Goal: Task Accomplishment & Management: Use online tool/utility

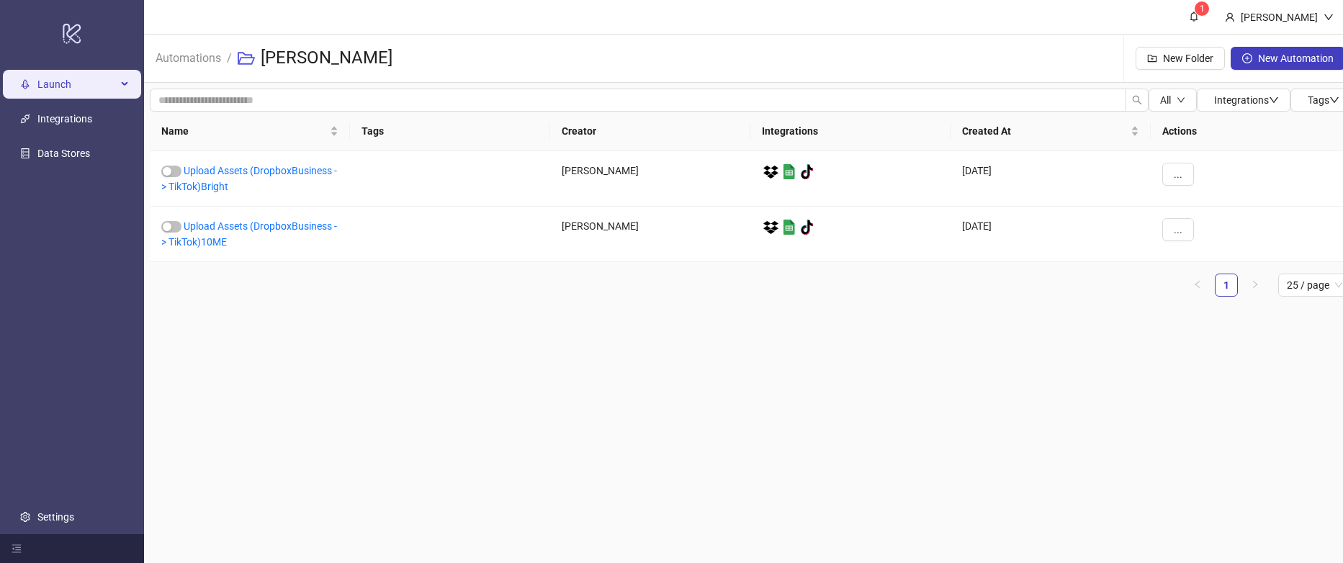
click at [58, 88] on span "Launch" at bounding box center [76, 84] width 79 height 29
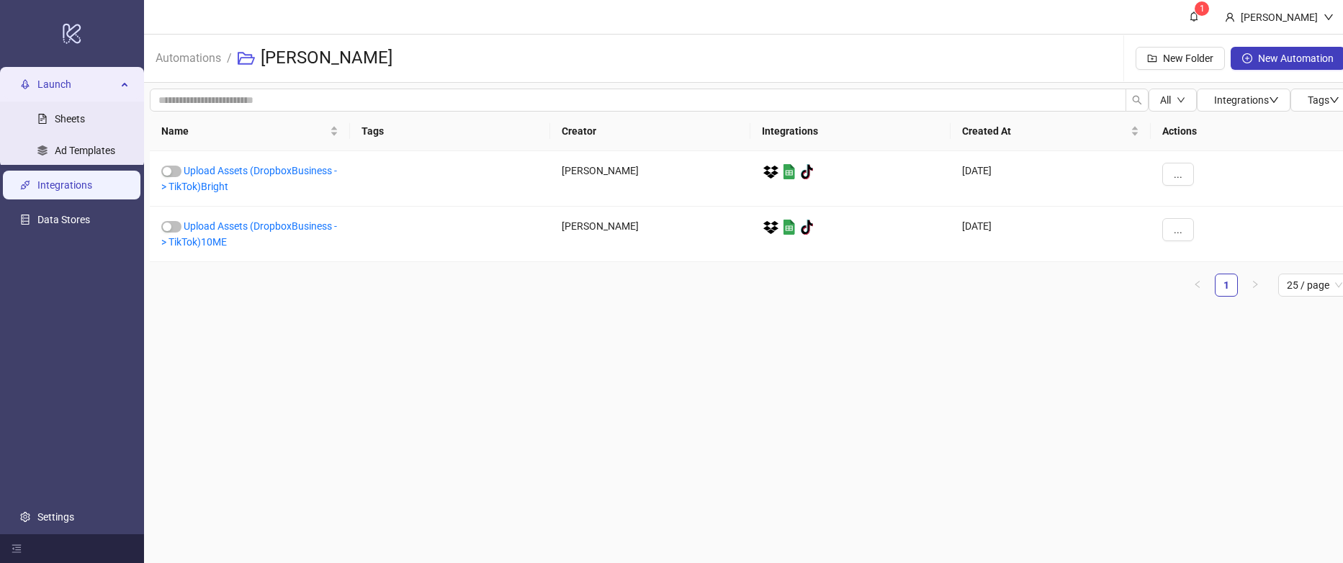
click at [75, 182] on link "Integrations" at bounding box center [64, 185] width 55 height 12
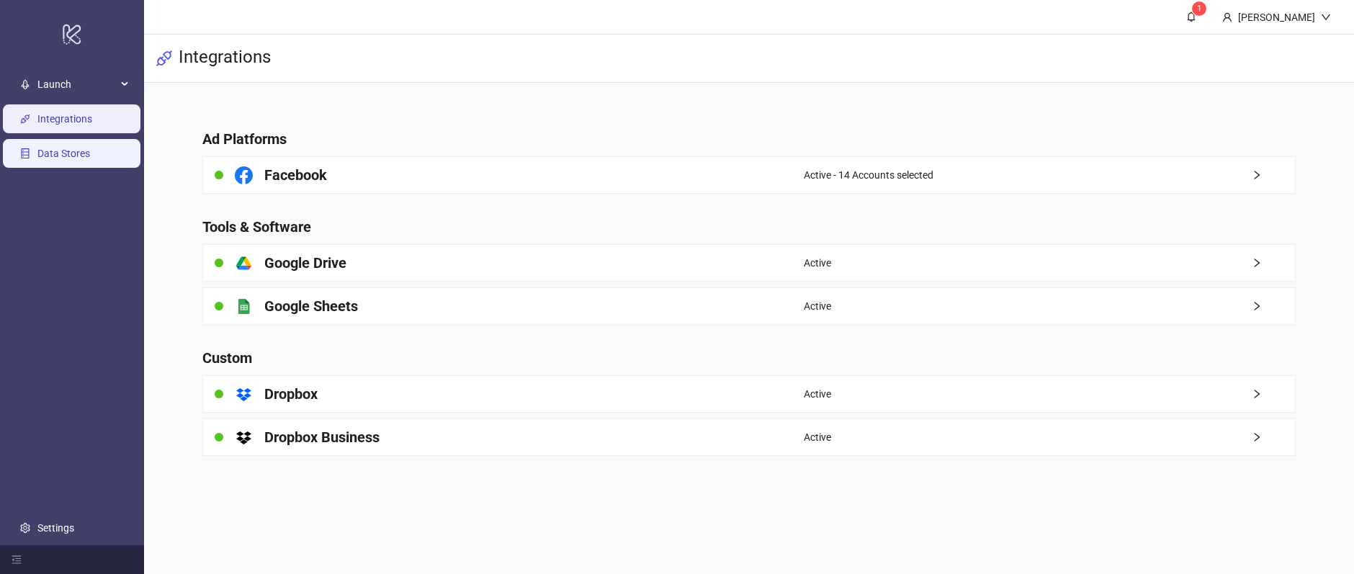
click at [80, 150] on link "Data Stores" at bounding box center [63, 154] width 53 height 12
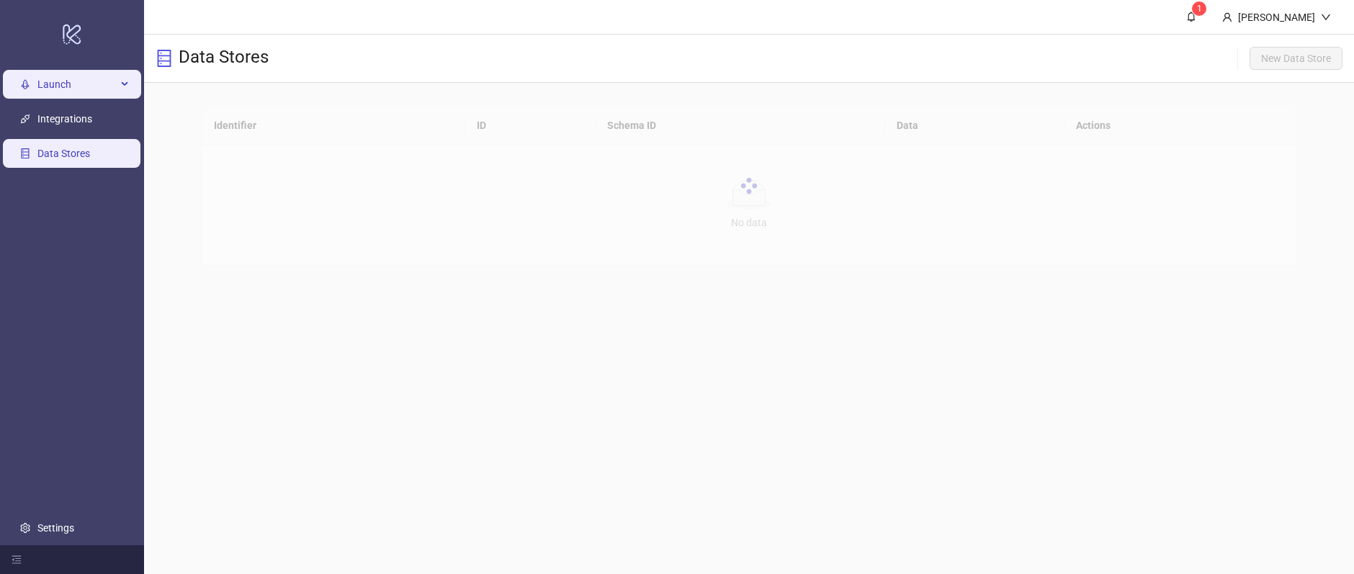
click at [60, 84] on span "Launch" at bounding box center [76, 84] width 79 height 29
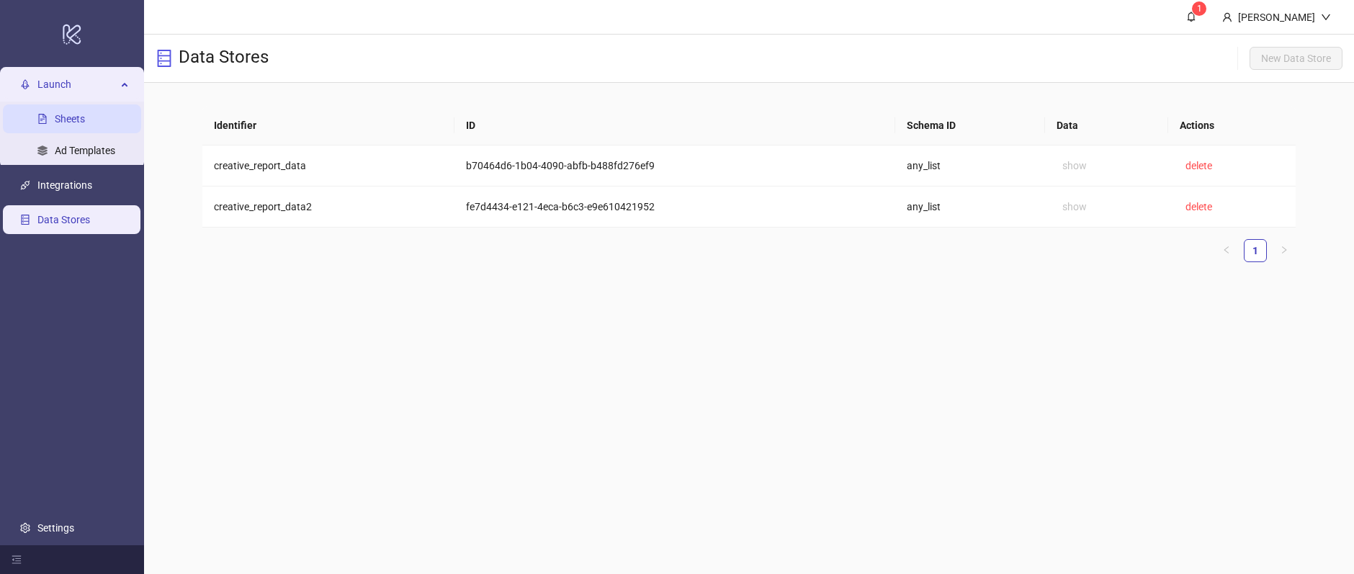
click at [72, 117] on link "Sheets" at bounding box center [70, 119] width 30 height 12
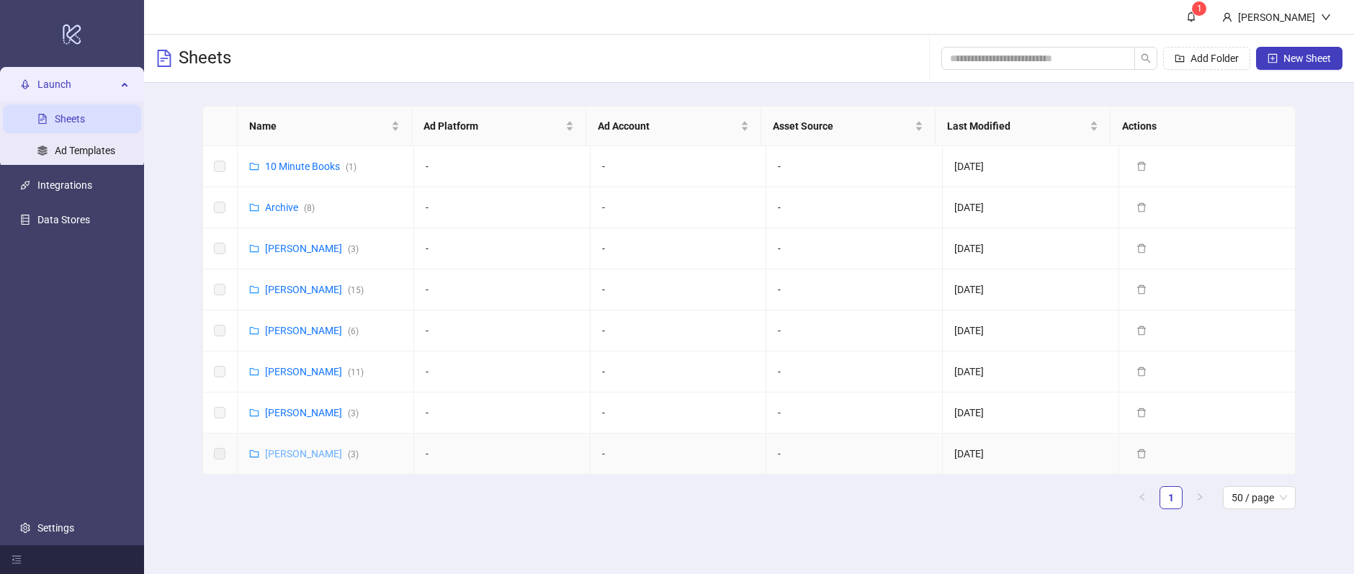
click at [320, 456] on link "[PERSON_NAME] ( 3 )" at bounding box center [312, 454] width 94 height 12
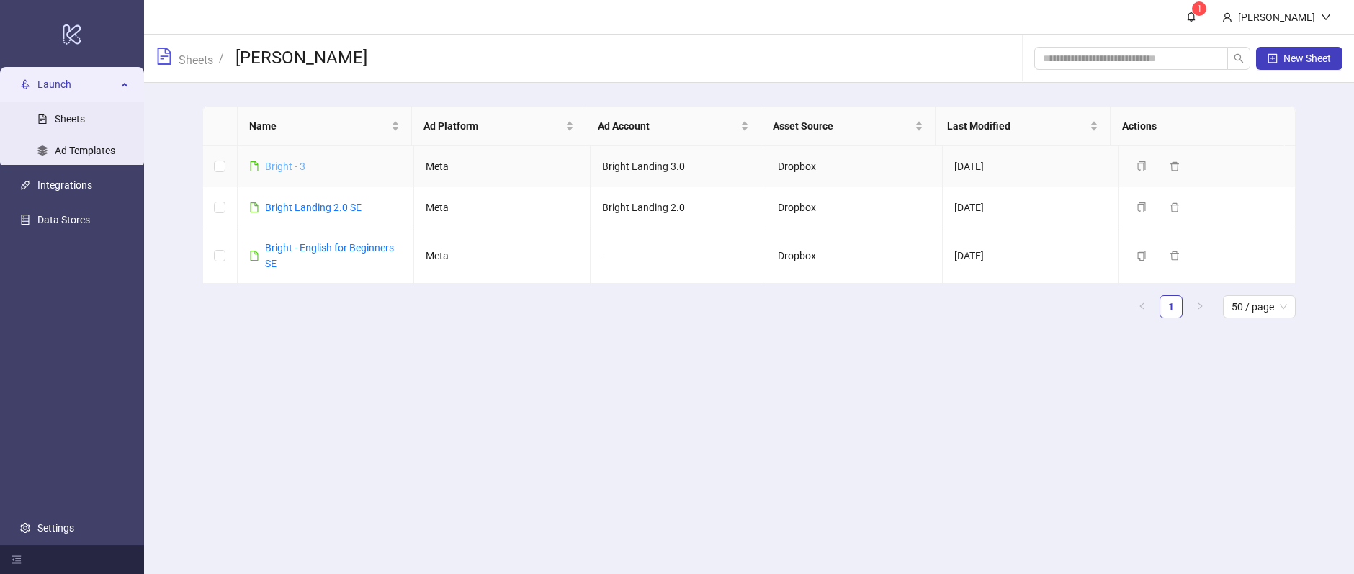
click at [285, 163] on link "Bright - 3" at bounding box center [285, 167] width 40 height 12
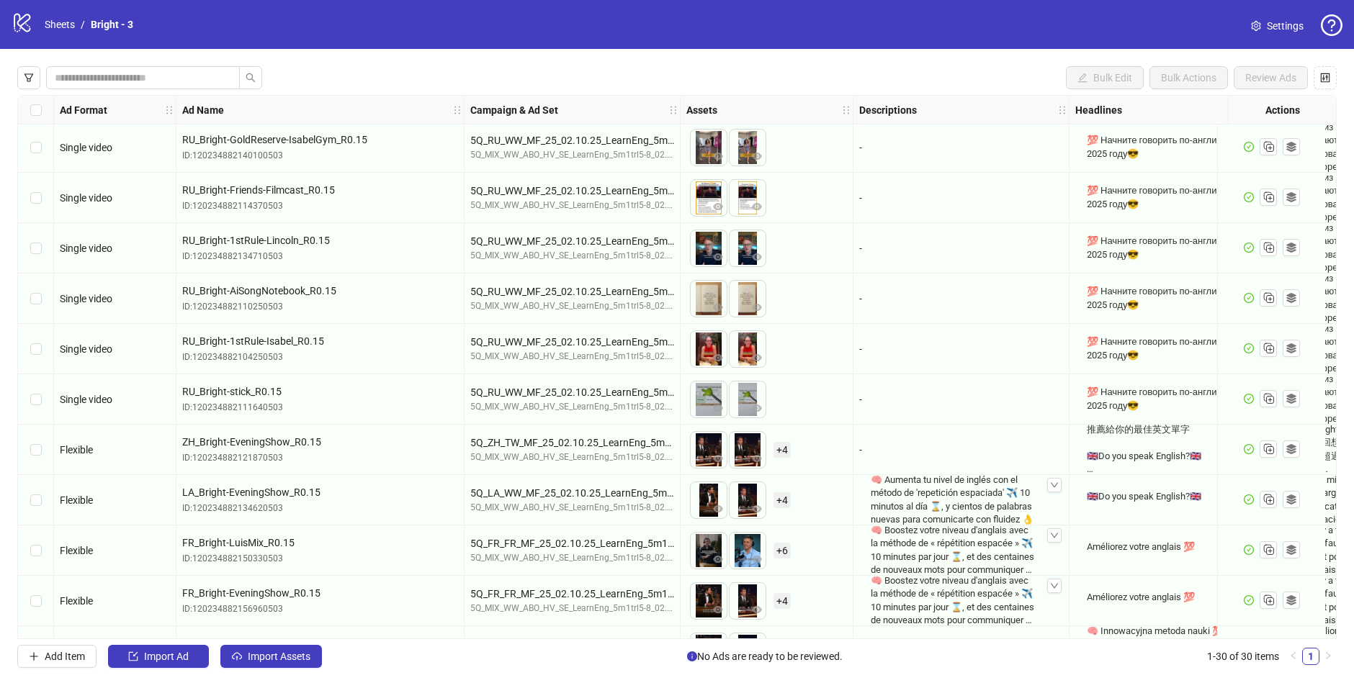
scroll to position [1004, 0]
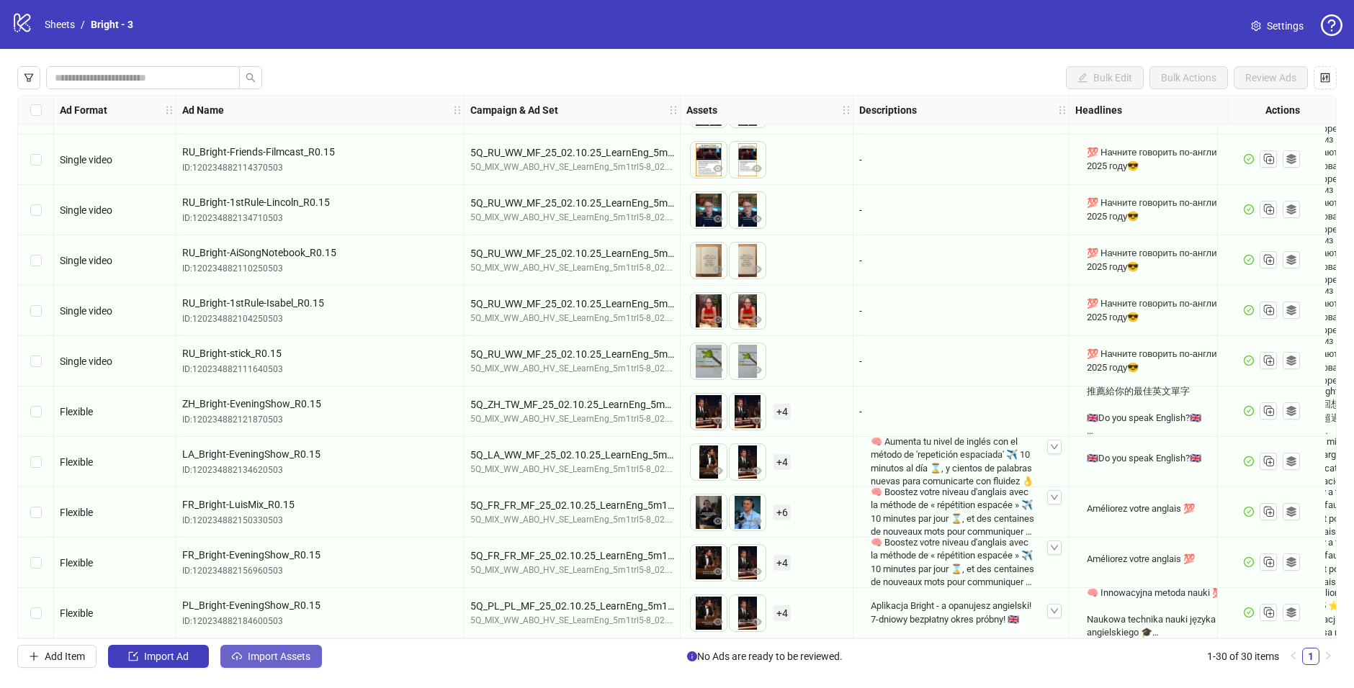
click at [299, 573] on span "Import Assets" at bounding box center [279, 657] width 63 height 12
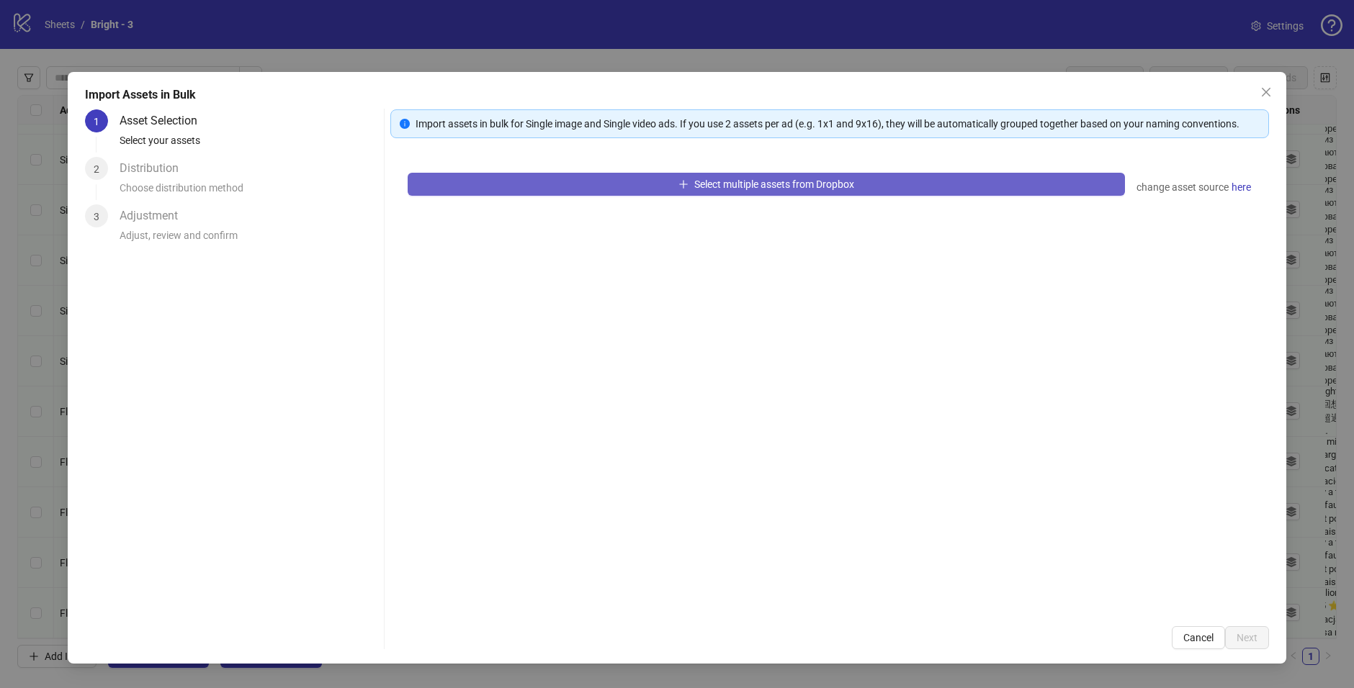
click at [793, 182] on span "Select multiple assets from Dropbox" at bounding box center [774, 185] width 160 height 12
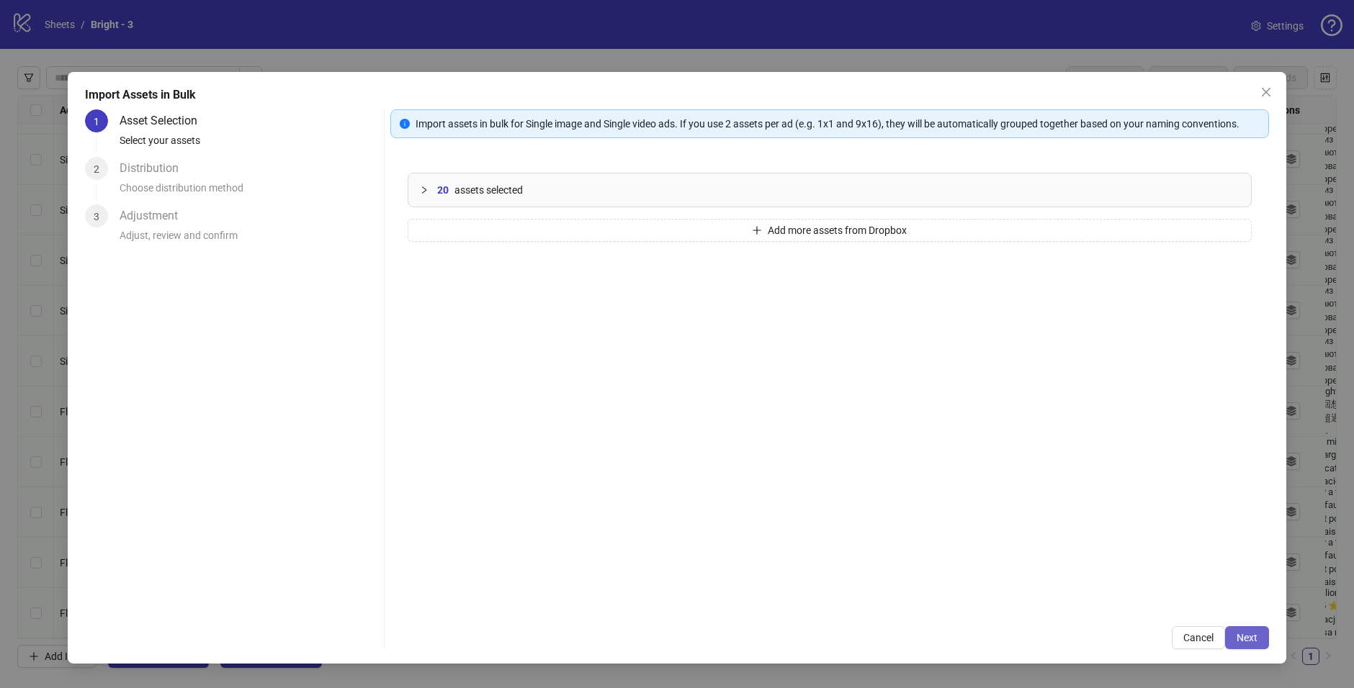
click at [1242, 573] on span "Next" at bounding box center [1246, 638] width 21 height 12
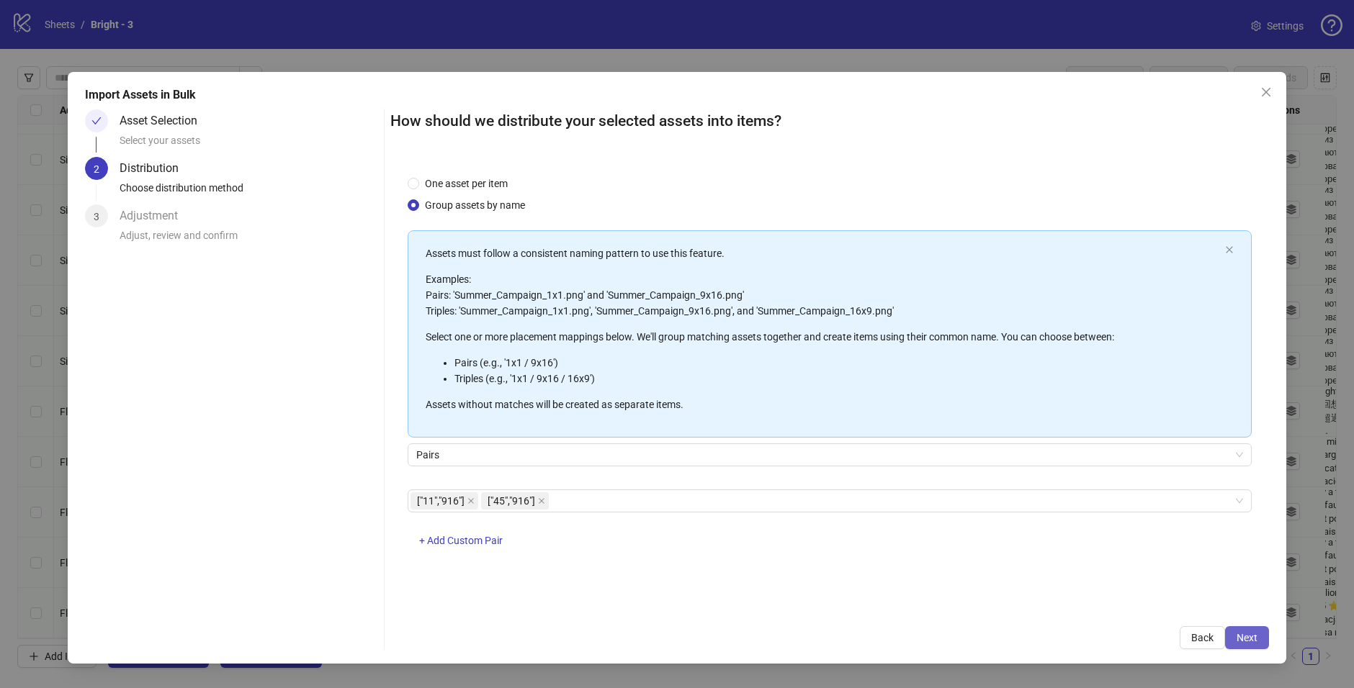
click at [1252, 573] on span "Next" at bounding box center [1246, 638] width 21 height 12
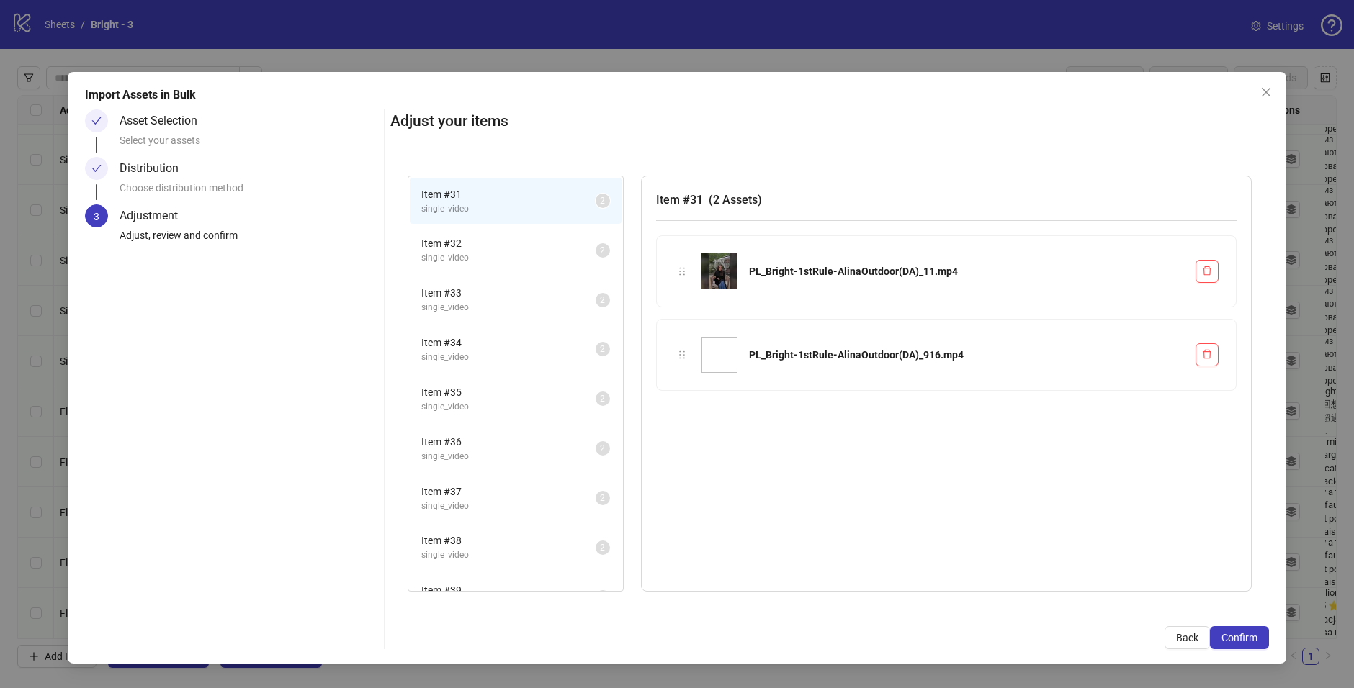
click at [472, 237] on span "Item # 32" at bounding box center [508, 243] width 174 height 16
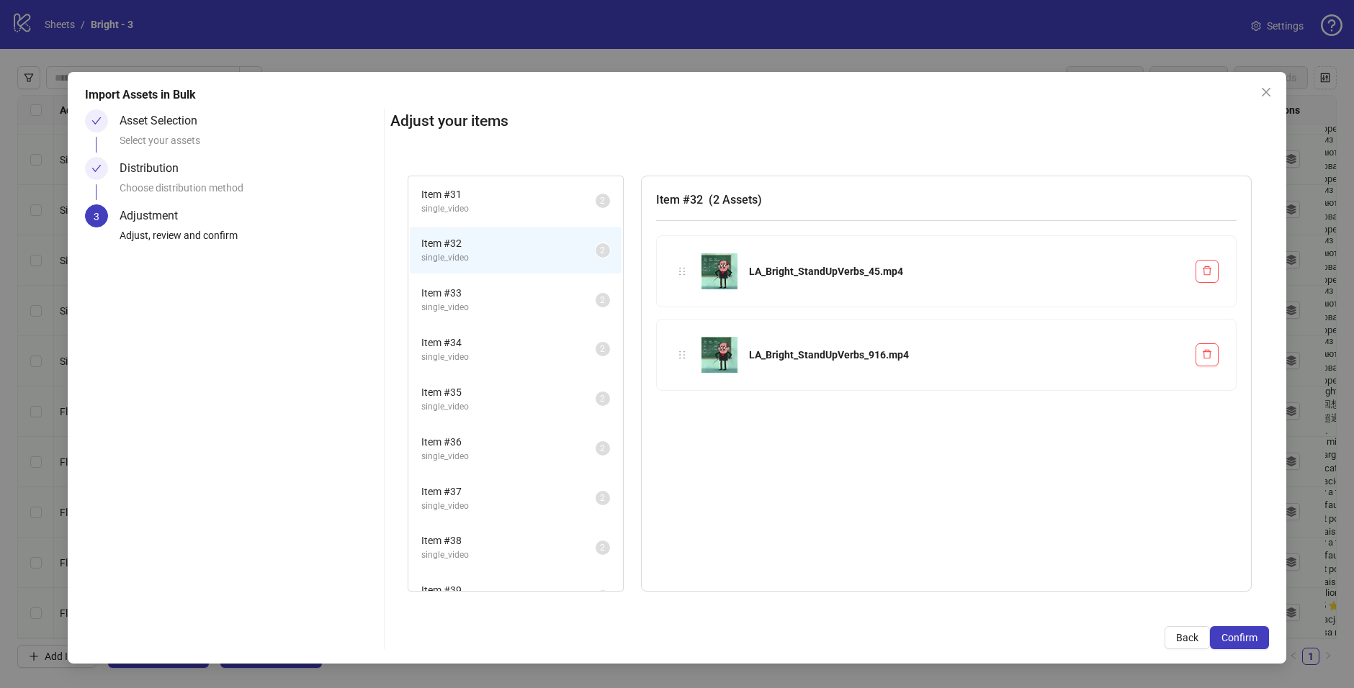
click at [490, 293] on span "Item # 33" at bounding box center [508, 293] width 174 height 16
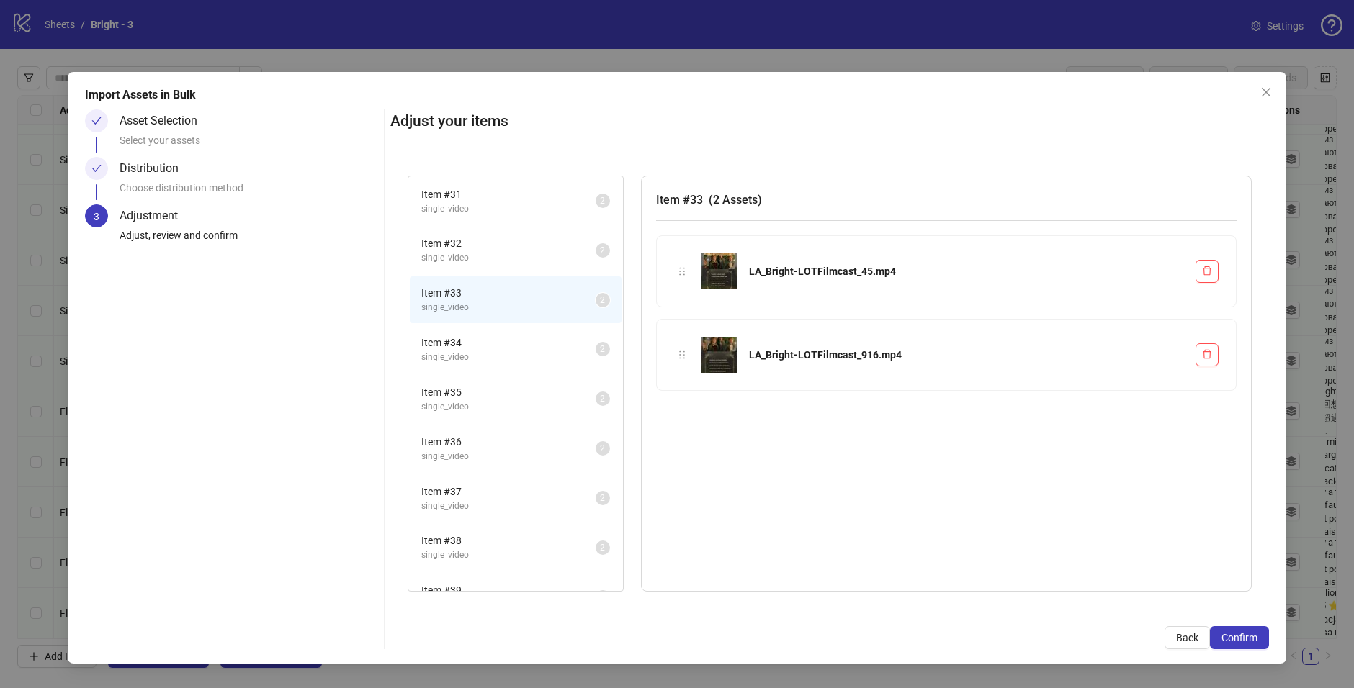
click at [506, 338] on span "Item # 34" at bounding box center [508, 343] width 174 height 16
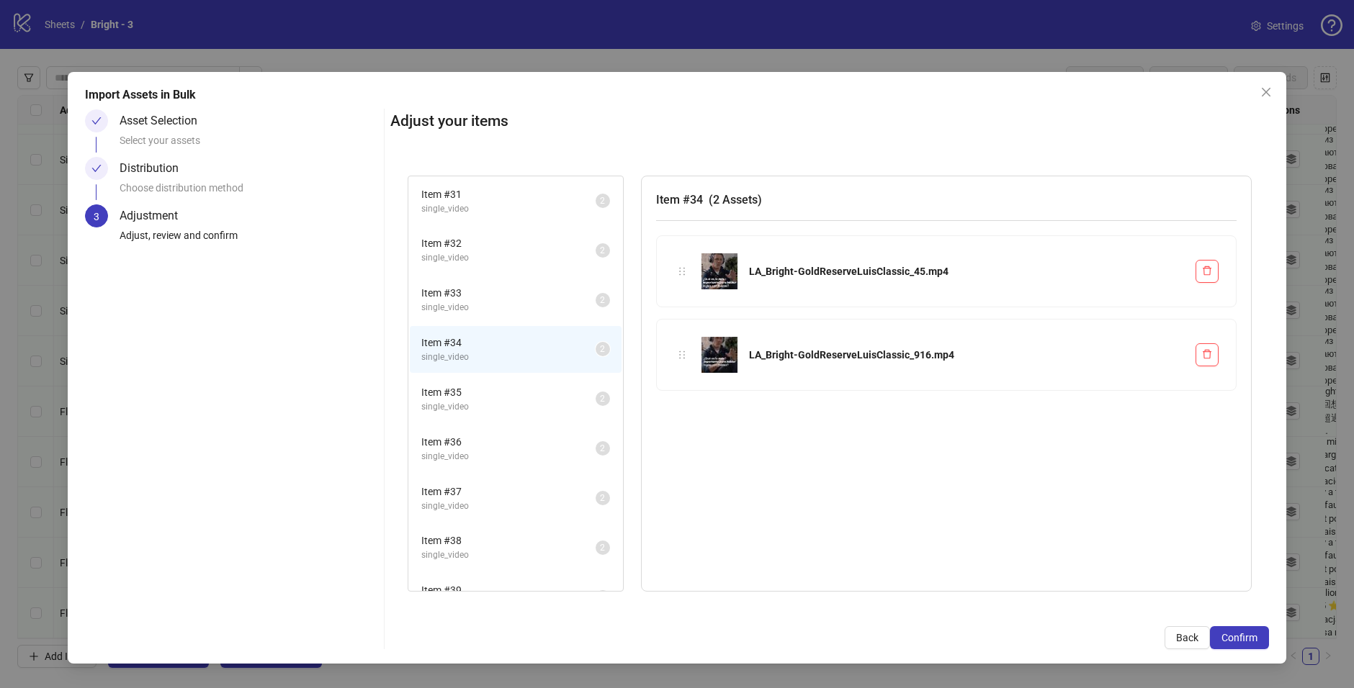
click at [514, 402] on span "single_video" at bounding box center [508, 407] width 174 height 14
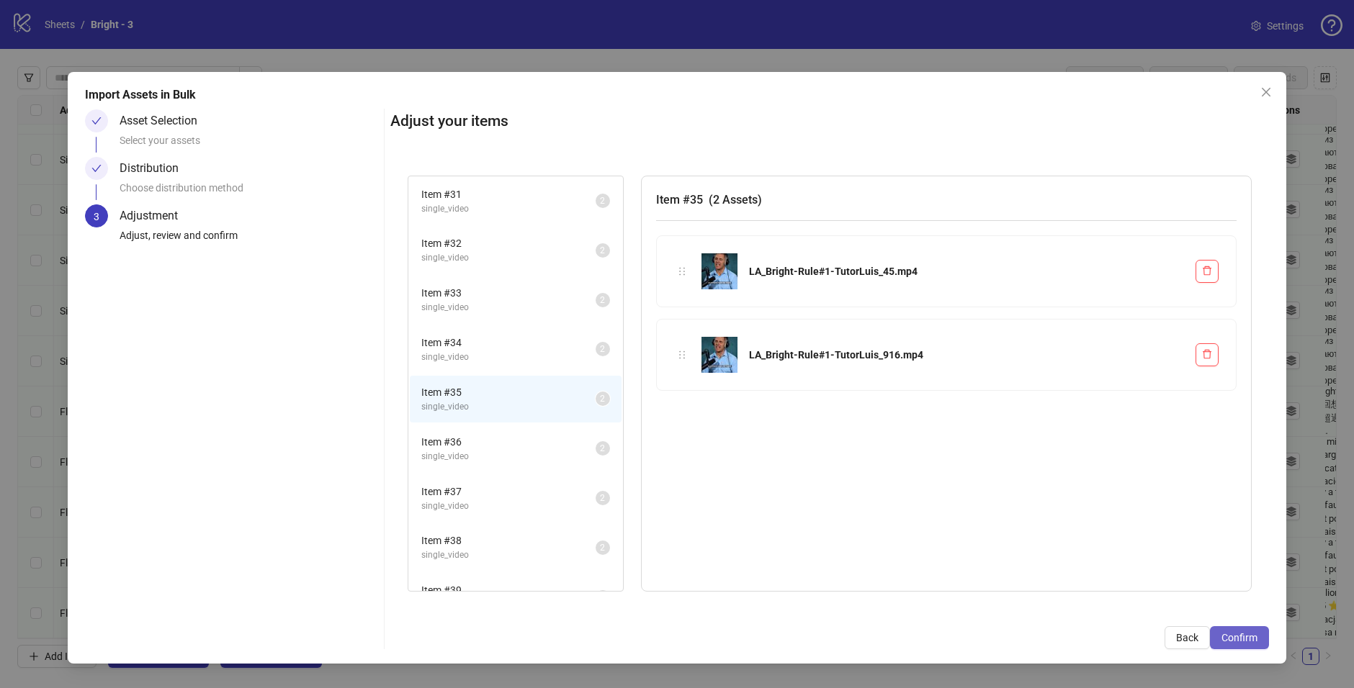
click at [1255, 573] on span "Confirm" at bounding box center [1239, 638] width 36 height 12
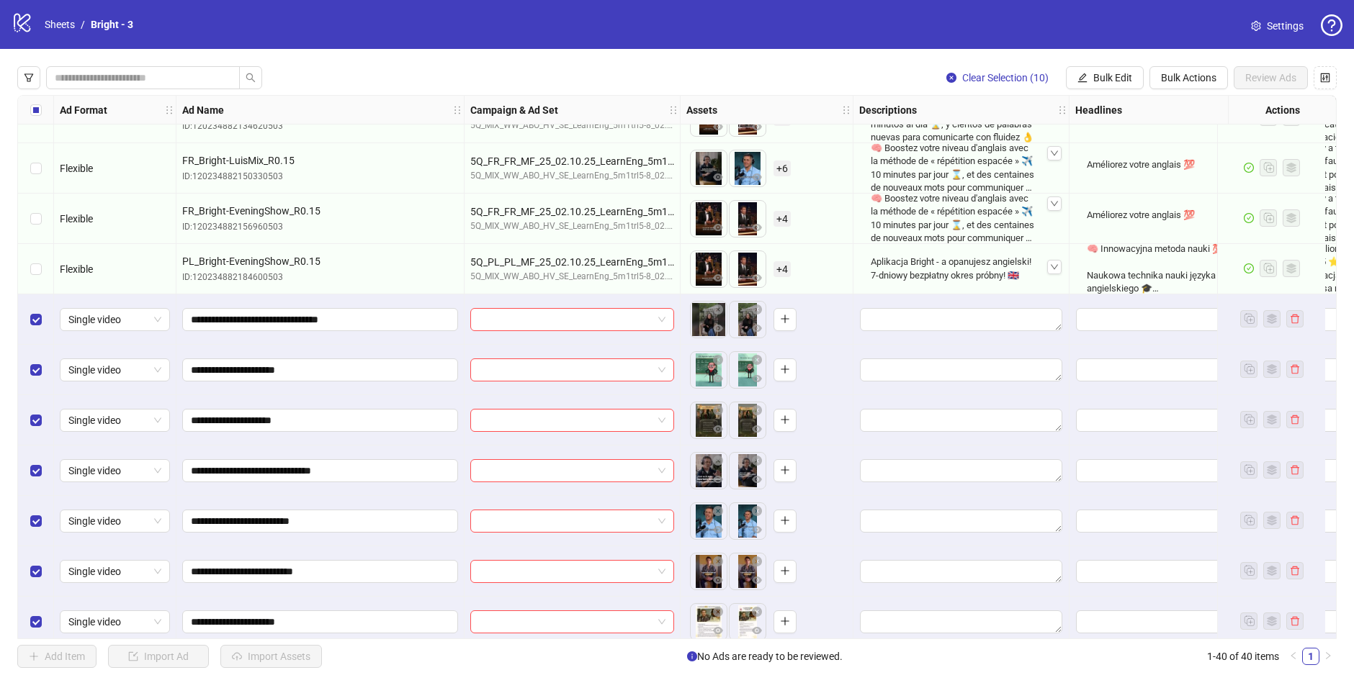
scroll to position [1415, 0]
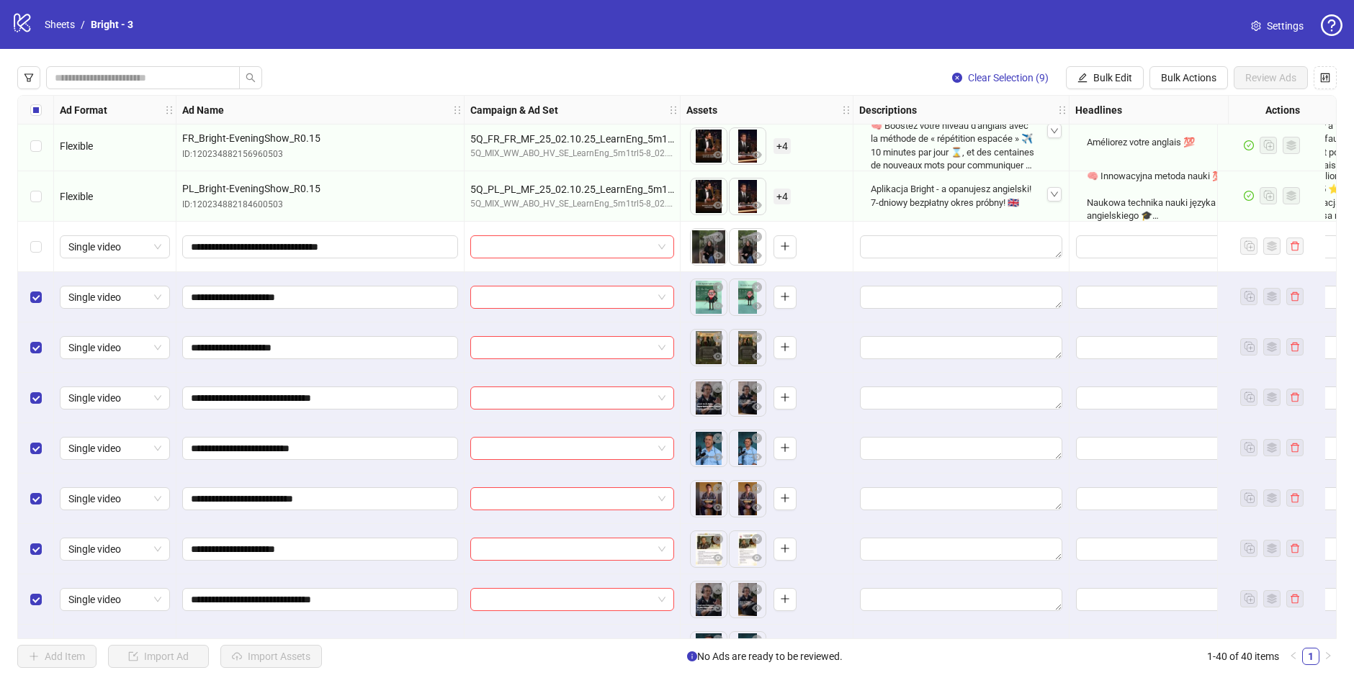
click at [42, 109] on div "Select all rows" at bounding box center [36, 110] width 36 height 29
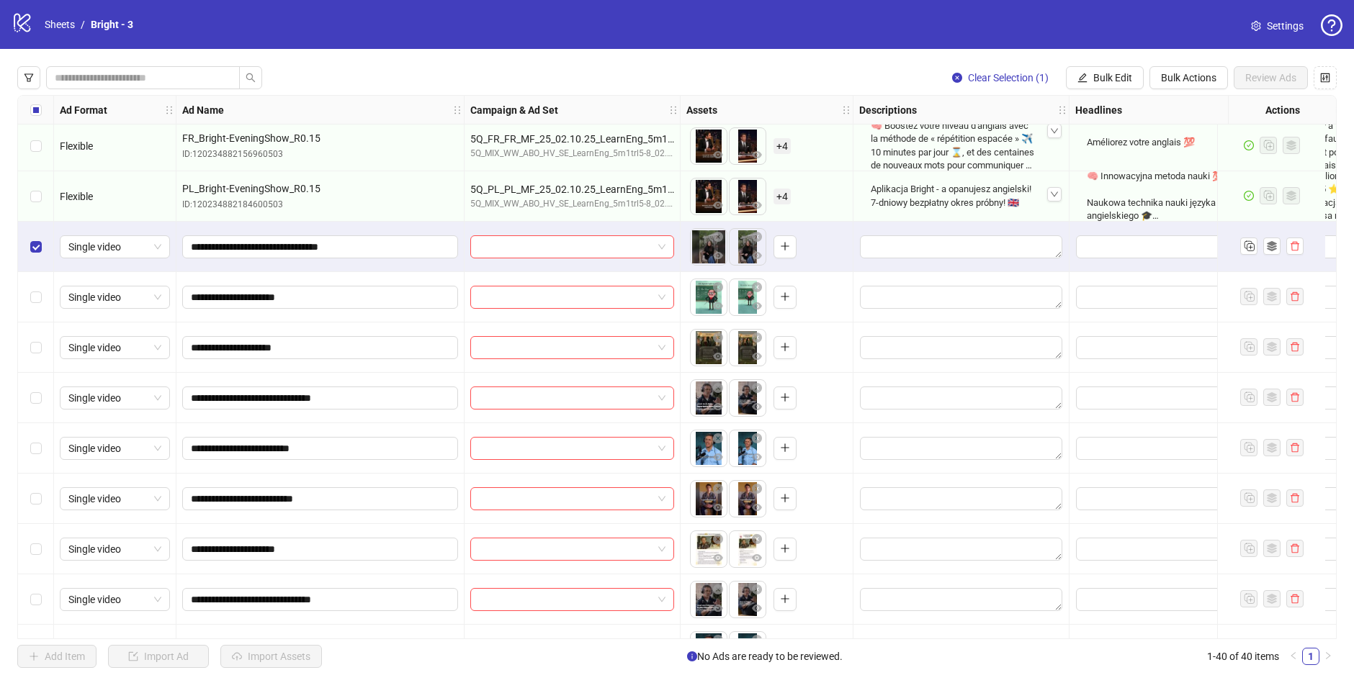
scroll to position [1508, 0]
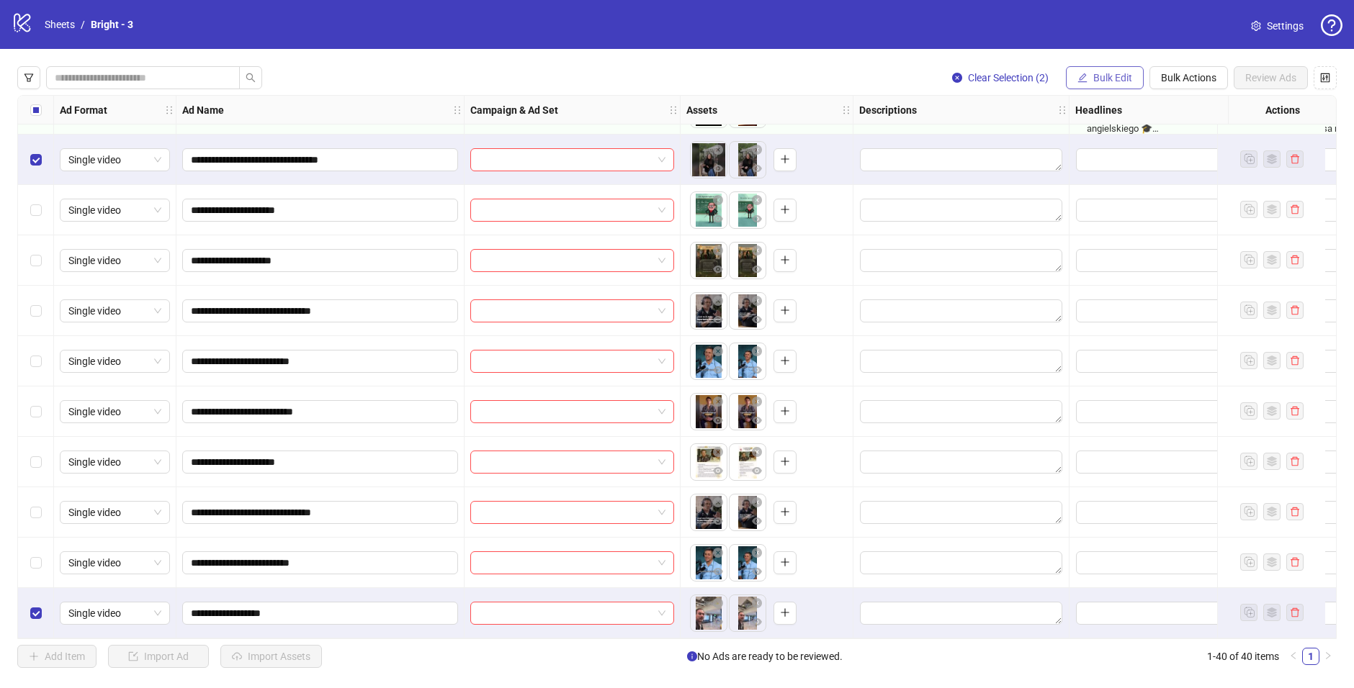
click at [1123, 82] on span "Bulk Edit" at bounding box center [1112, 78] width 39 height 12
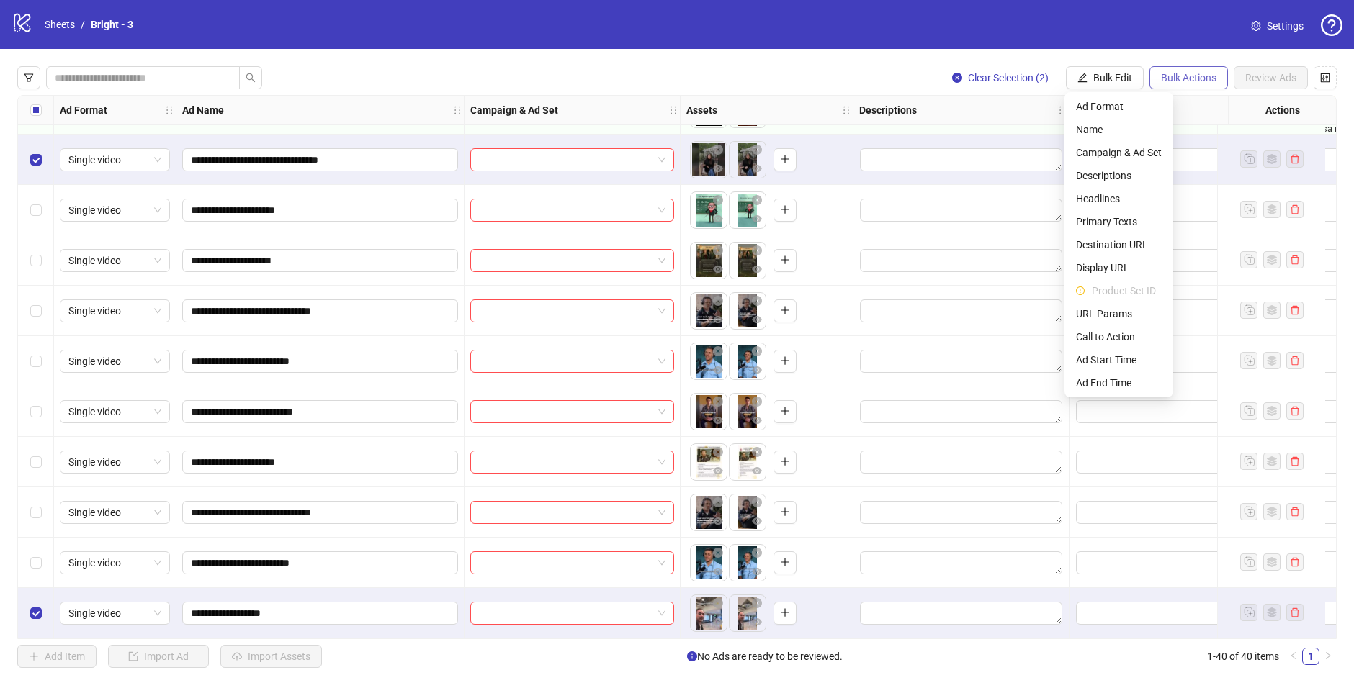
click at [1171, 83] on span "Bulk Actions" at bounding box center [1188, 78] width 55 height 12
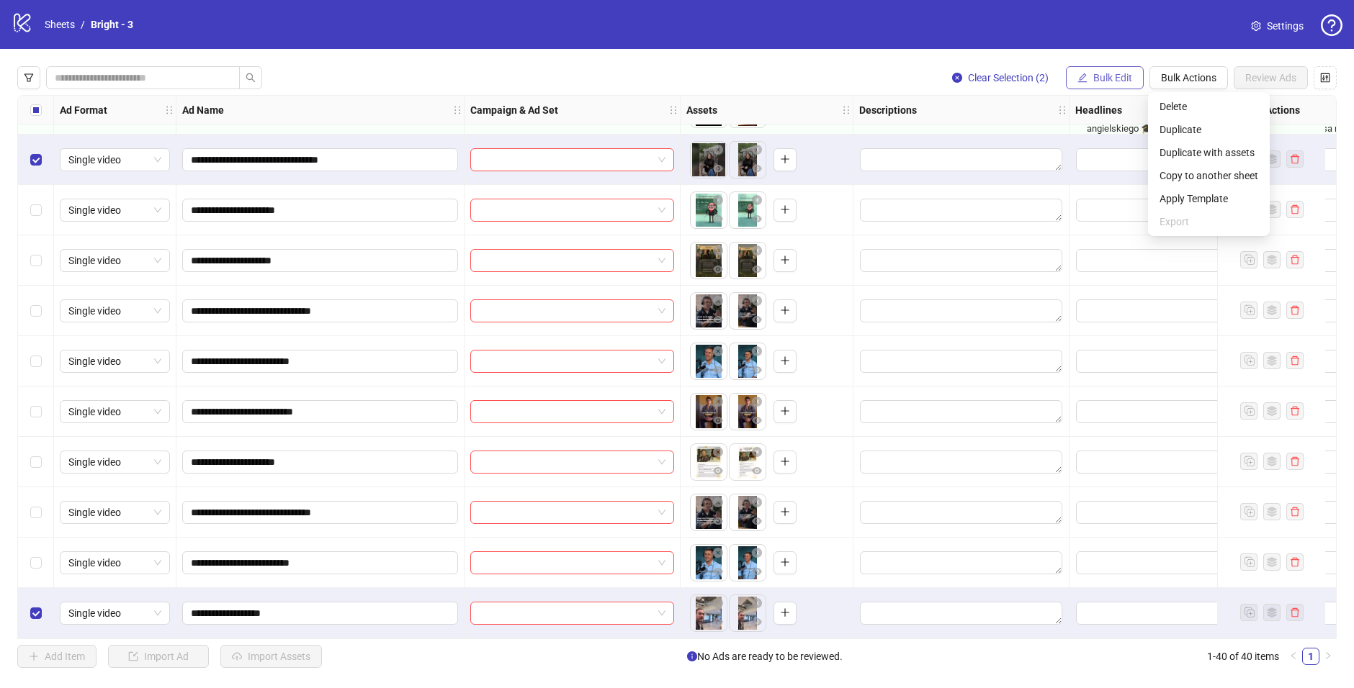
click at [1135, 76] on button "Bulk Edit" at bounding box center [1105, 77] width 78 height 23
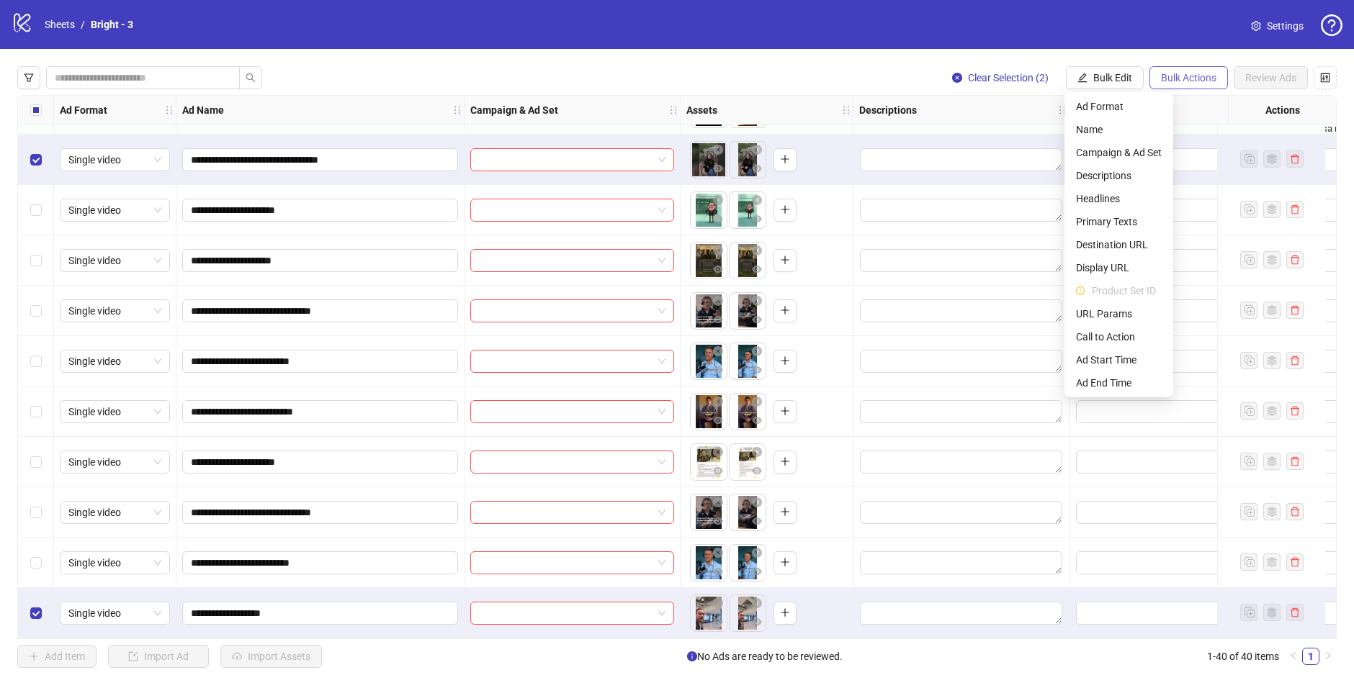
click at [1178, 79] on span "Bulk Actions" at bounding box center [1188, 78] width 55 height 12
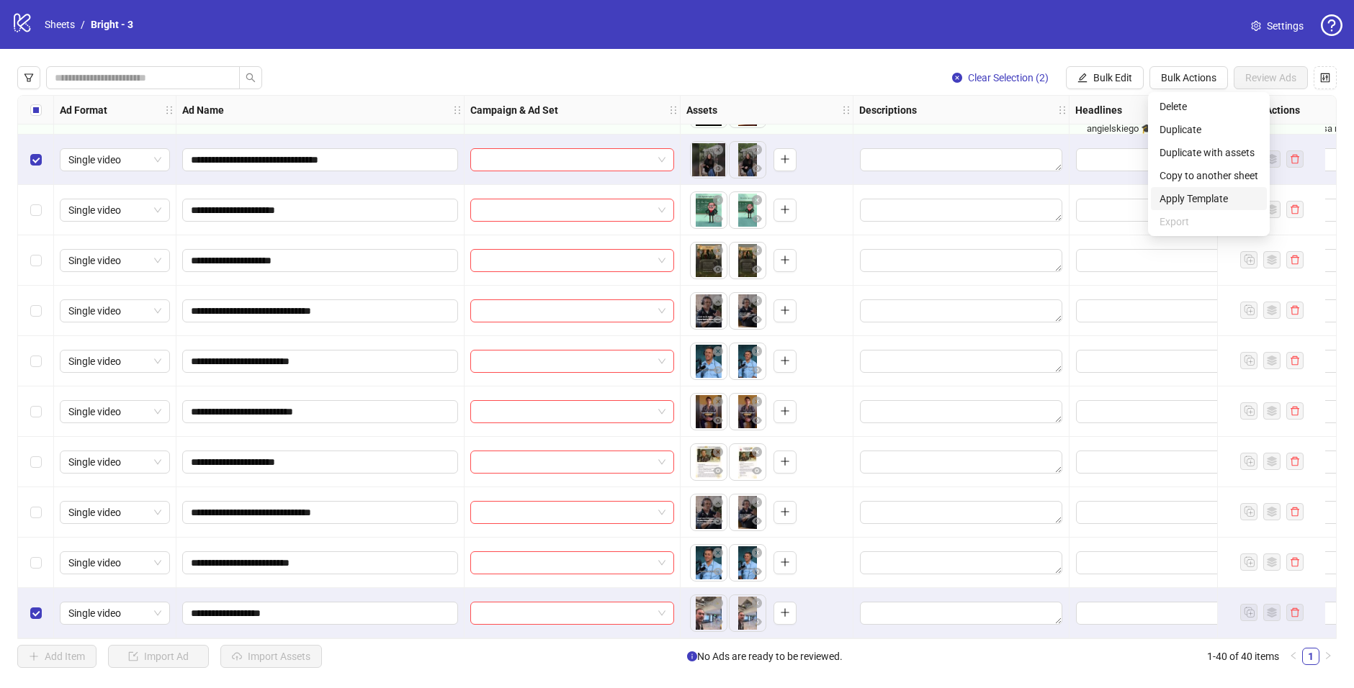
click at [1230, 197] on span "Apply Template" at bounding box center [1208, 199] width 99 height 16
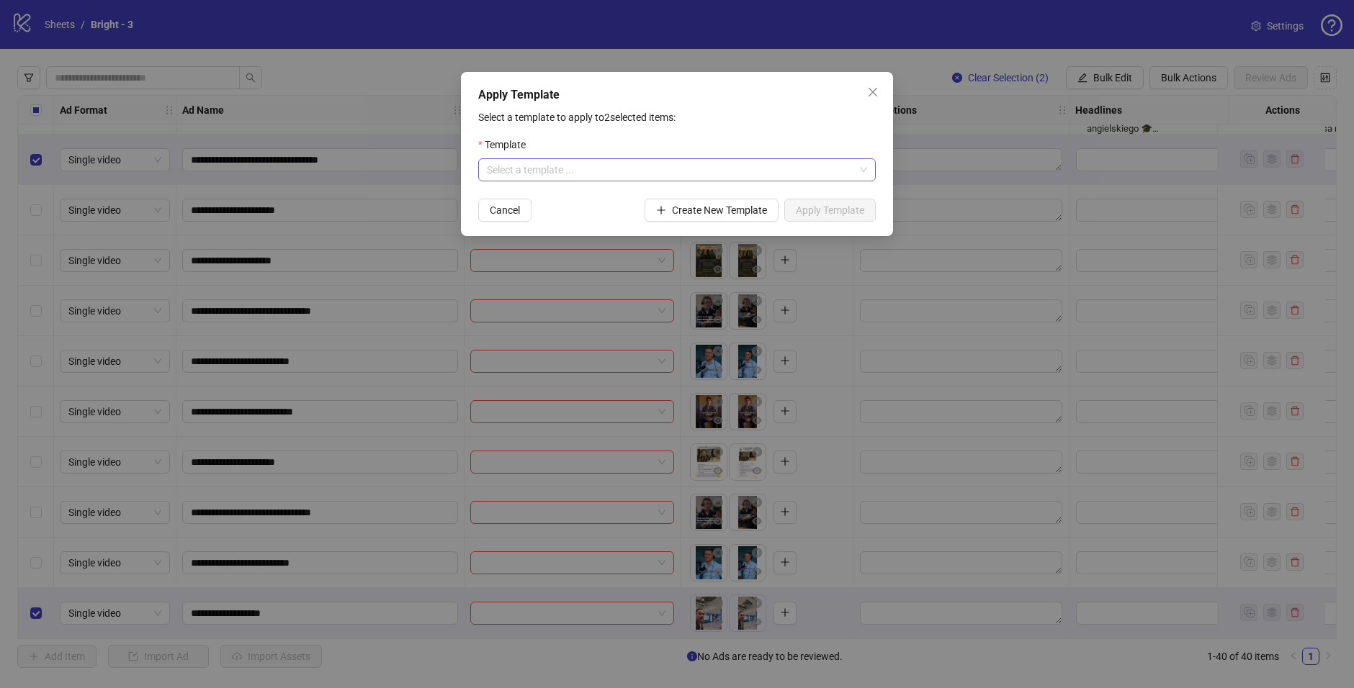
click at [595, 174] on input "search" at bounding box center [670, 170] width 367 height 22
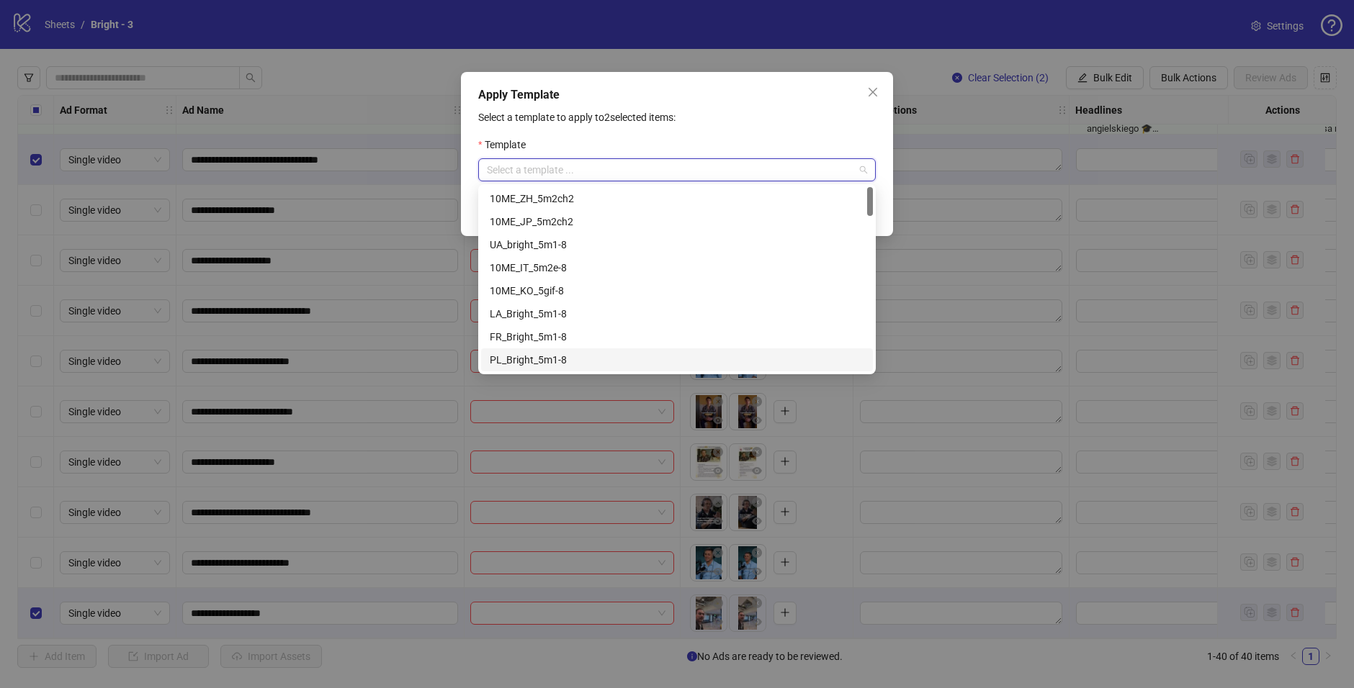
click at [572, 355] on div "PL_Bright_5m1-8" at bounding box center [677, 360] width 374 height 16
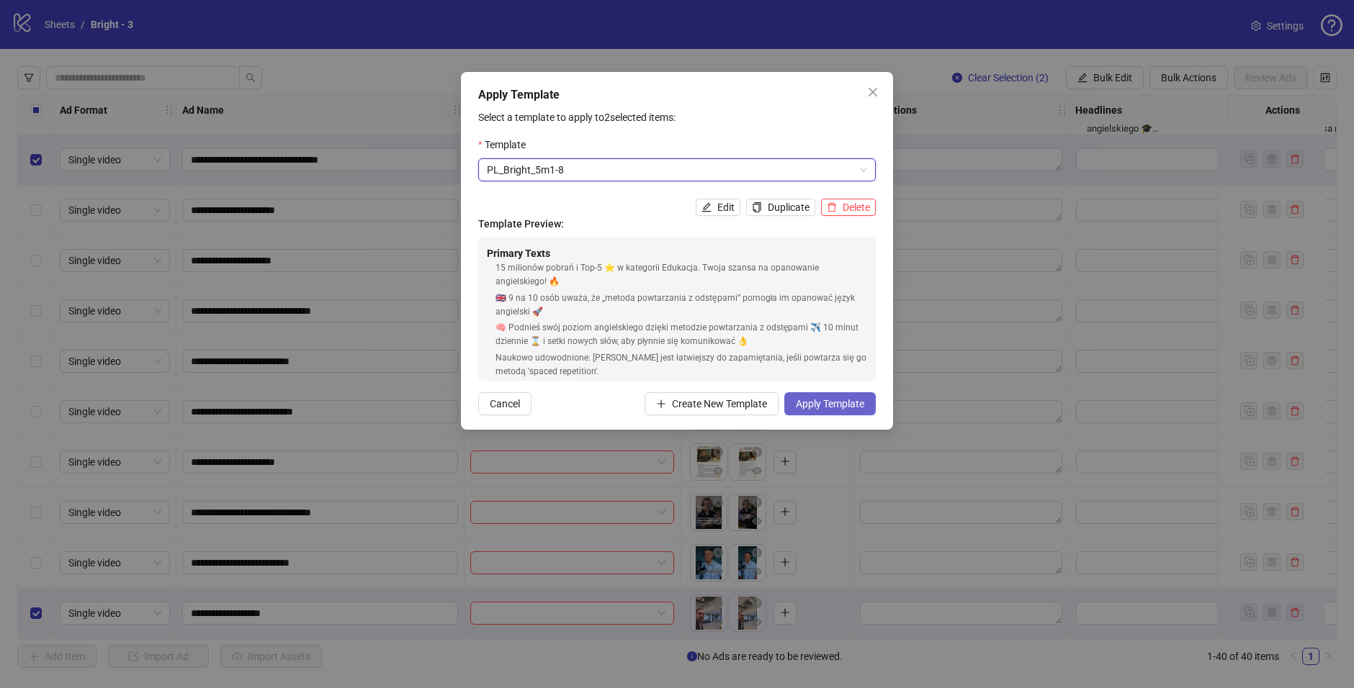
click at [848, 409] on span "Apply Template" at bounding box center [830, 404] width 68 height 12
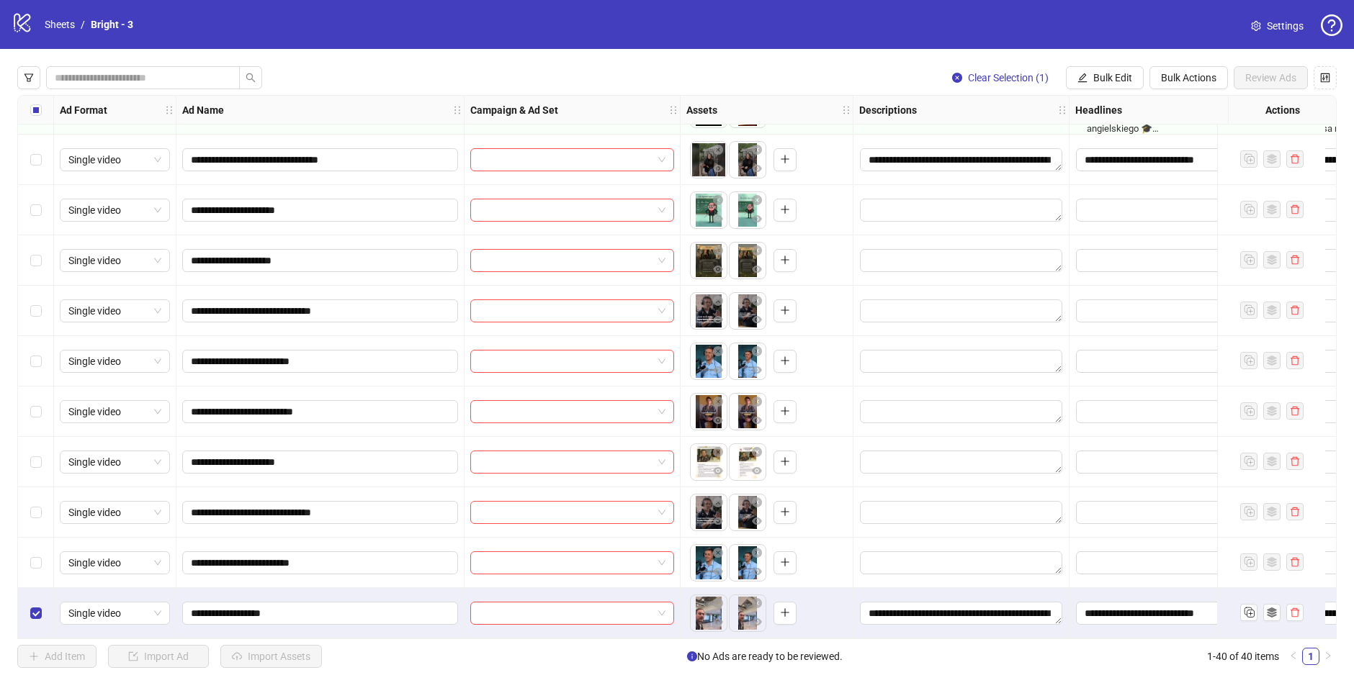
click at [41, 573] on div "Select row 40" at bounding box center [36, 613] width 36 height 50
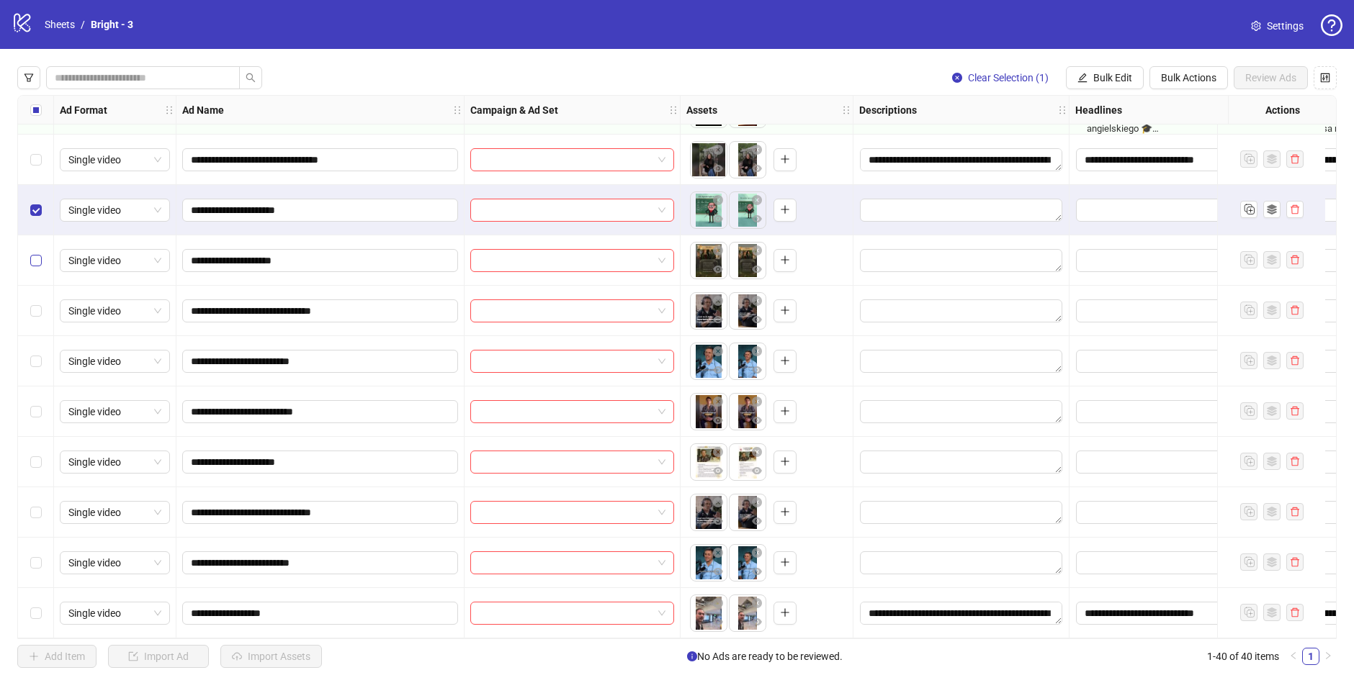
click at [40, 253] on label "Select row 33" at bounding box center [36, 261] width 12 height 16
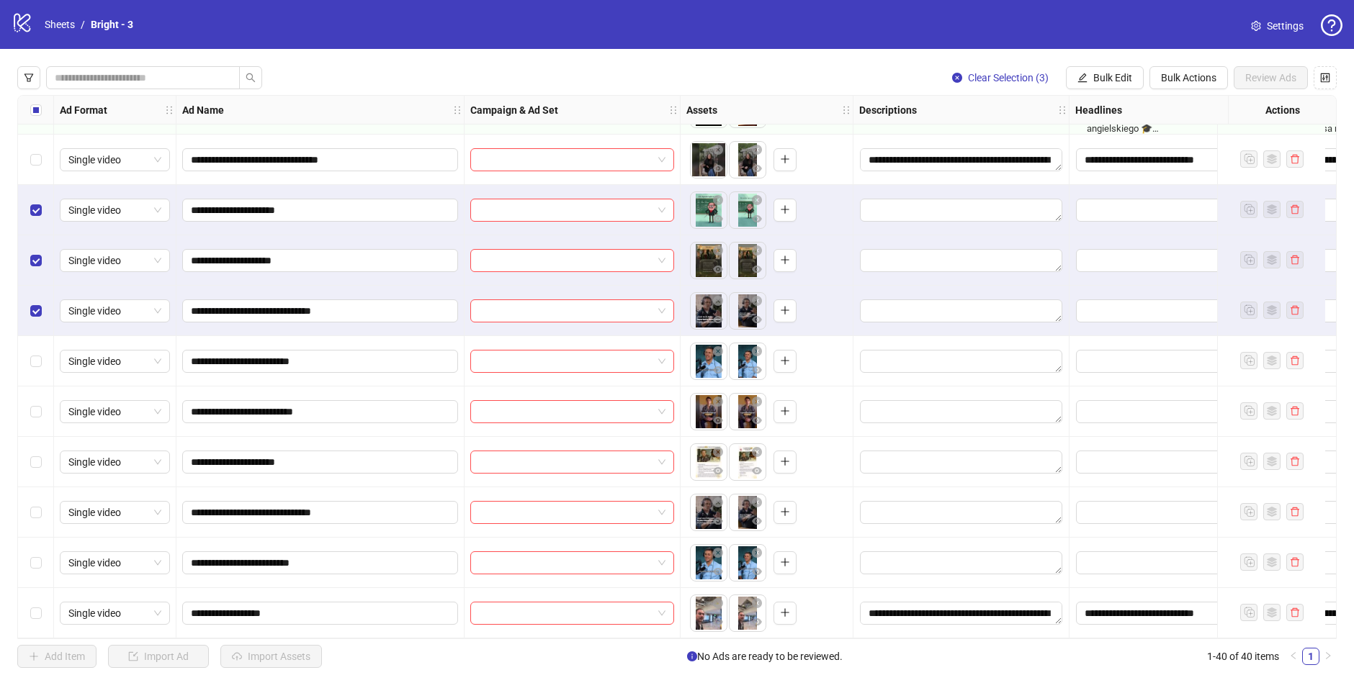
click at [42, 337] on div "Select row 35" at bounding box center [36, 361] width 36 height 50
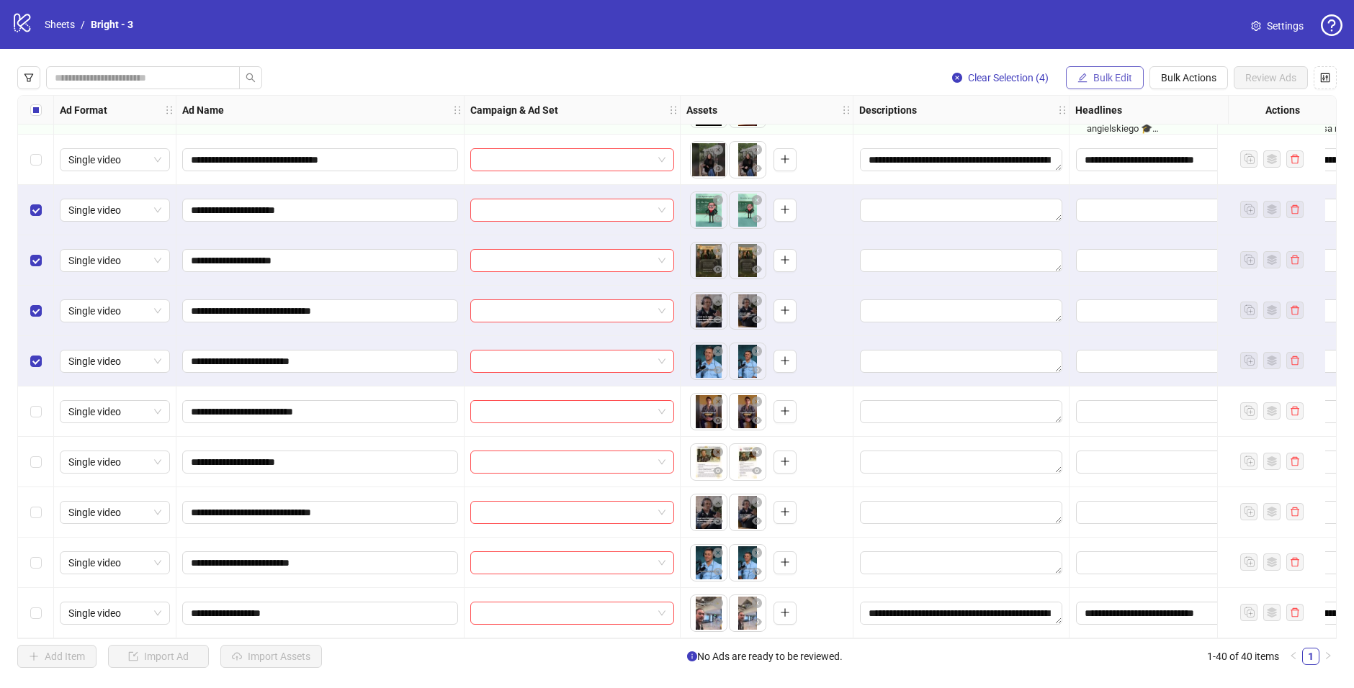
click at [1099, 78] on span "Bulk Edit" at bounding box center [1112, 78] width 39 height 12
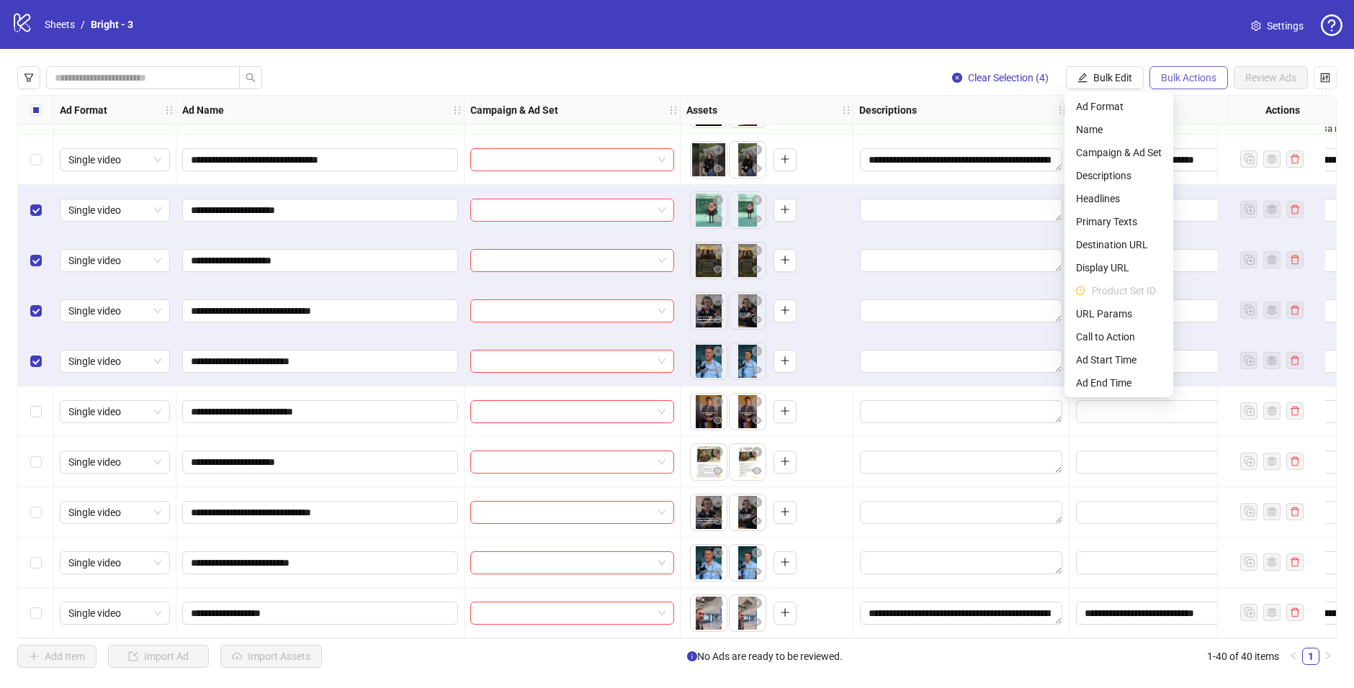
click at [1188, 81] on span "Bulk Actions" at bounding box center [1188, 78] width 55 height 12
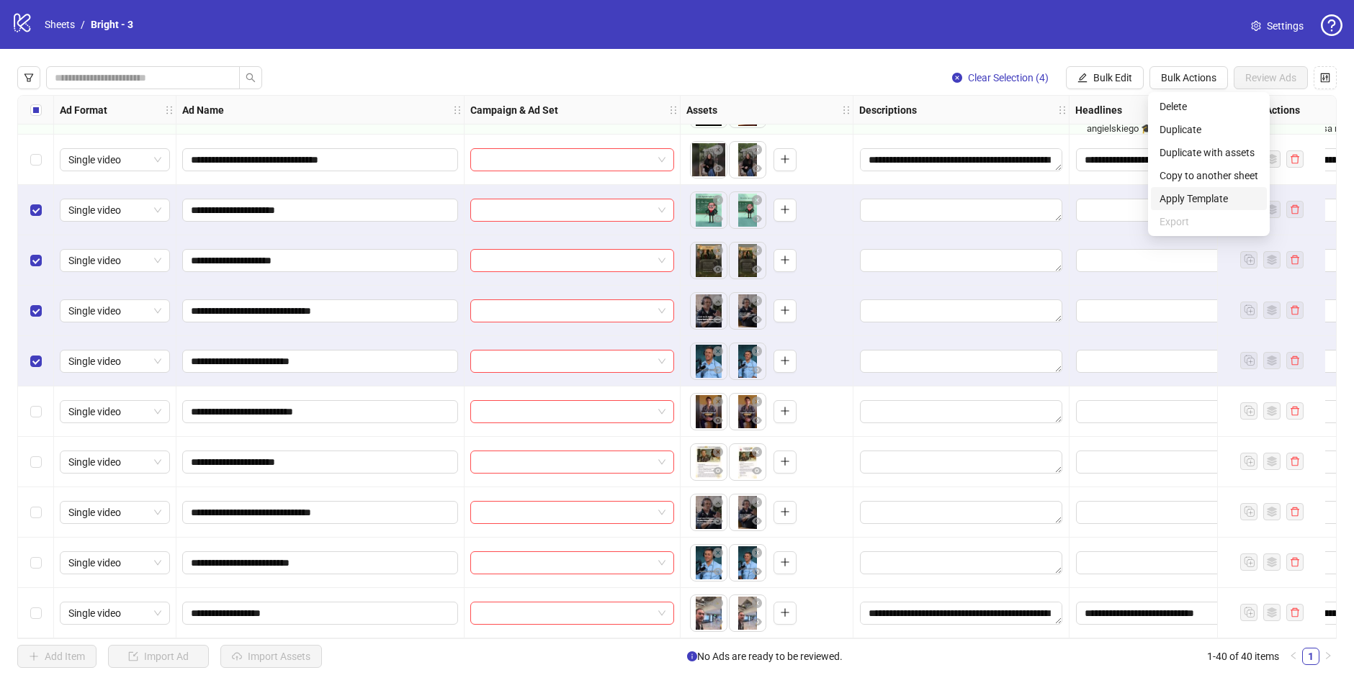
click at [1224, 198] on span "Apply Template" at bounding box center [1208, 199] width 99 height 16
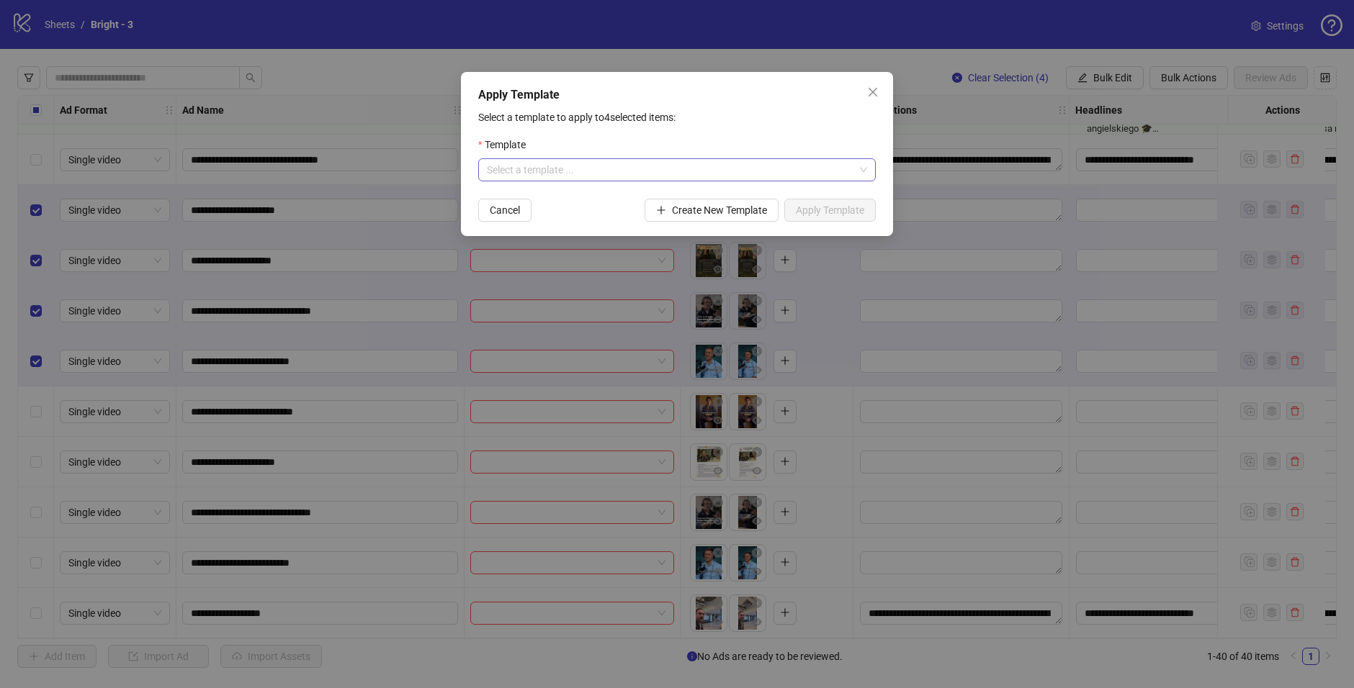
click at [560, 173] on input "search" at bounding box center [670, 170] width 367 height 22
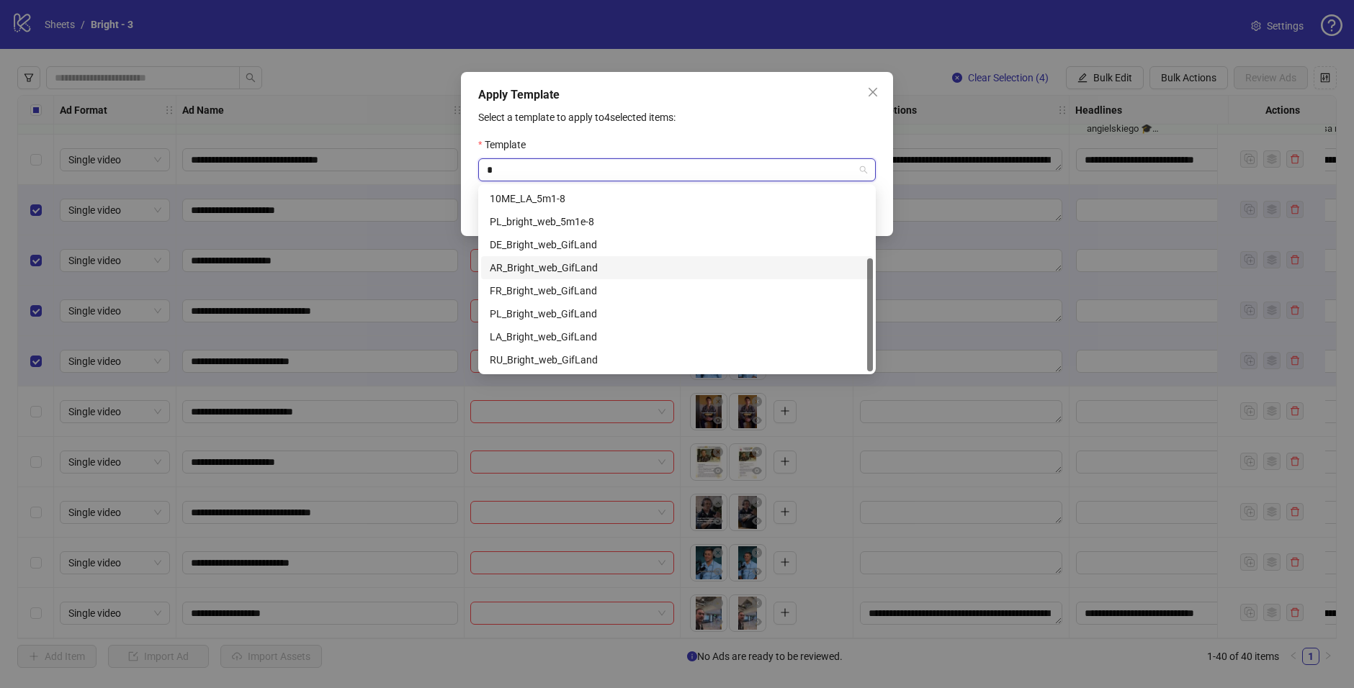
type input "**"
click at [567, 202] on div "LA_bright_5m1e-8" at bounding box center [677, 199] width 374 height 16
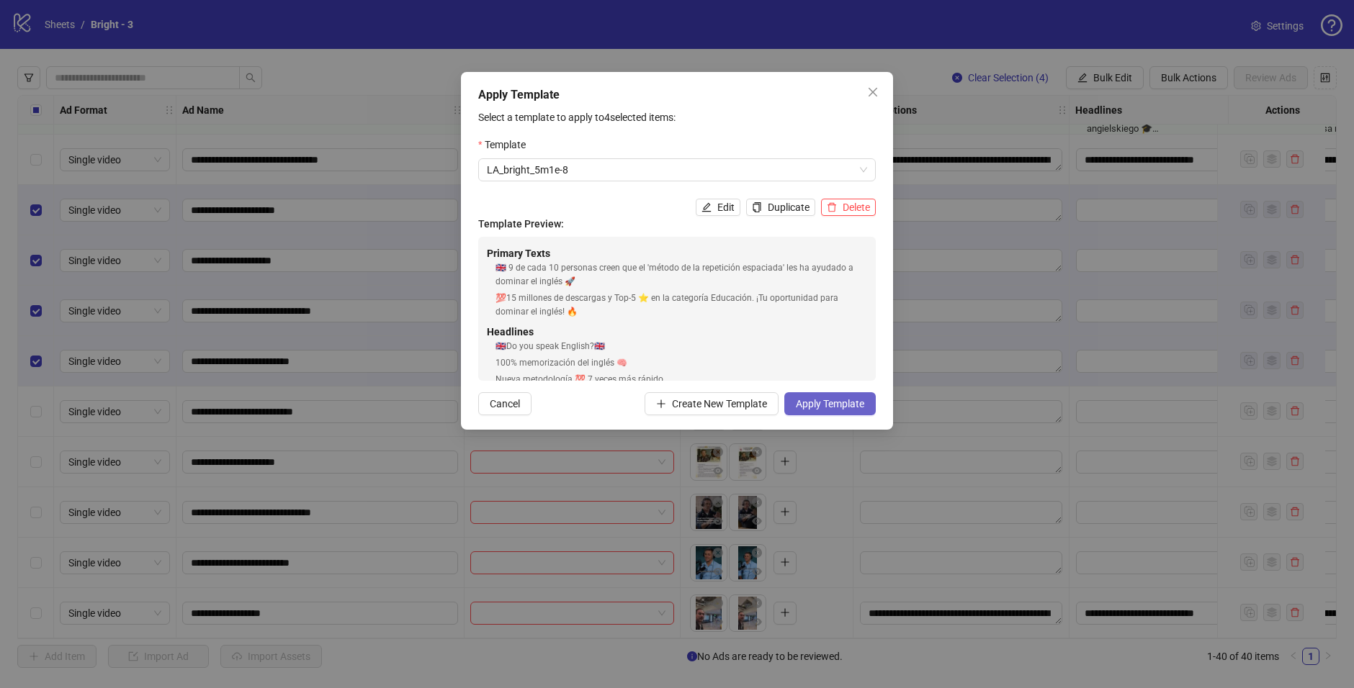
click at [829, 409] on span "Apply Template" at bounding box center [830, 404] width 68 height 12
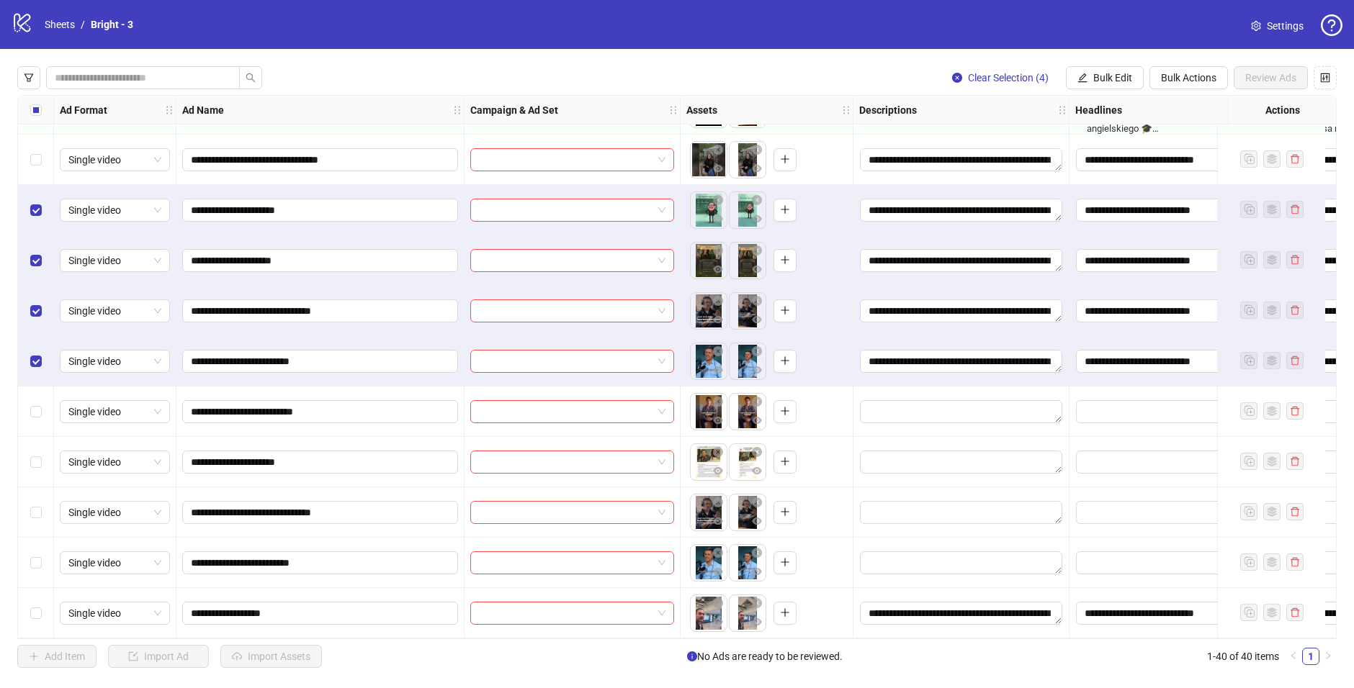
click at [45, 215] on div "Select row 32" at bounding box center [36, 210] width 36 height 50
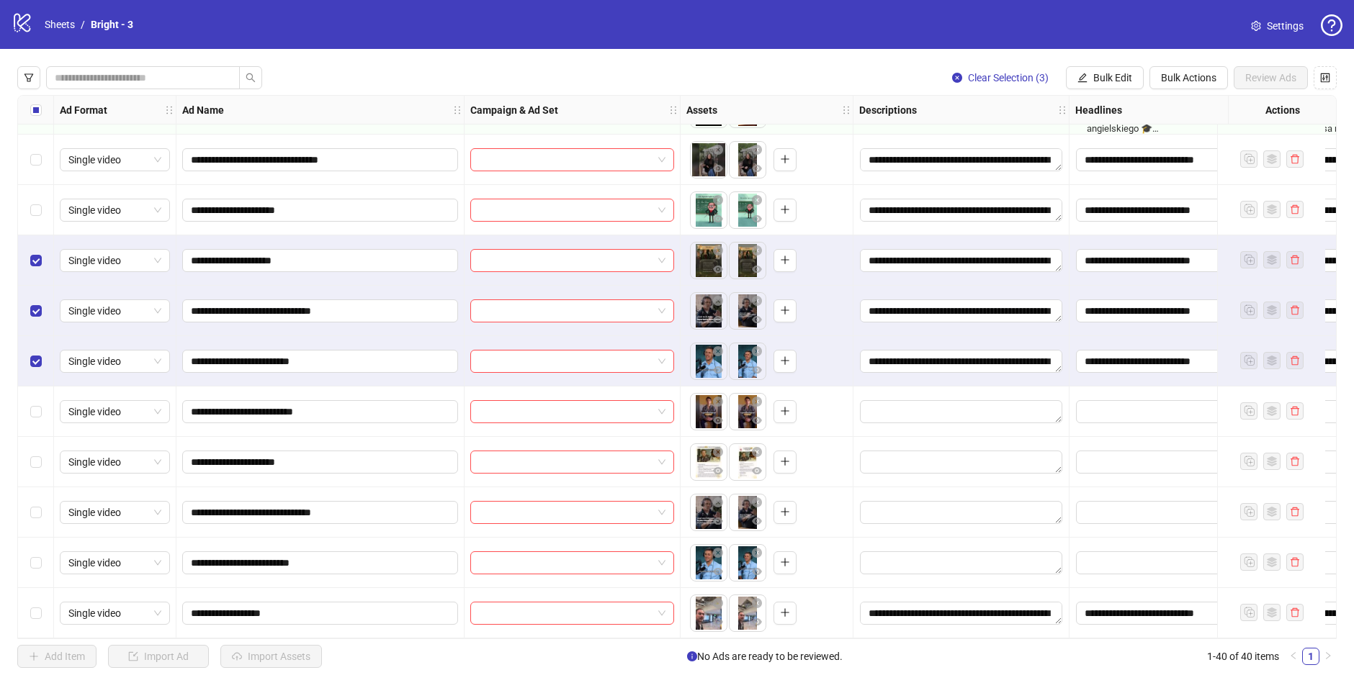
click at [42, 255] on div "Select row 33" at bounding box center [36, 260] width 36 height 50
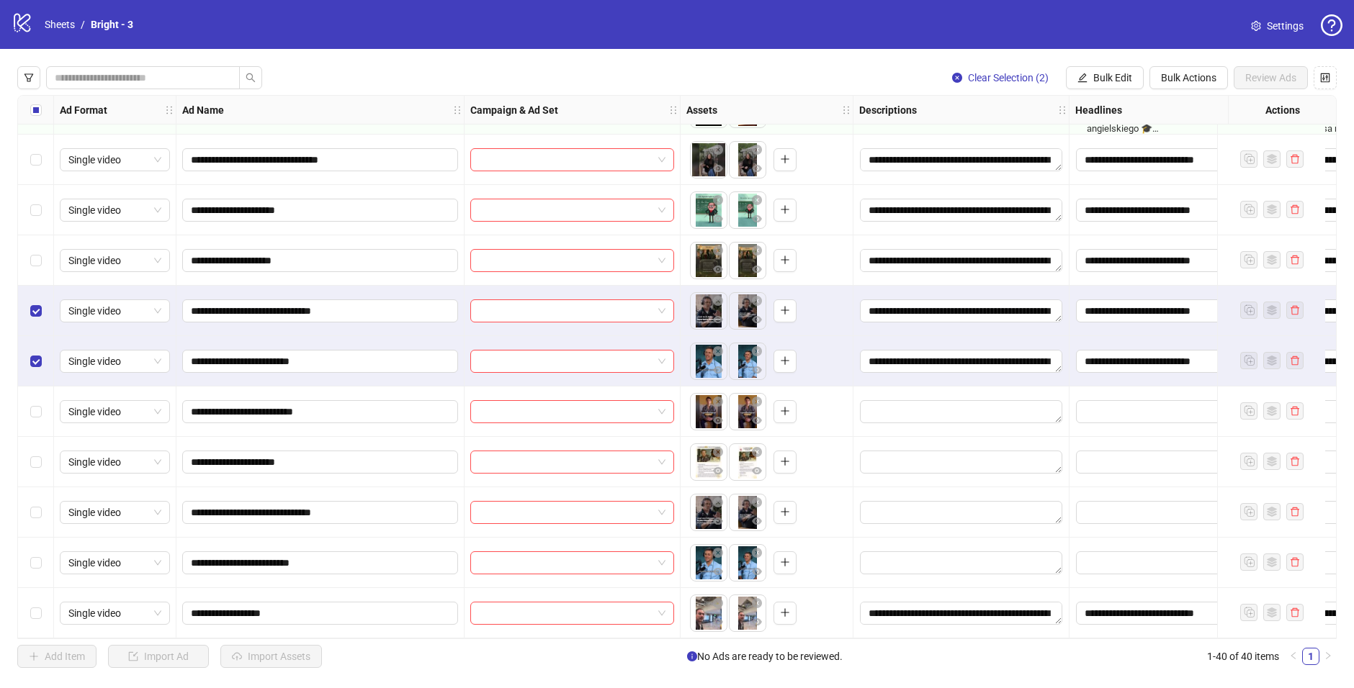
click at [46, 305] on div "Select row 34" at bounding box center [36, 311] width 36 height 50
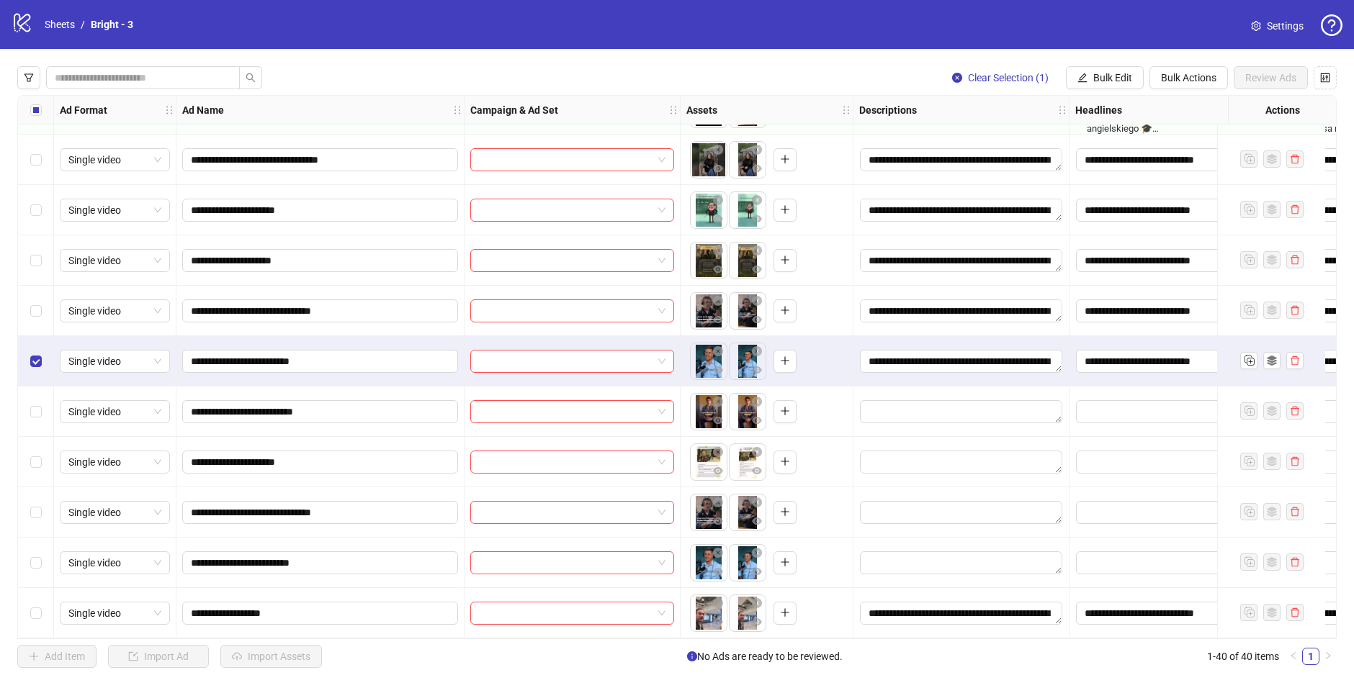
click at [45, 351] on div "Select row 35" at bounding box center [36, 361] width 36 height 50
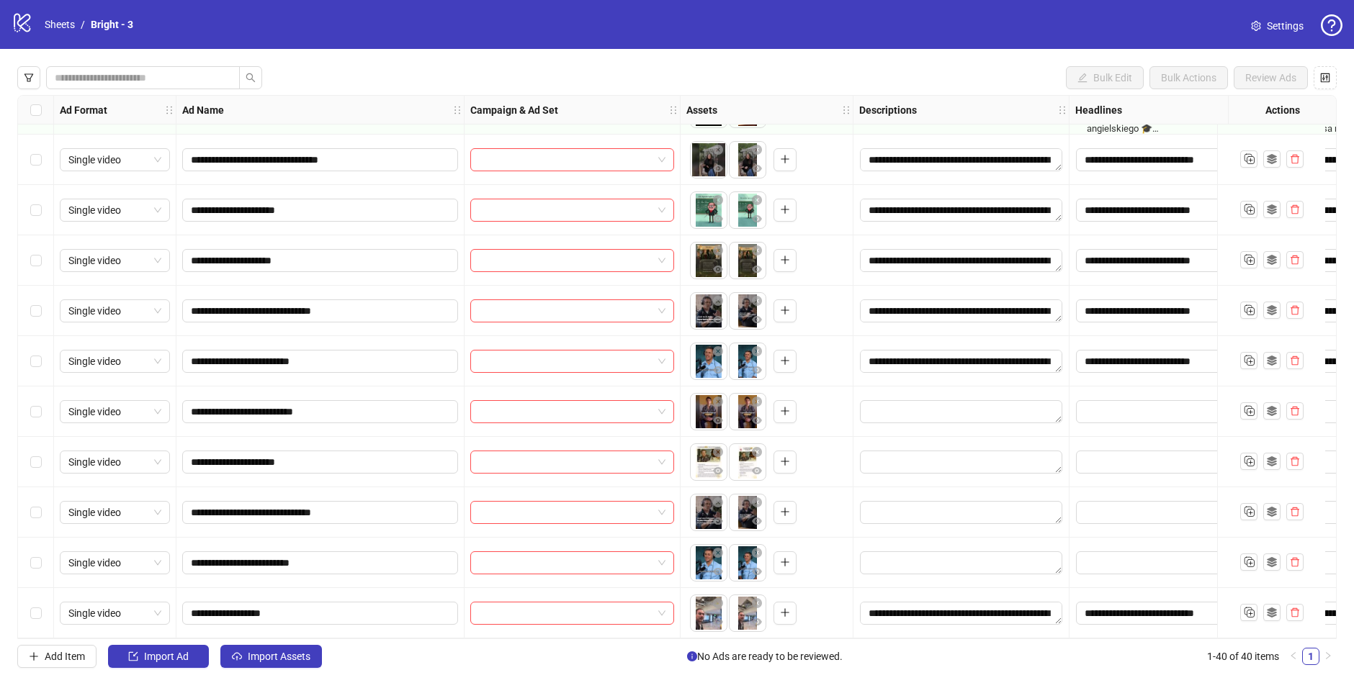
click at [45, 400] on div "Select row 36" at bounding box center [36, 412] width 36 height 50
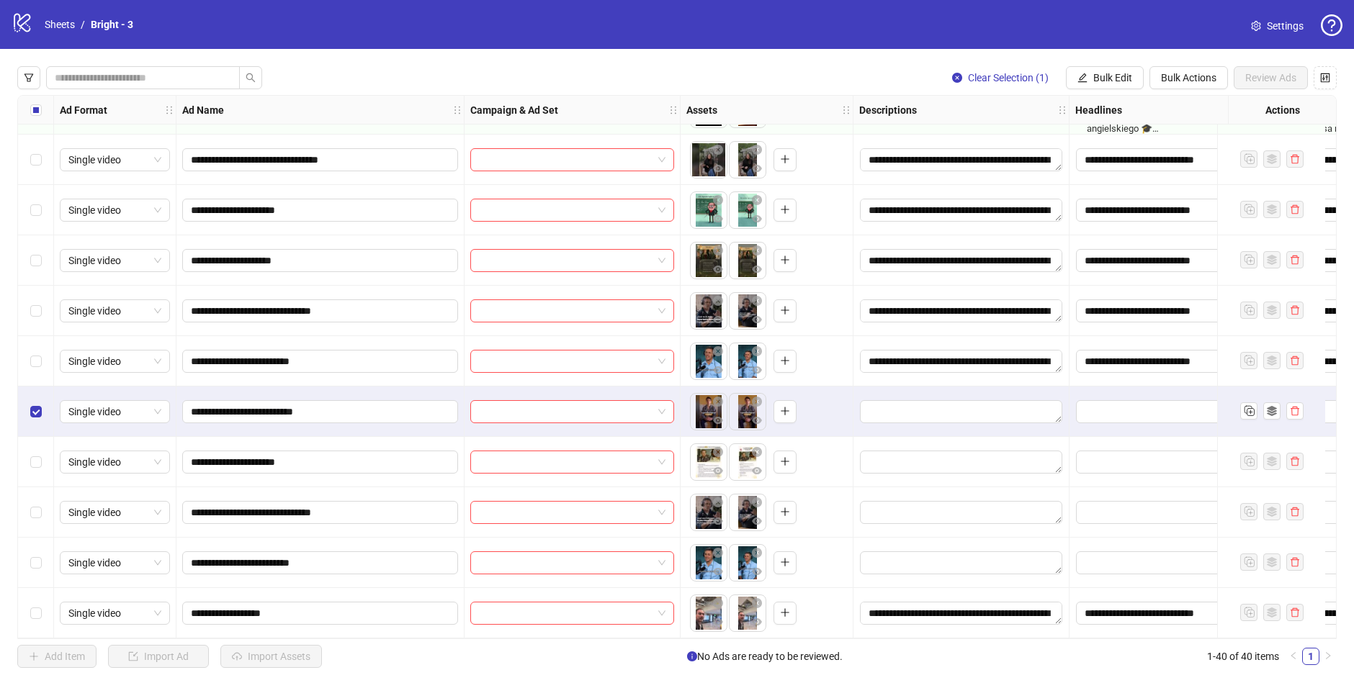
click at [46, 445] on div "Select row 37" at bounding box center [36, 462] width 36 height 50
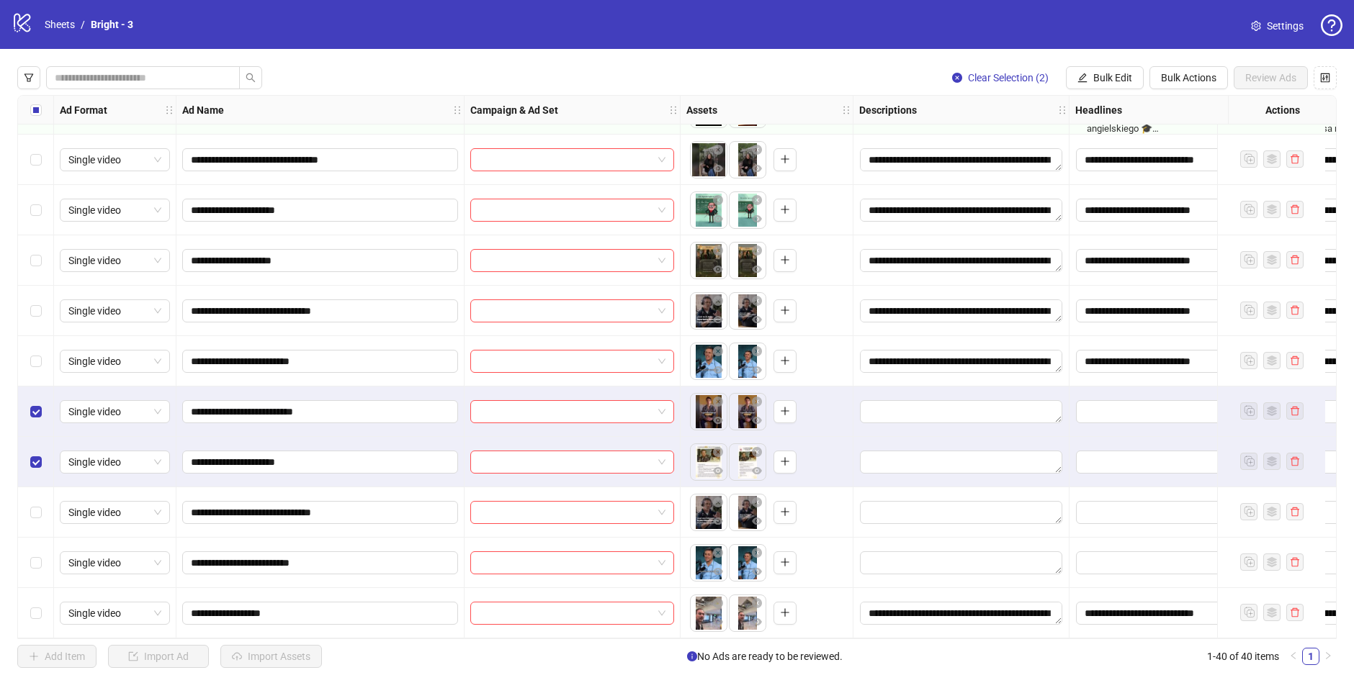
click at [46, 495] on div "Select row 38" at bounding box center [36, 512] width 36 height 50
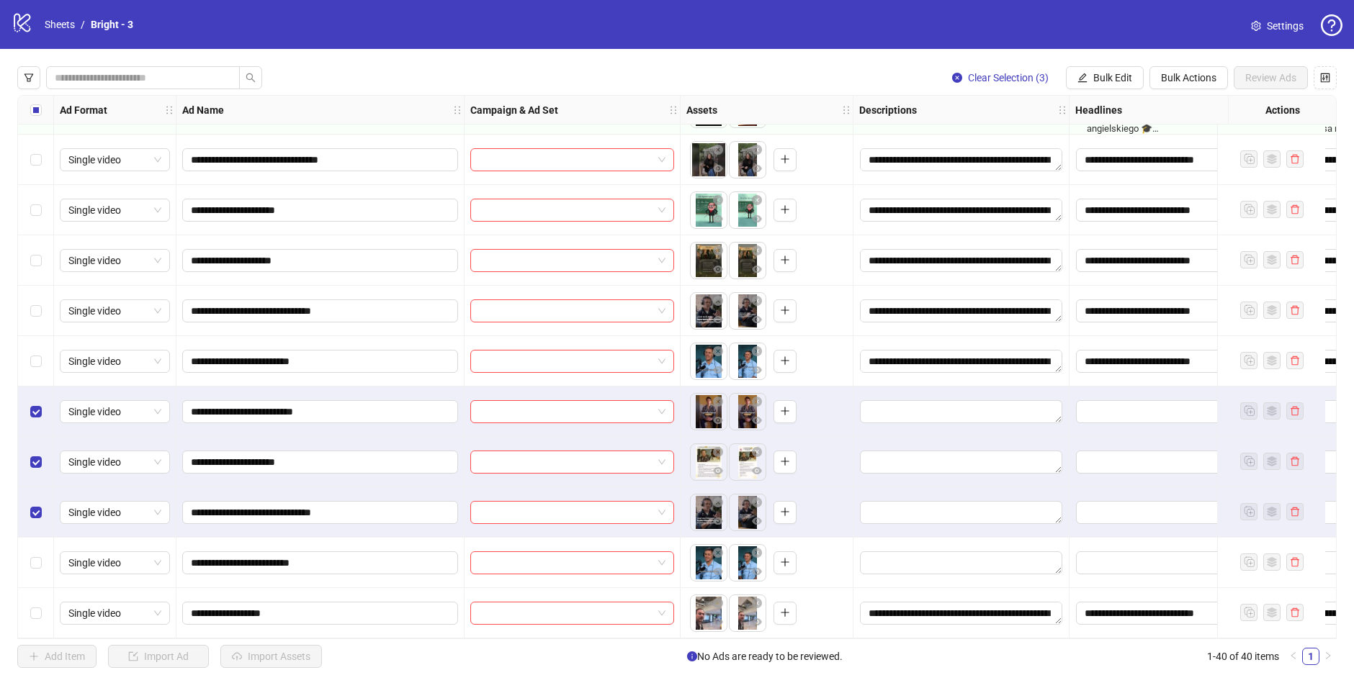
click at [45, 559] on div "Select row 39" at bounding box center [36, 563] width 36 height 50
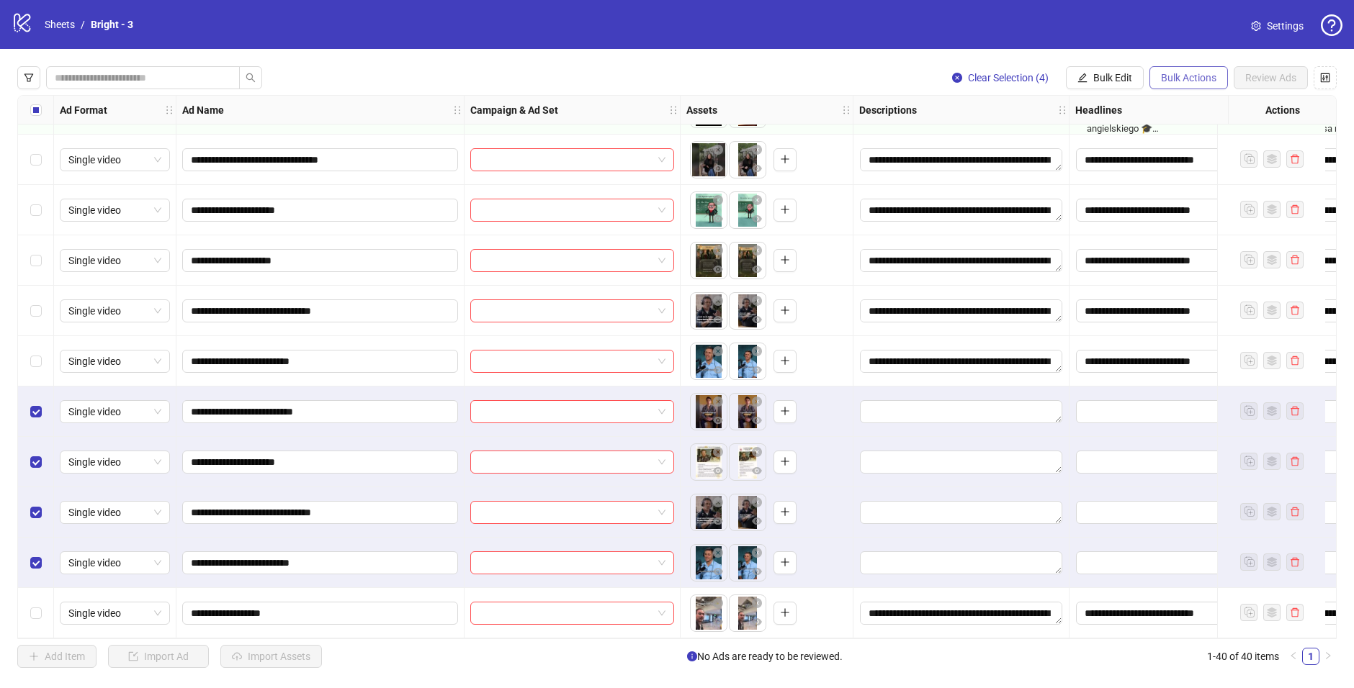
click at [1192, 80] on span "Bulk Actions" at bounding box center [1188, 78] width 55 height 12
click at [1219, 206] on span "Apply Template" at bounding box center [1208, 199] width 99 height 16
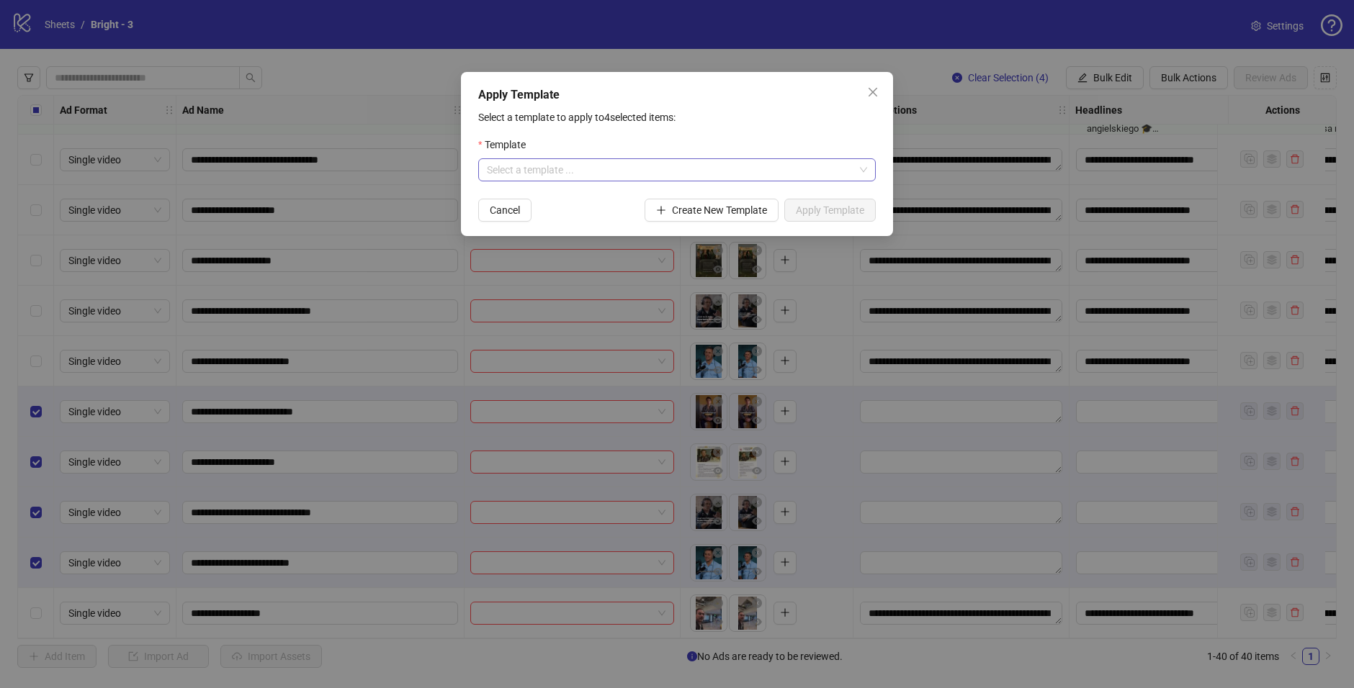
click at [634, 170] on input "search" at bounding box center [670, 170] width 367 height 22
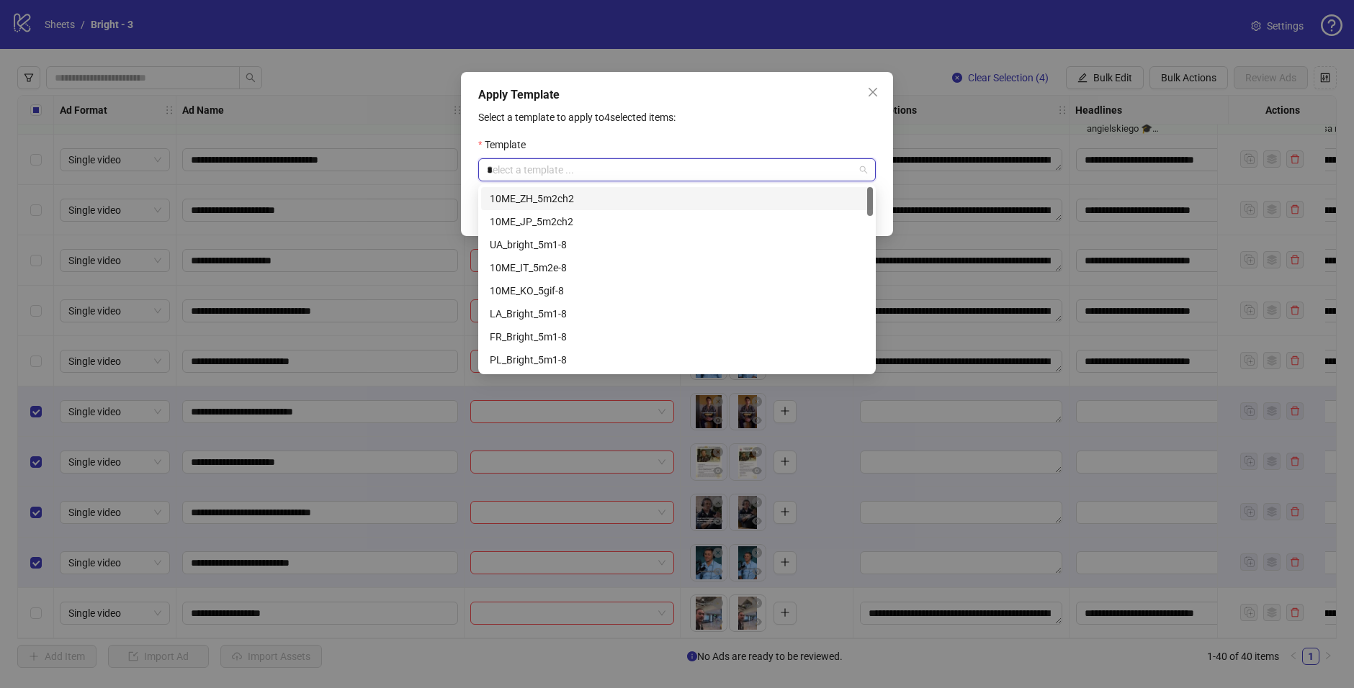
type input "**"
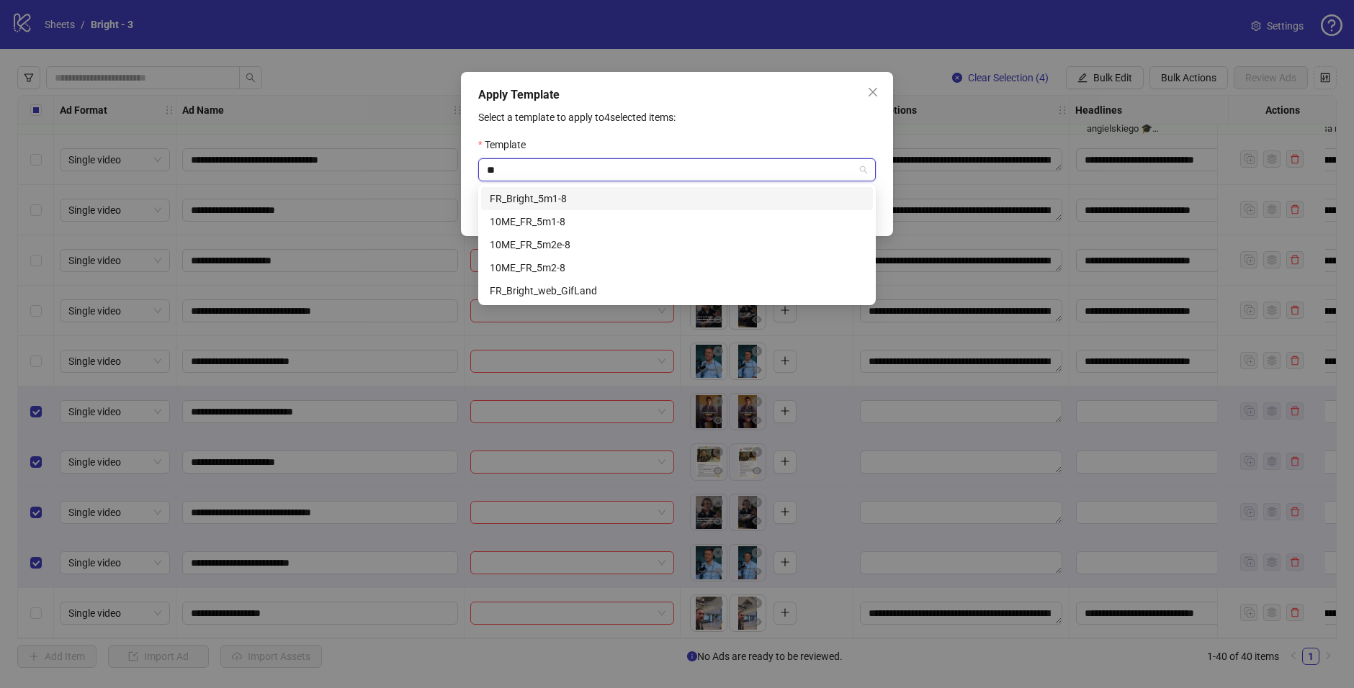
click at [586, 195] on div "FR_Bright_5m1-8" at bounding box center [677, 199] width 374 height 16
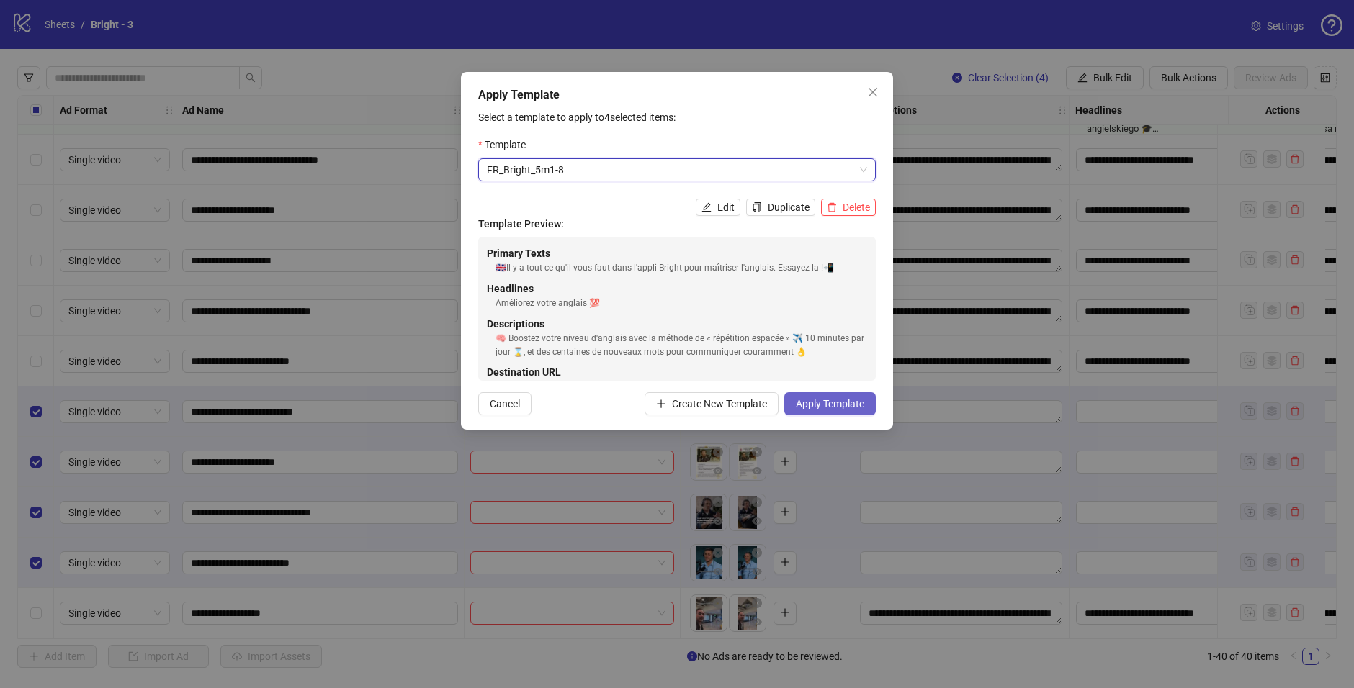
click at [851, 408] on span "Apply Template" at bounding box center [830, 404] width 68 height 12
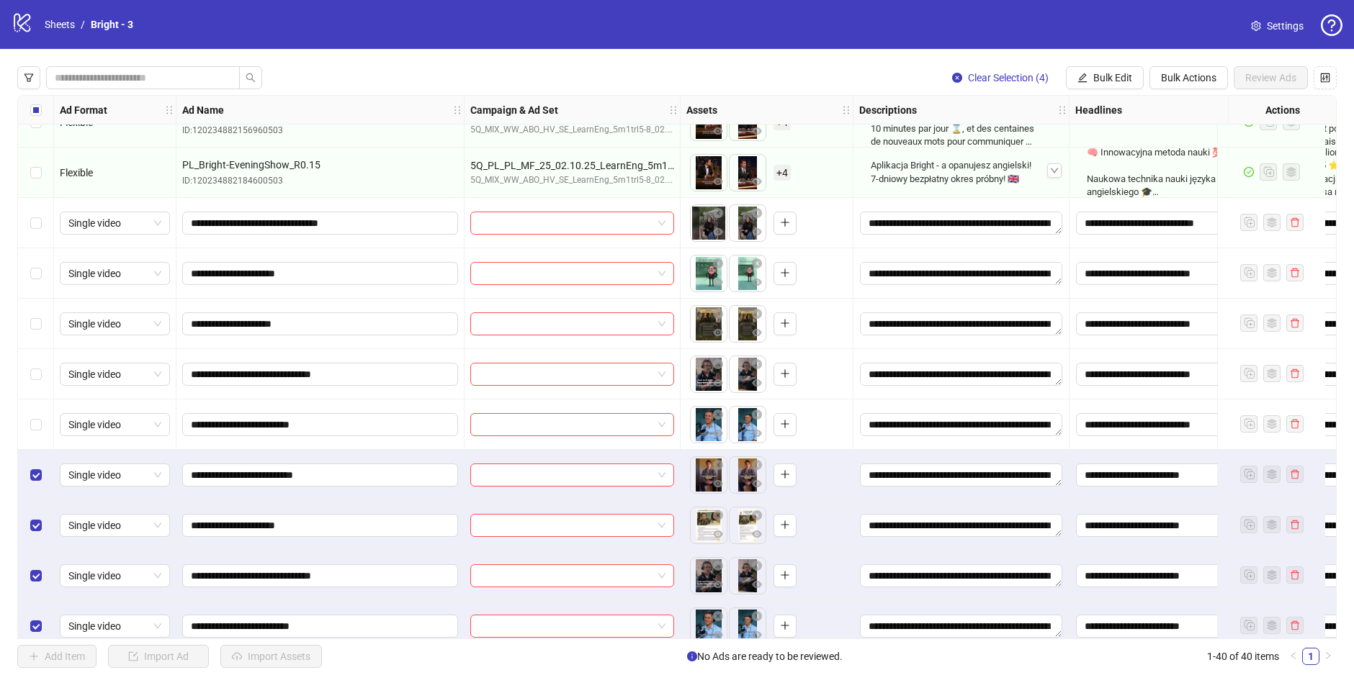
scroll to position [1432, 0]
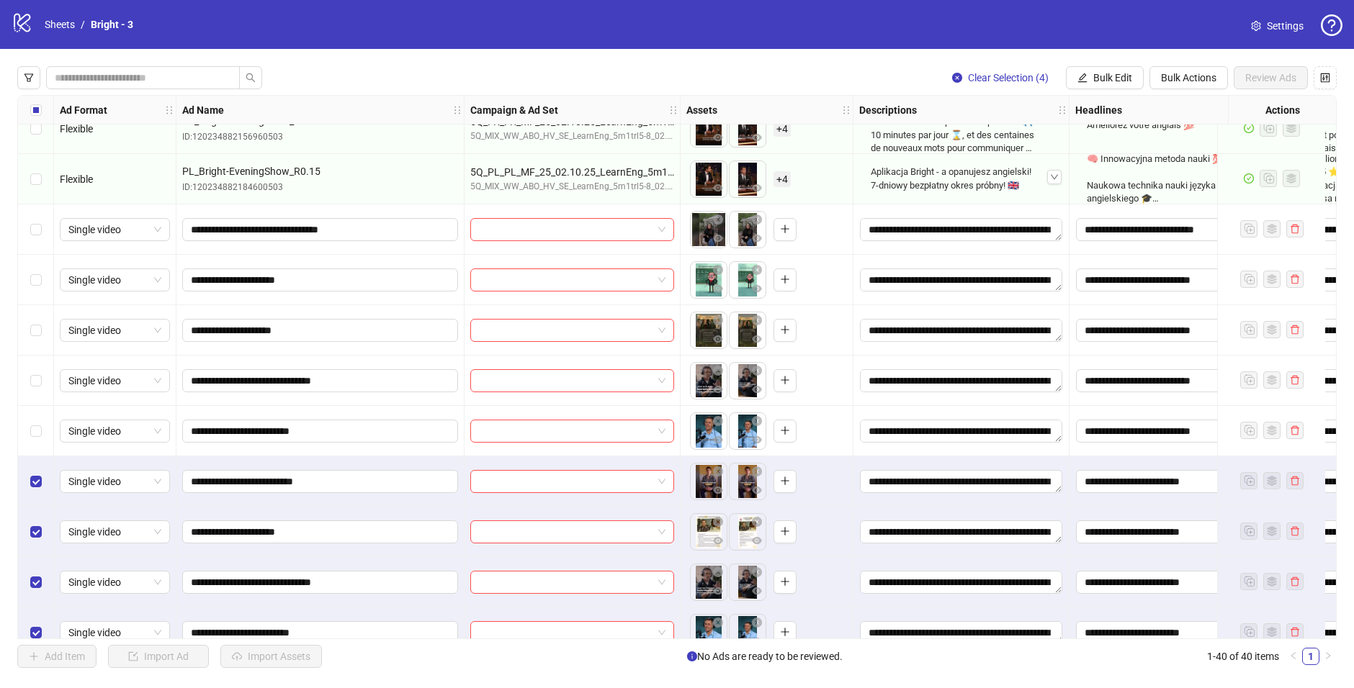
click at [37, 215] on div "Select row 31" at bounding box center [36, 229] width 36 height 50
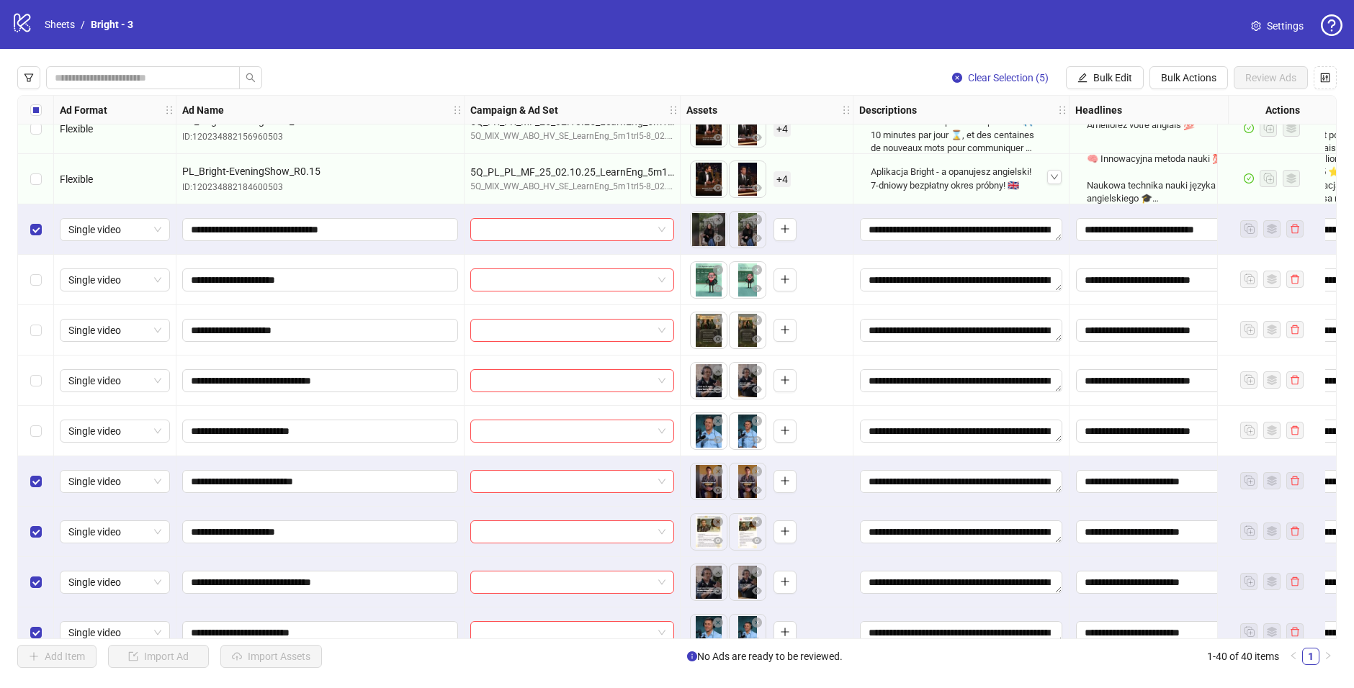
click at [49, 290] on div "Select row 32" at bounding box center [36, 280] width 36 height 50
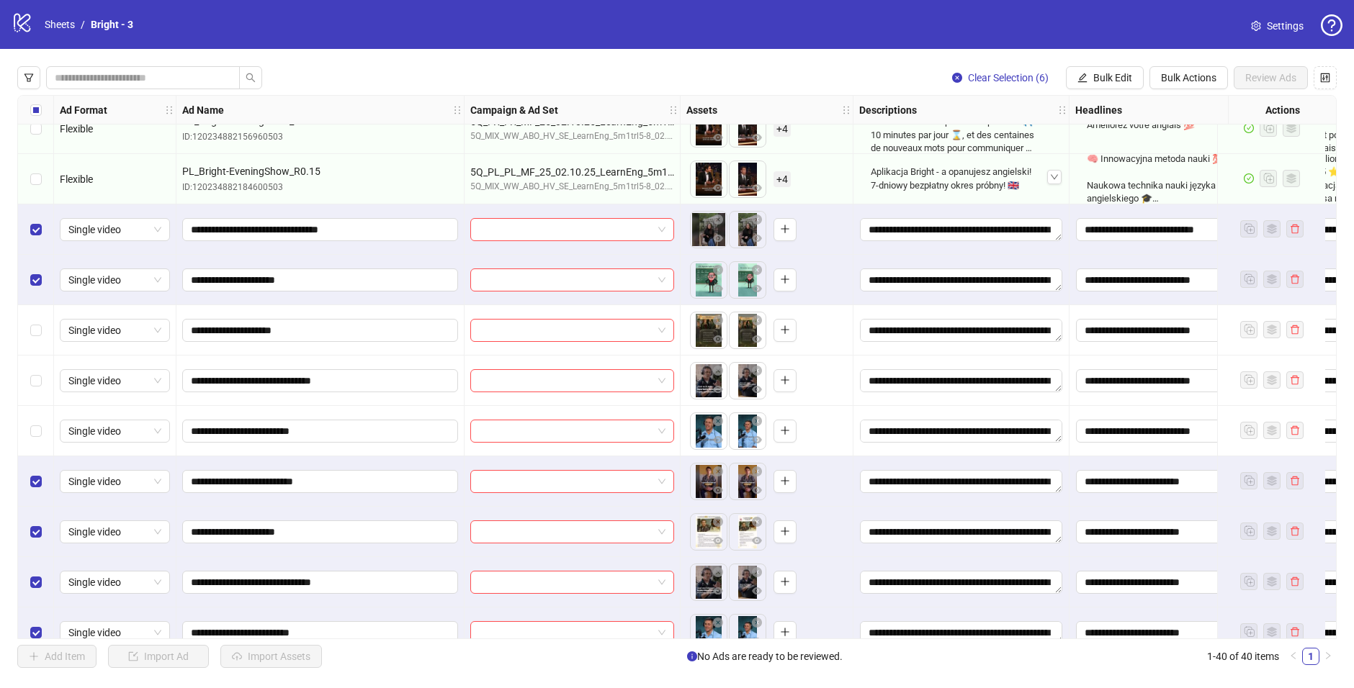
click at [37, 351] on div "Select row 33" at bounding box center [36, 330] width 36 height 50
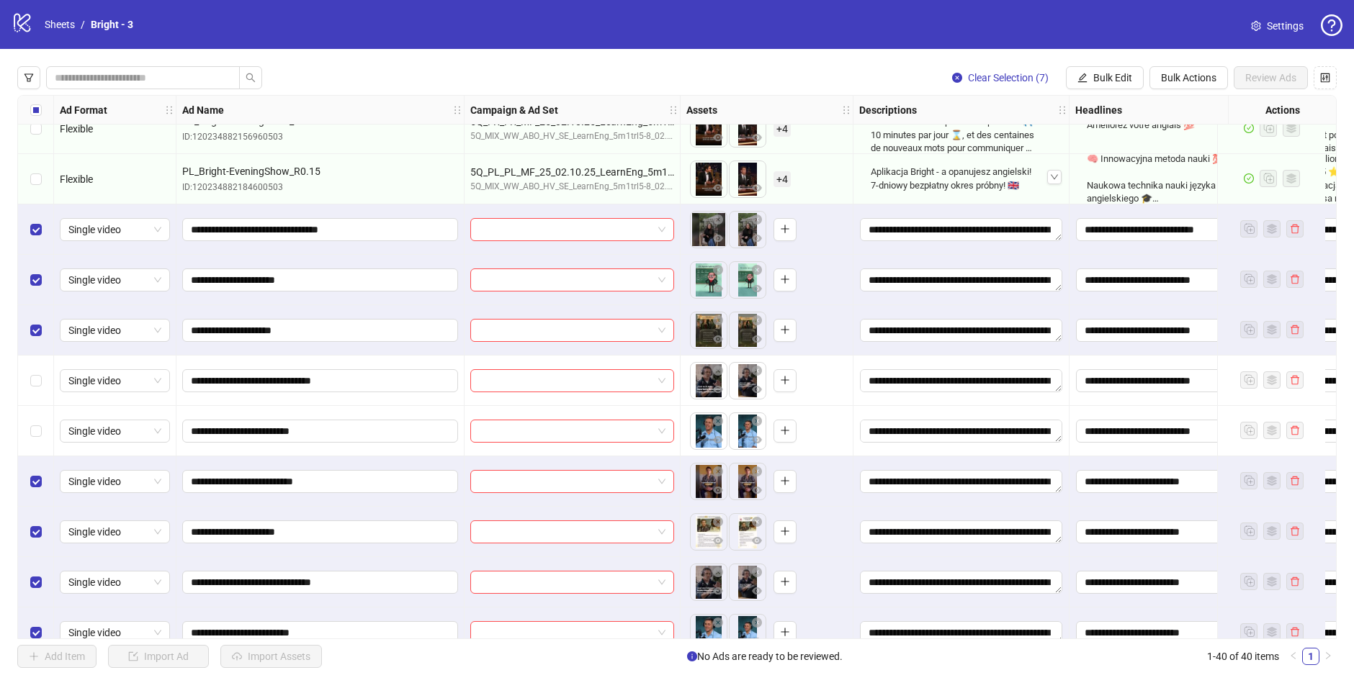
click at [37, 402] on div "Select row 34" at bounding box center [36, 381] width 36 height 50
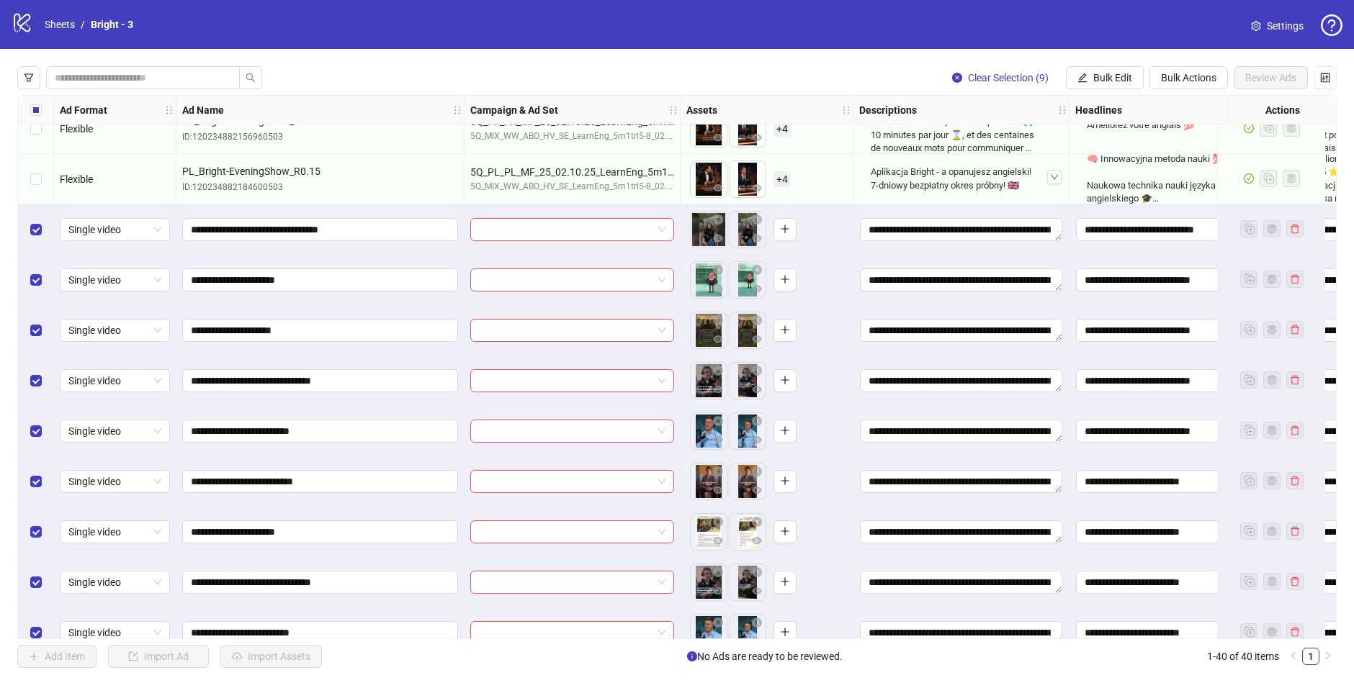
scroll to position [1508, 0]
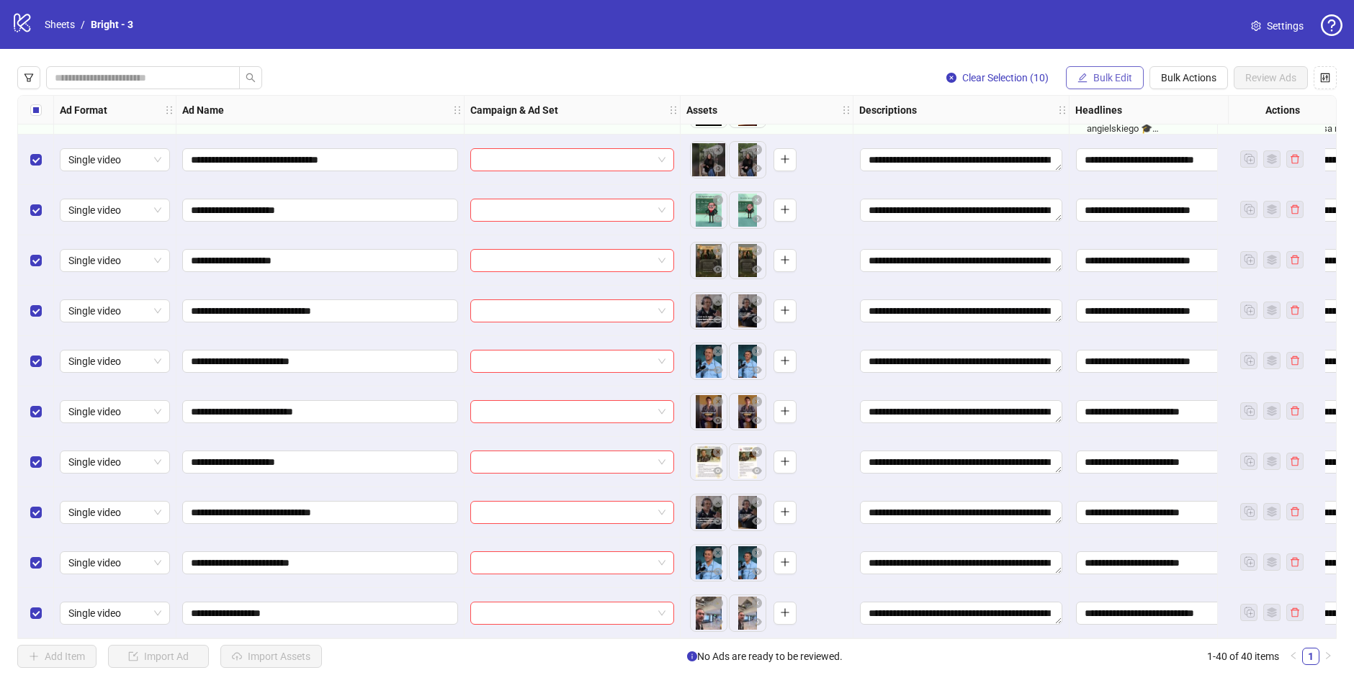
click at [1104, 72] on span "Bulk Edit" at bounding box center [1112, 78] width 39 height 12
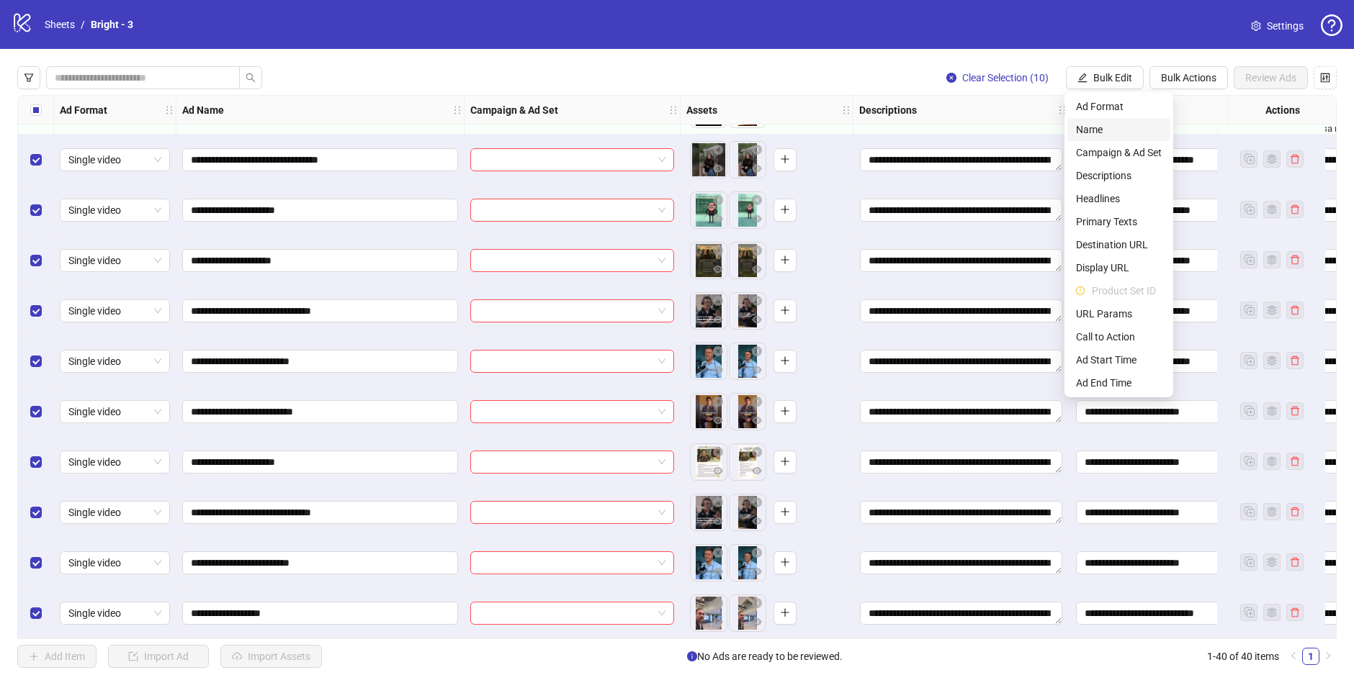
click at [1116, 131] on span "Name" at bounding box center [1119, 130] width 86 height 16
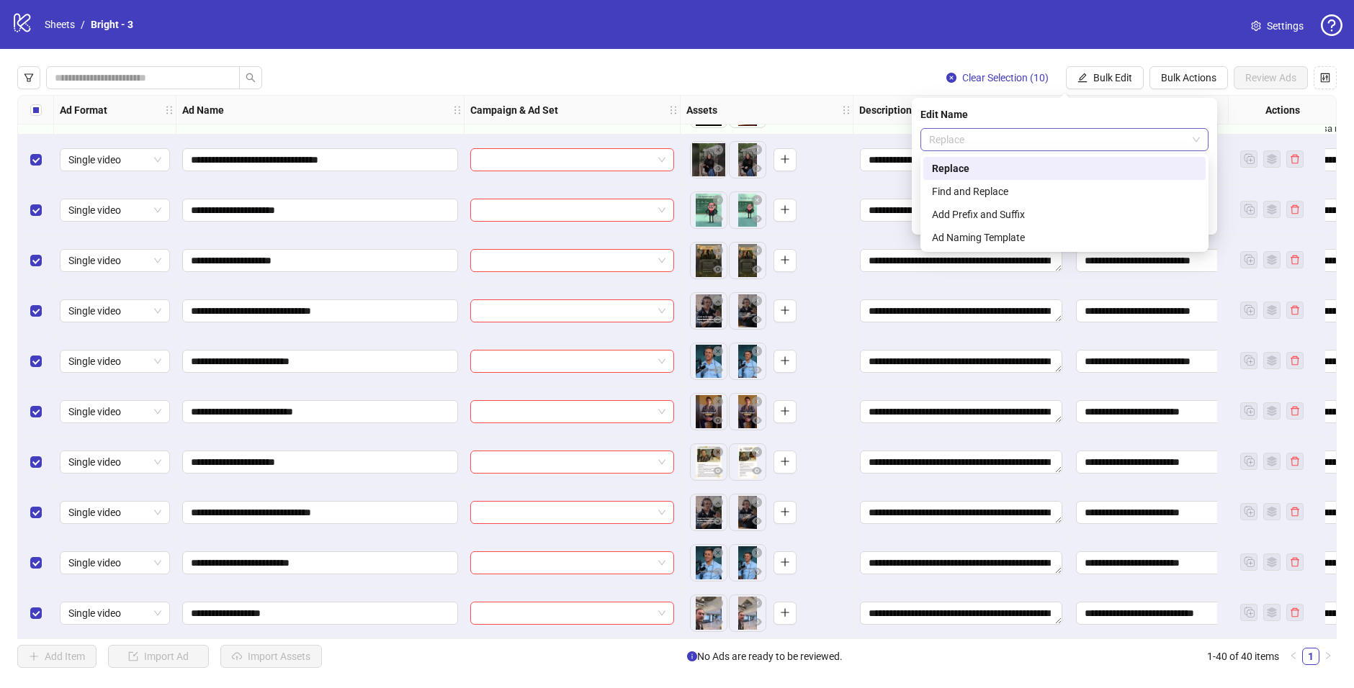
click at [1016, 146] on span "Replace" at bounding box center [1064, 140] width 271 height 22
click at [1031, 210] on div "Add Prefix and Suffix" at bounding box center [1064, 215] width 265 height 16
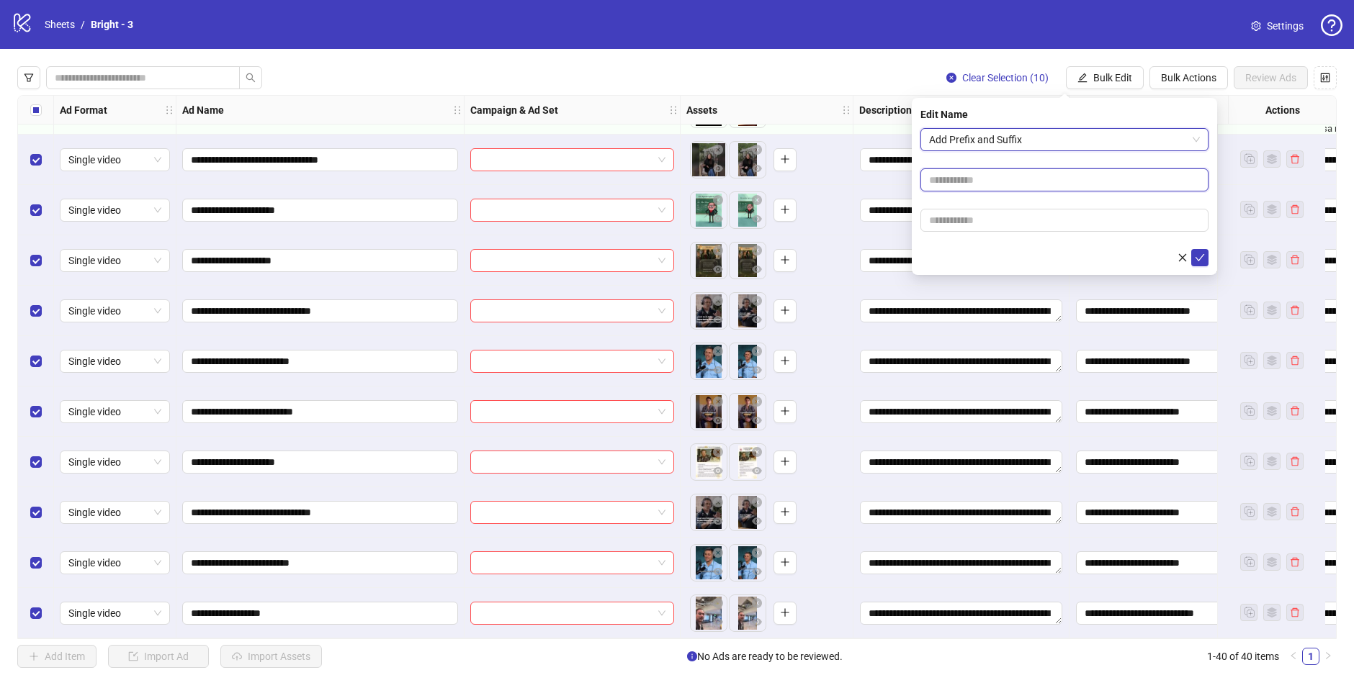
click at [993, 175] on input "text" at bounding box center [1064, 179] width 288 height 23
click at [993, 181] on input "text" at bounding box center [1064, 179] width 288 height 23
click at [1002, 217] on input "text" at bounding box center [1064, 220] width 288 height 23
type input "*****"
click at [1203, 259] on icon "check" at bounding box center [1199, 258] width 10 height 10
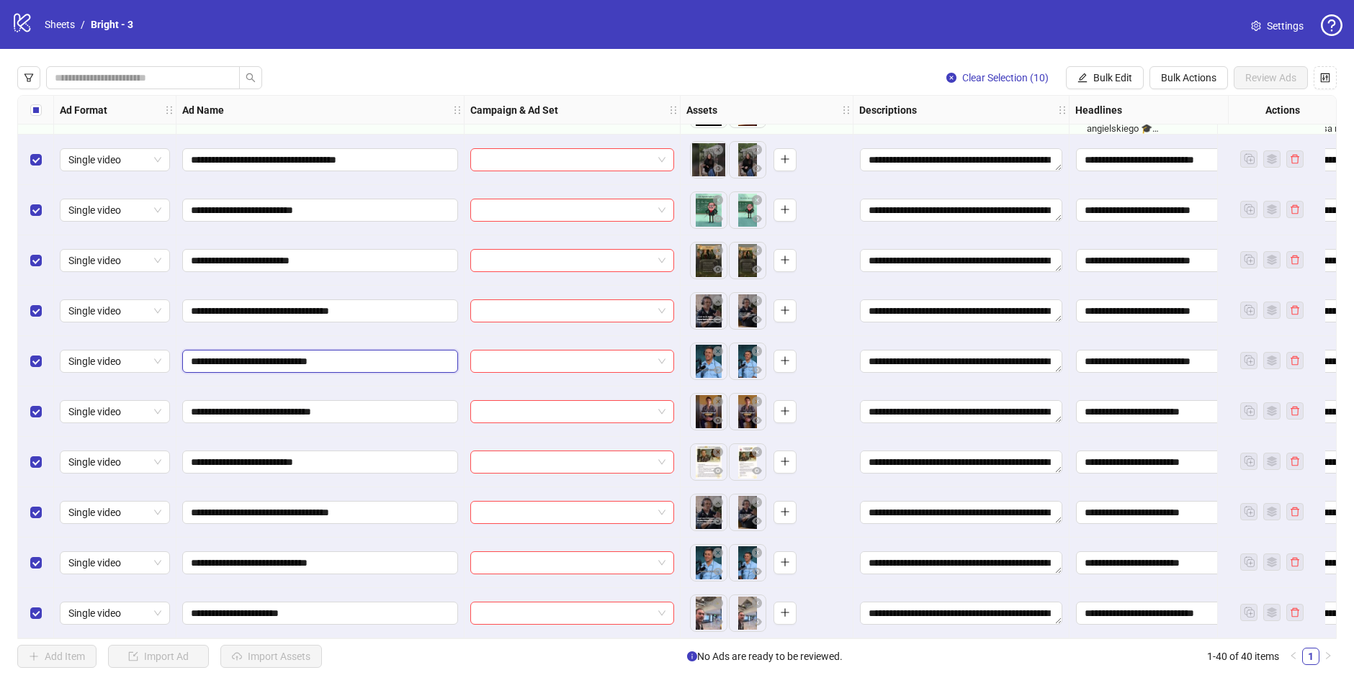
click at [258, 358] on input "**********" at bounding box center [319, 362] width 256 height 16
click at [261, 360] on input "**********" at bounding box center [319, 362] width 256 height 16
type input "**********"
click at [265, 559] on input "**********" at bounding box center [319, 563] width 256 height 16
type input "**********"
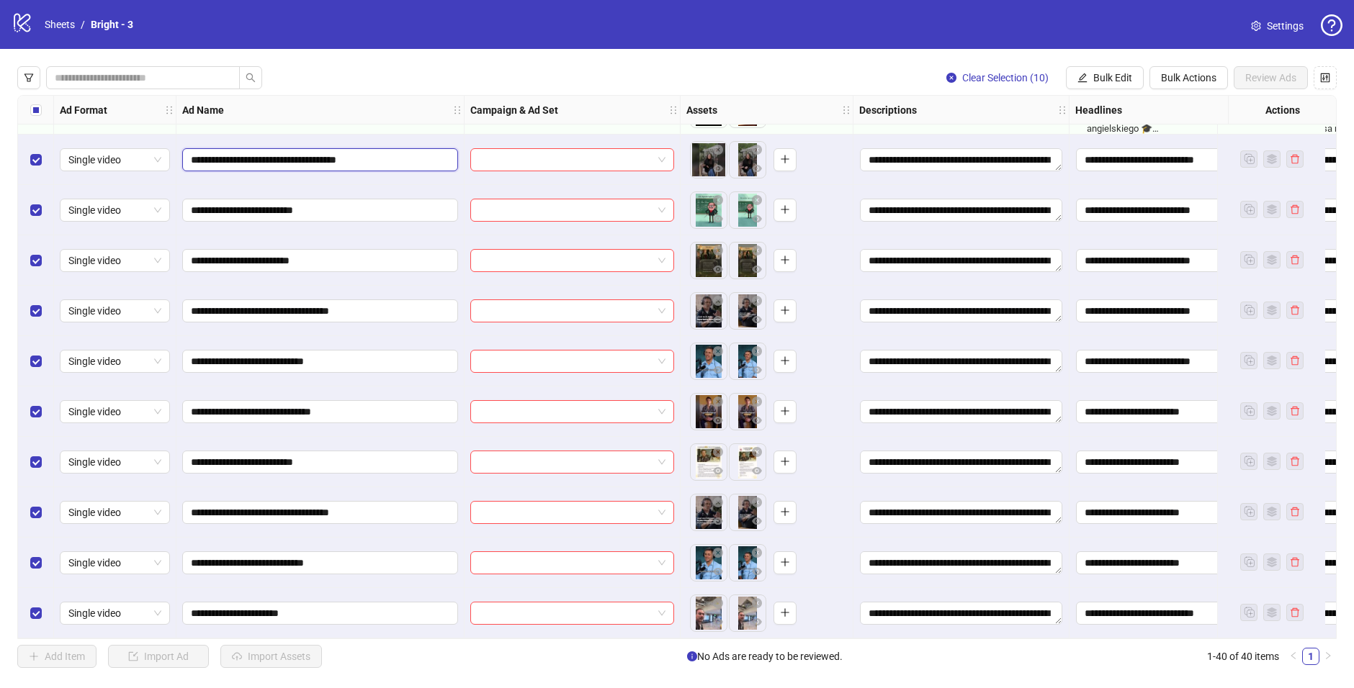
click at [349, 154] on input "**********" at bounding box center [319, 160] width 256 height 16
click at [336, 153] on input "**********" at bounding box center [319, 160] width 256 height 16
type input "**********"
click at [344, 154] on input "**********" at bounding box center [319, 160] width 256 height 16
click at [490, 76] on div "Clear Selection (10) Bulk Edit Bulk Actions Review Ads" at bounding box center [676, 77] width 1319 height 23
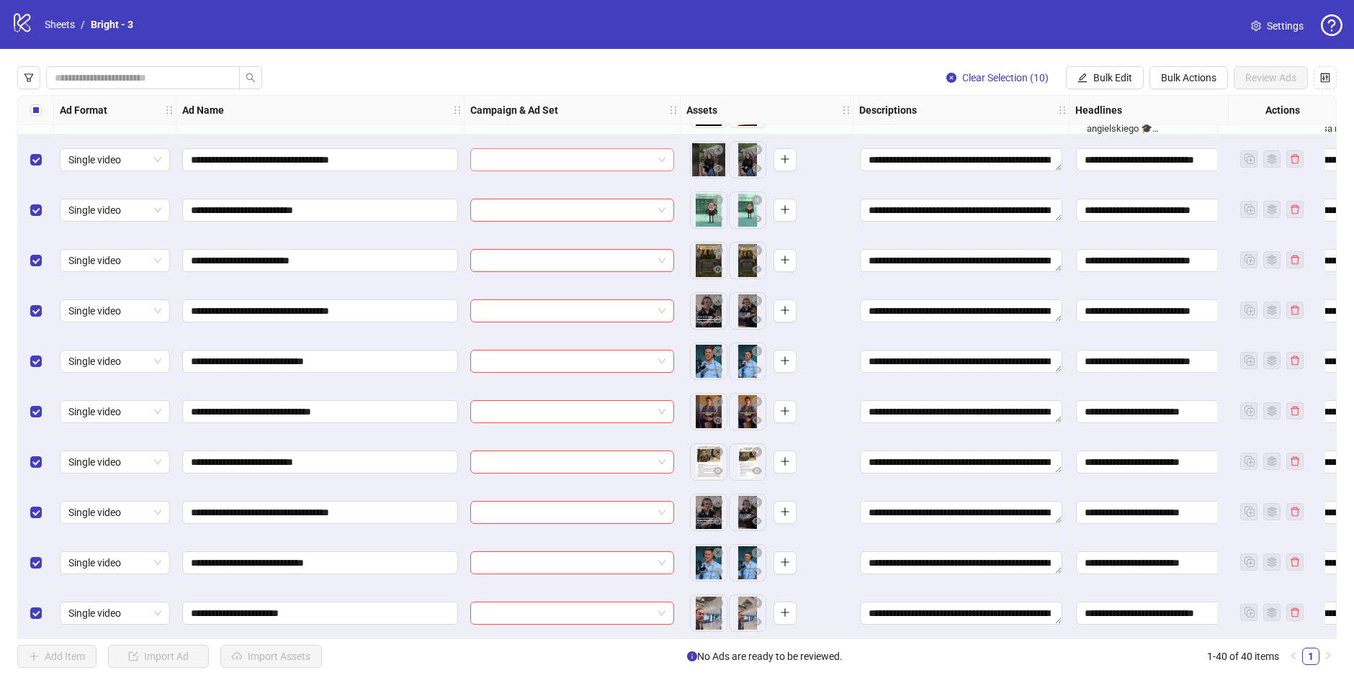
click at [589, 152] on input "search" at bounding box center [566, 160] width 174 height 22
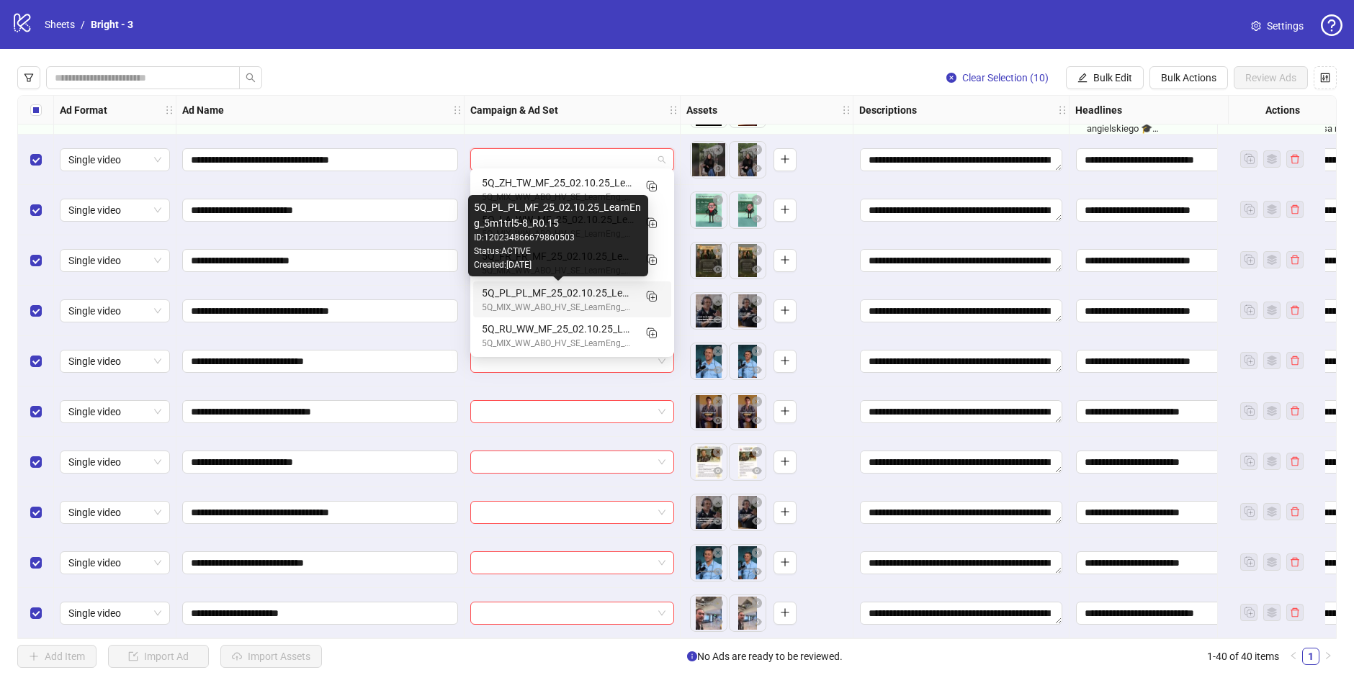
click at [587, 295] on div "5Q_PL_PL_MF_25_02.10.25_LearnEng_5m1trl5-8_R0.15" at bounding box center [558, 293] width 152 height 16
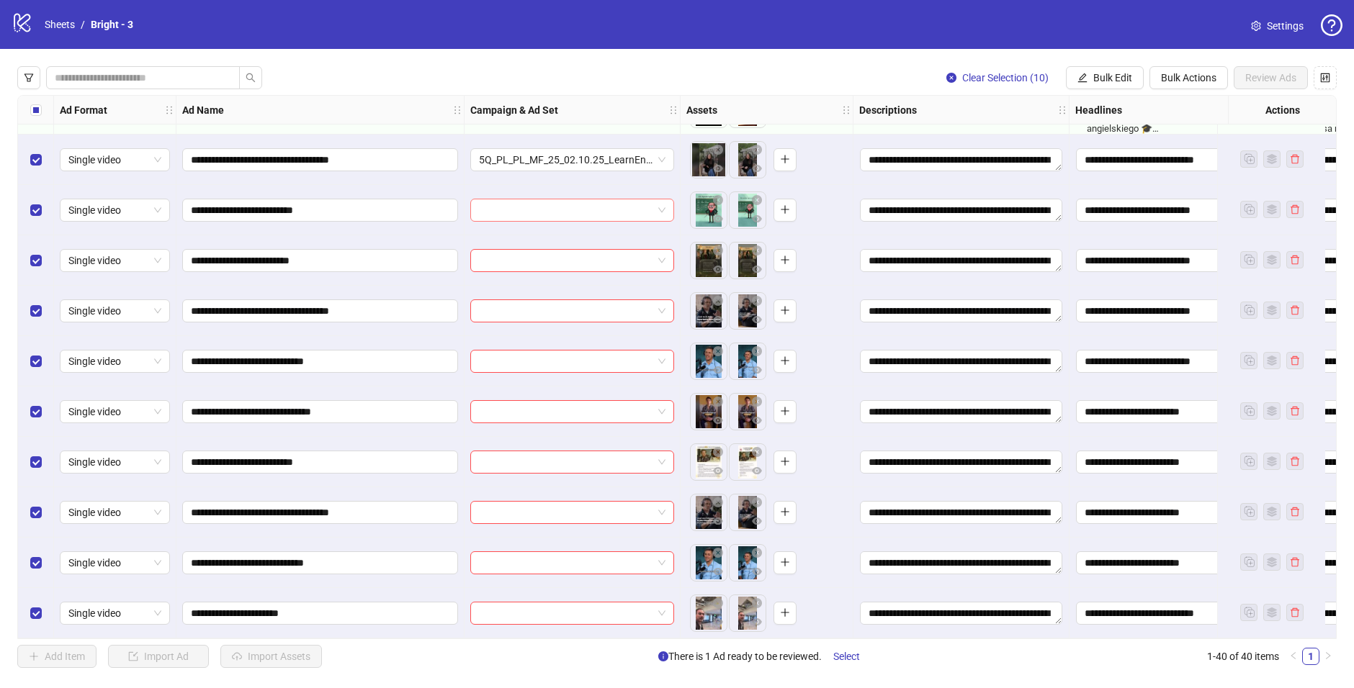
click at [541, 199] on input "search" at bounding box center [566, 210] width 174 height 22
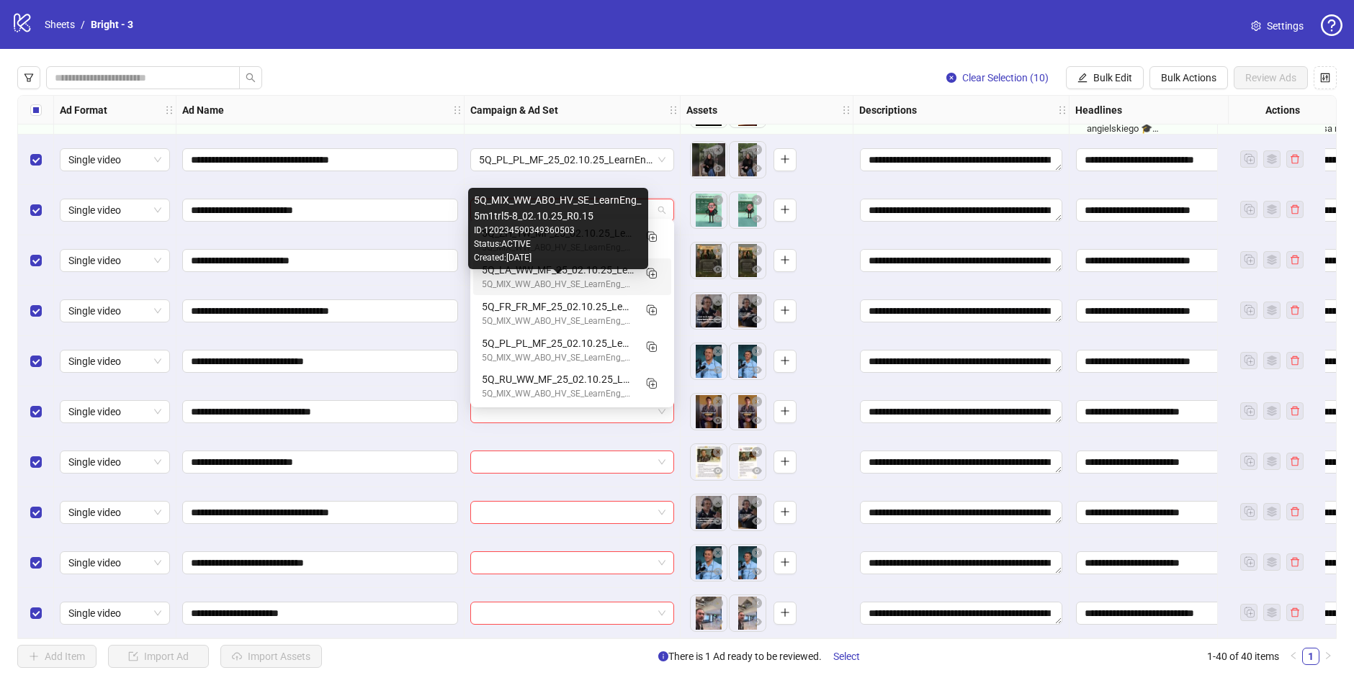
click at [547, 281] on div "5Q_MIX_WW_ABO_HV_SE_LearnEng_5m1trl5-8_02.10.25_R0.15" at bounding box center [558, 285] width 152 height 14
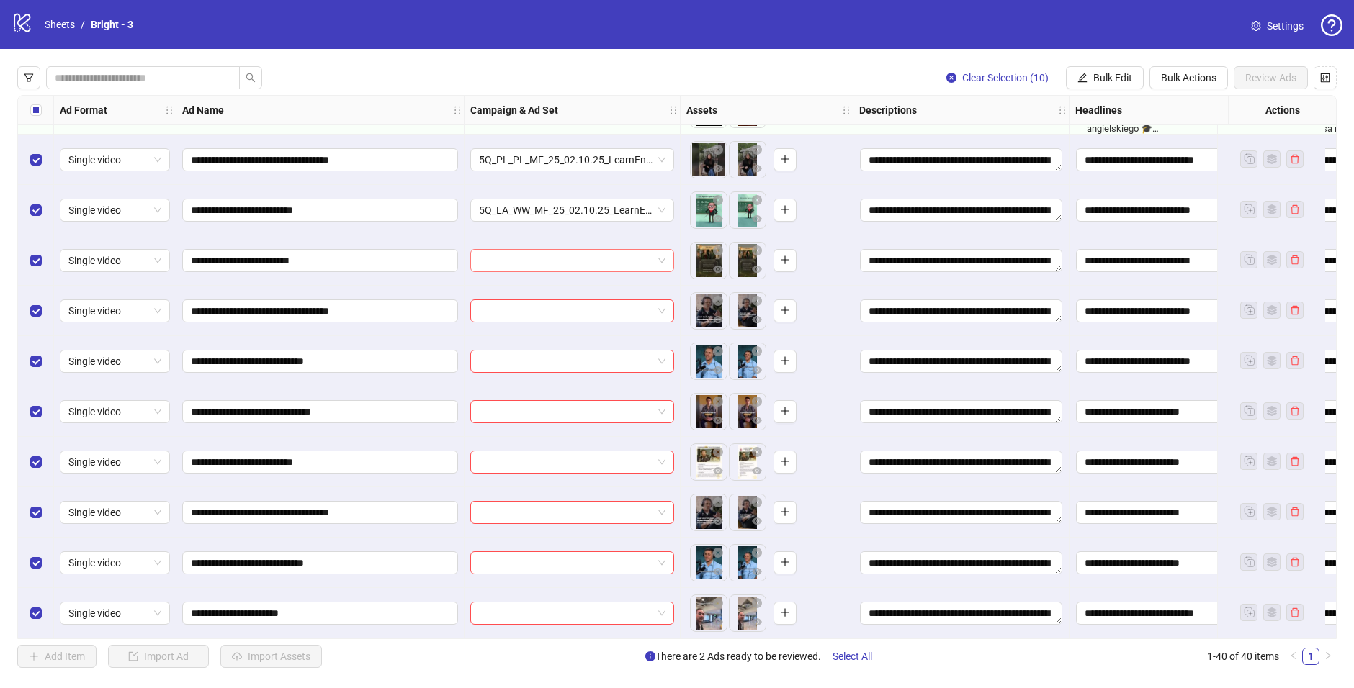
click at [541, 256] on input "search" at bounding box center [566, 261] width 174 height 22
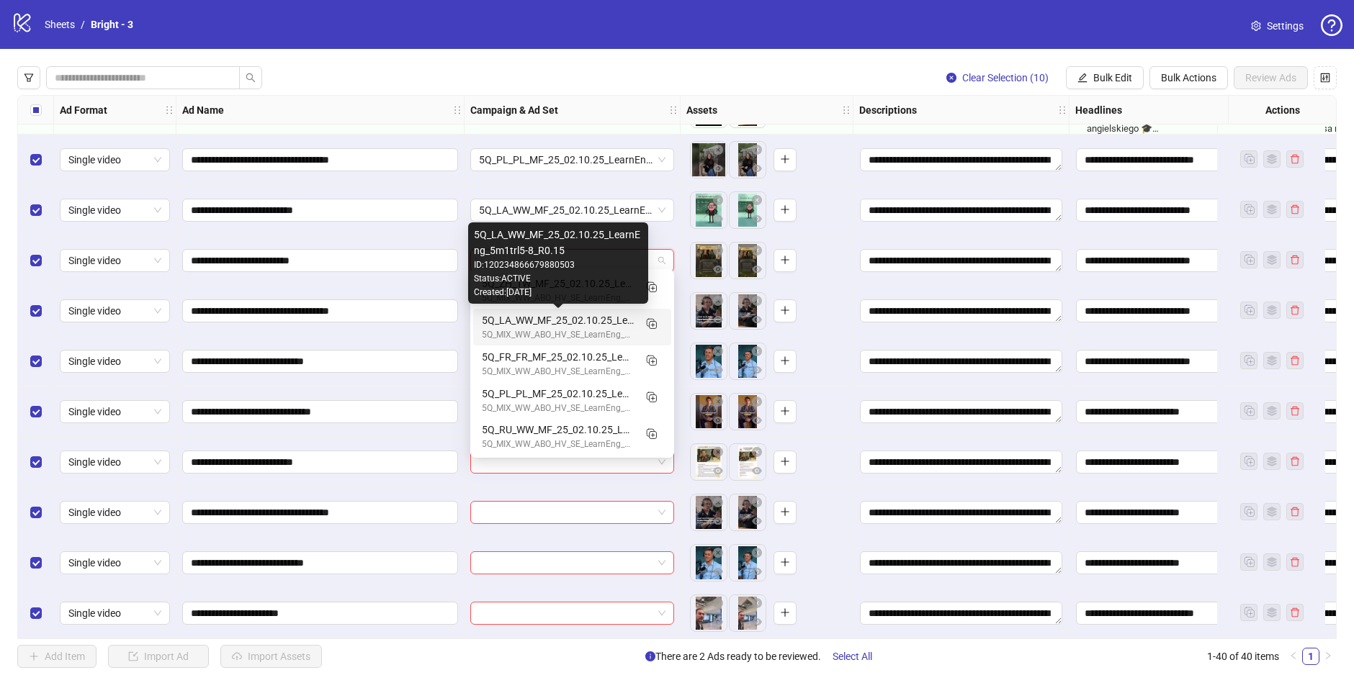
click at [549, 324] on div "5Q_LA_WW_MF_25_02.10.25_LearnEng_5m1trl5-8_R0.15" at bounding box center [558, 320] width 152 height 16
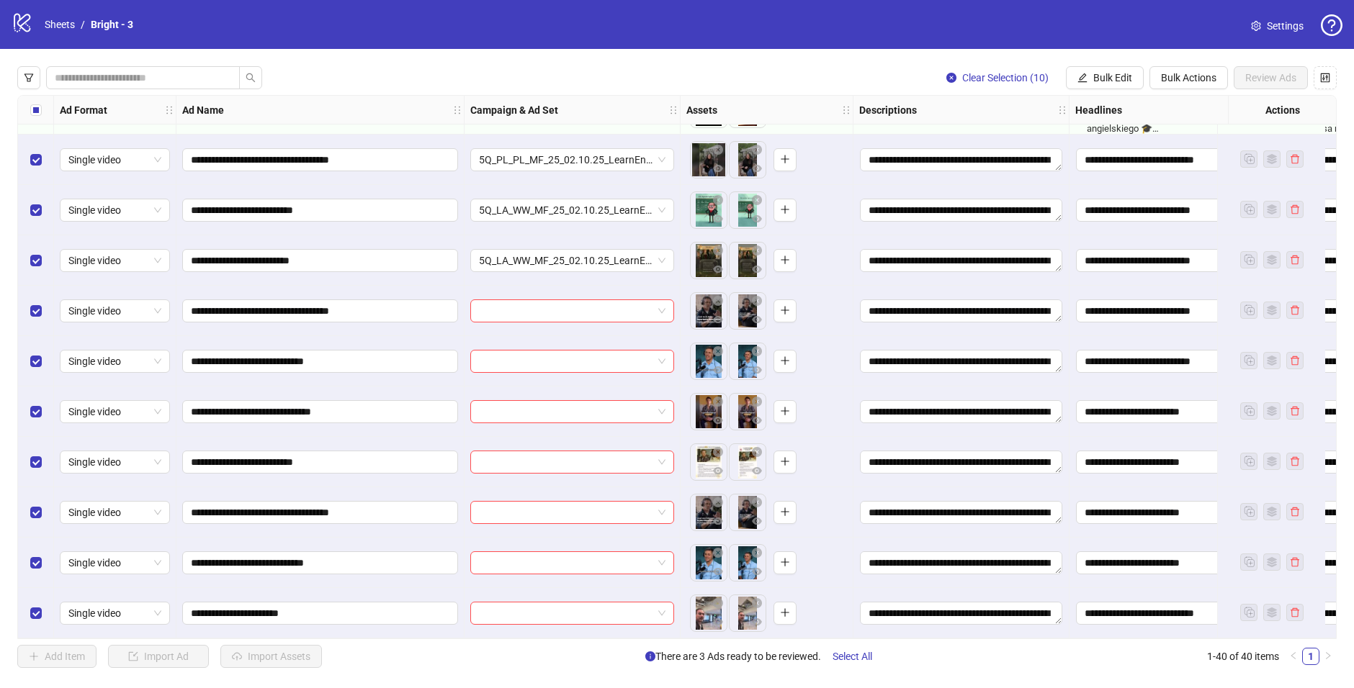
click at [496, 290] on div at bounding box center [572, 311] width 216 height 50
click at [499, 302] on input "search" at bounding box center [566, 311] width 174 height 22
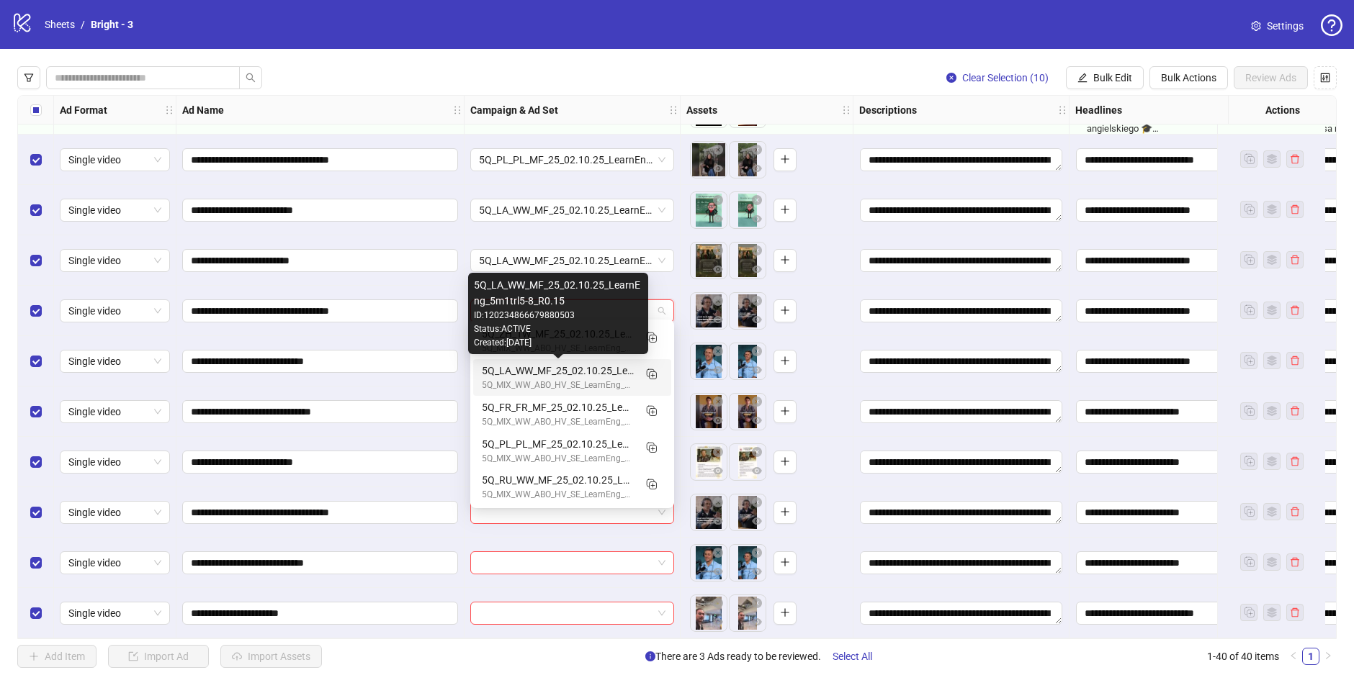
click at [523, 371] on div "5Q_LA_WW_MF_25_02.10.25_LearnEng_5m1trl5-8_R0.15" at bounding box center [558, 371] width 152 height 16
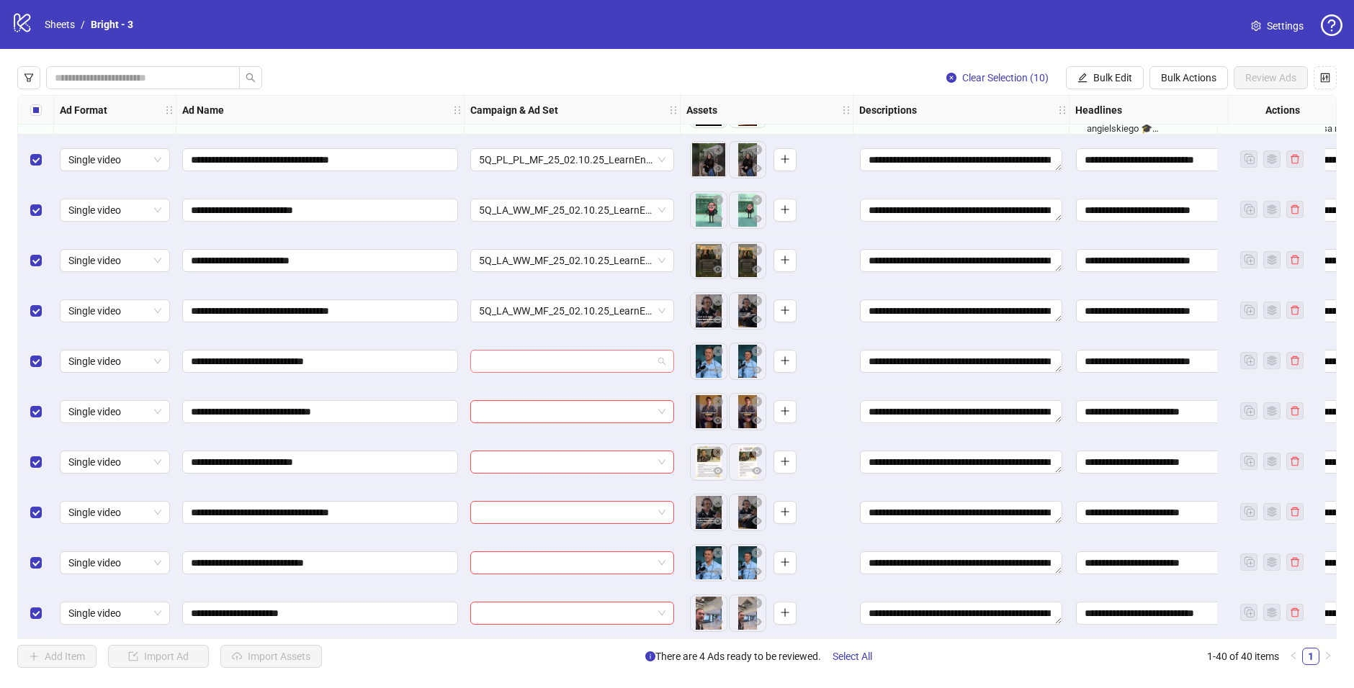
click at [515, 354] on input "search" at bounding box center [566, 362] width 174 height 22
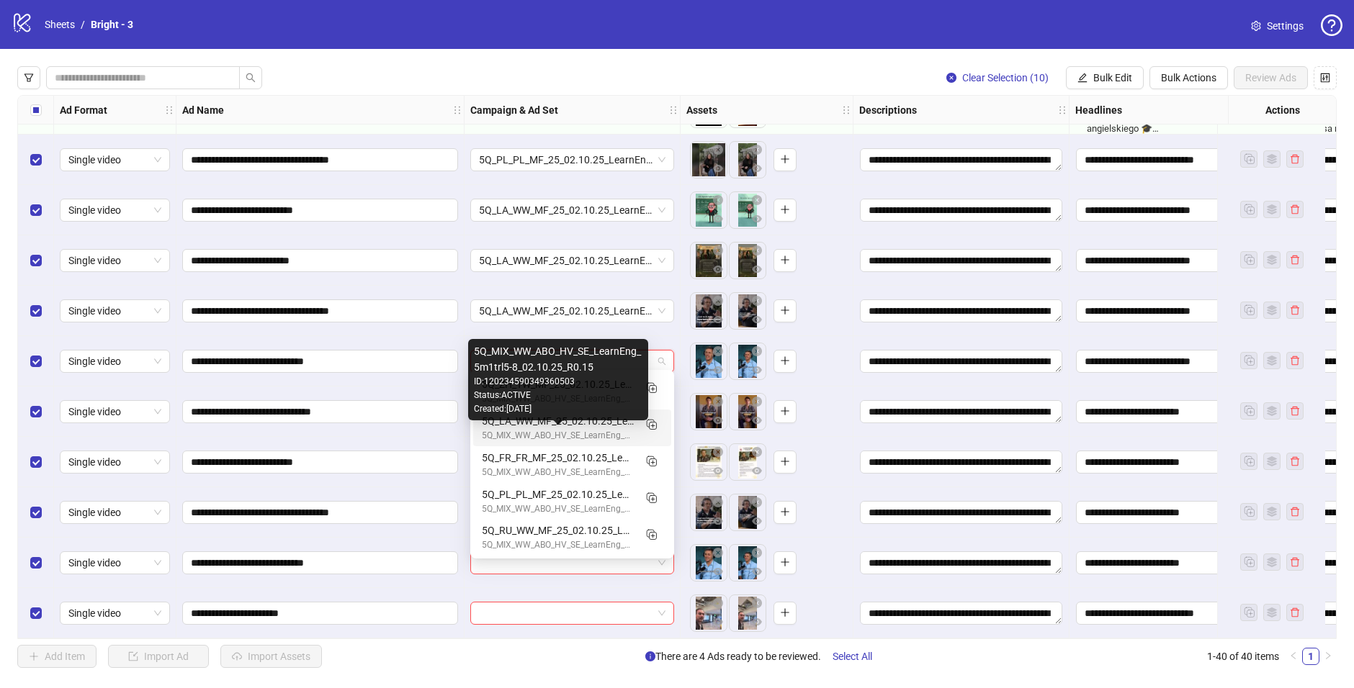
click at [538, 433] on div "5Q_MIX_WW_ABO_HV_SE_LearnEng_5m1trl5-8_02.10.25_R0.15" at bounding box center [558, 436] width 152 height 14
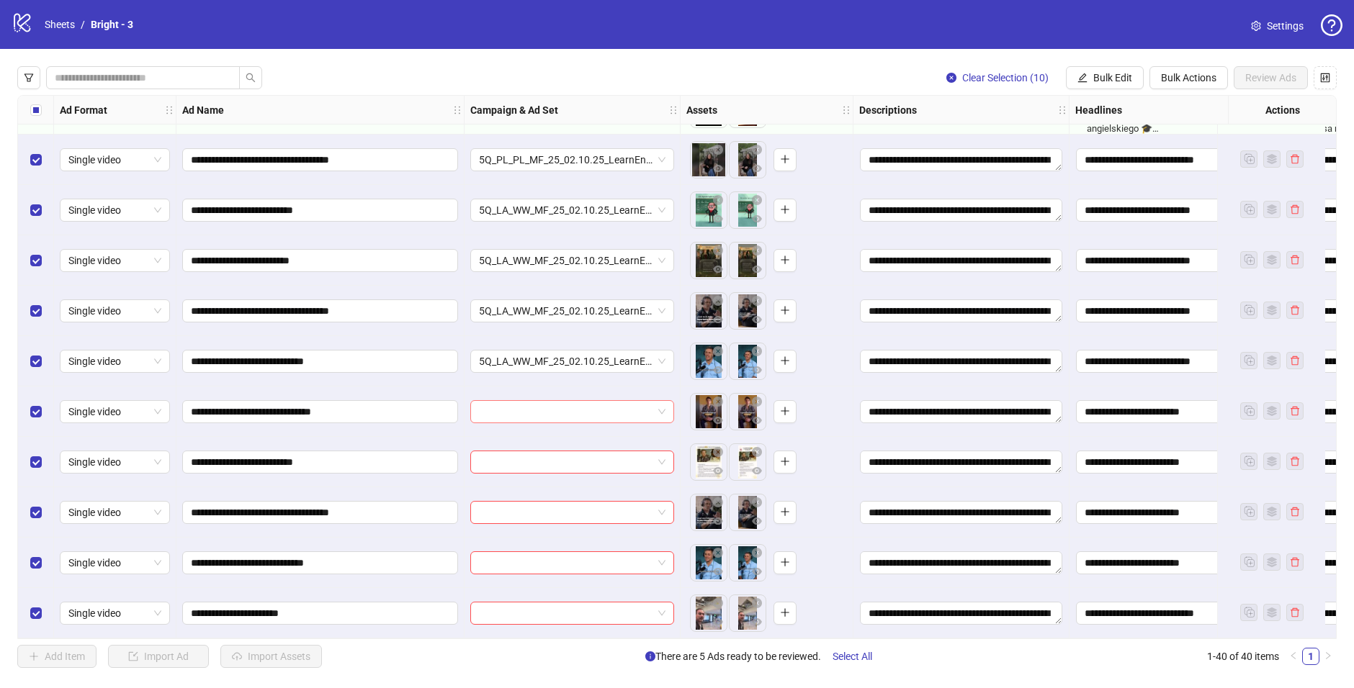
click at [526, 401] on input "search" at bounding box center [566, 412] width 174 height 22
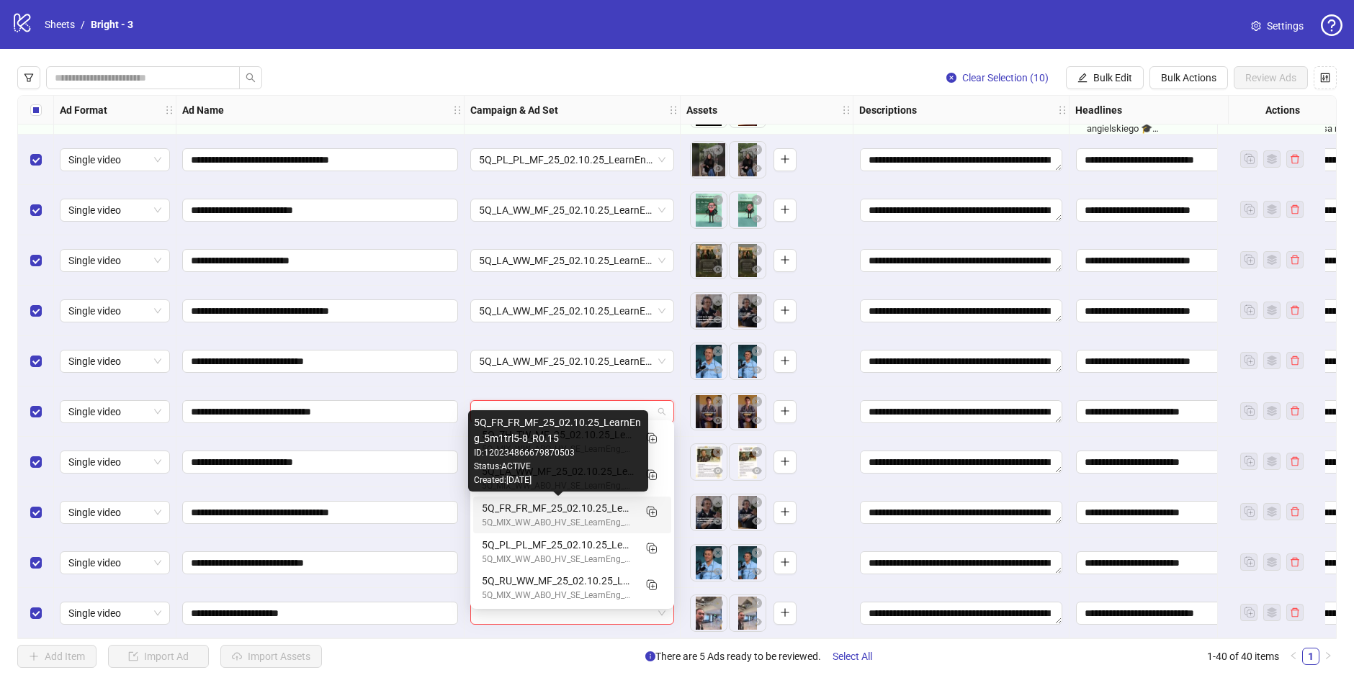
click at [581, 512] on div "5Q_FR_FR_MF_25_02.10.25_LearnEng_5m1trl5-8_R0.15" at bounding box center [558, 508] width 152 height 16
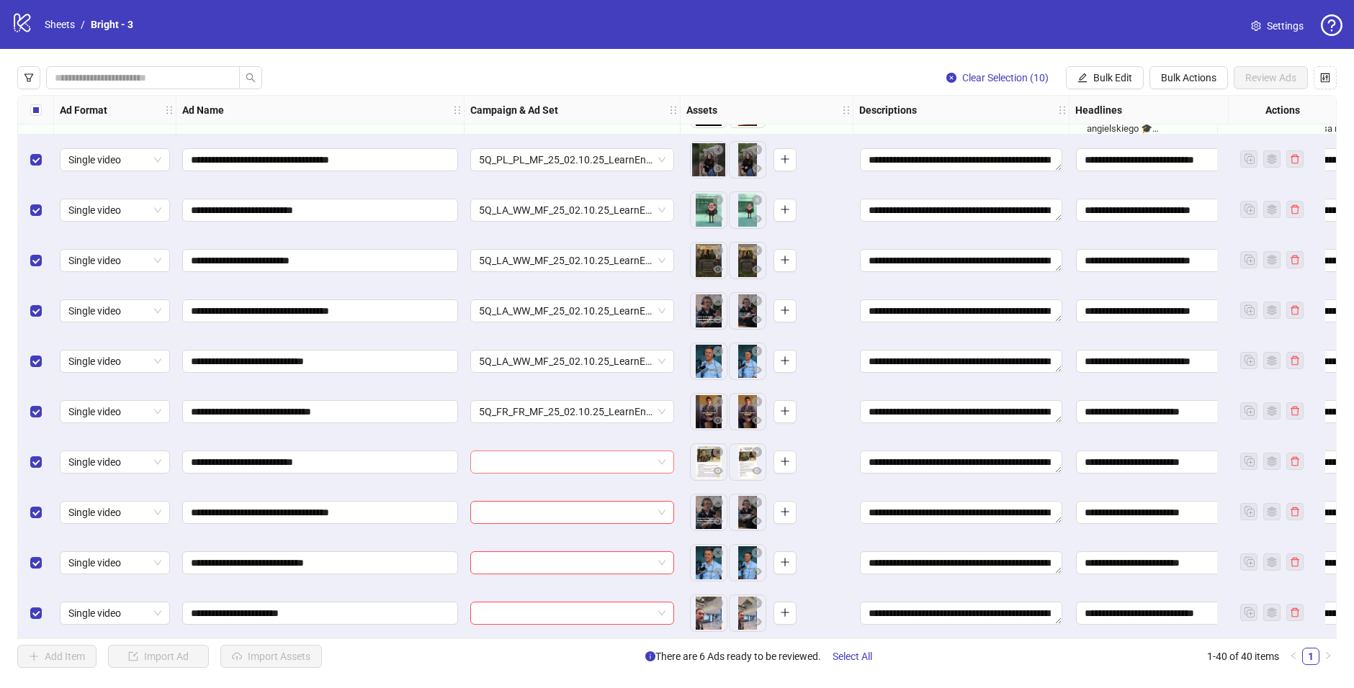
click at [496, 453] on input "search" at bounding box center [566, 462] width 174 height 22
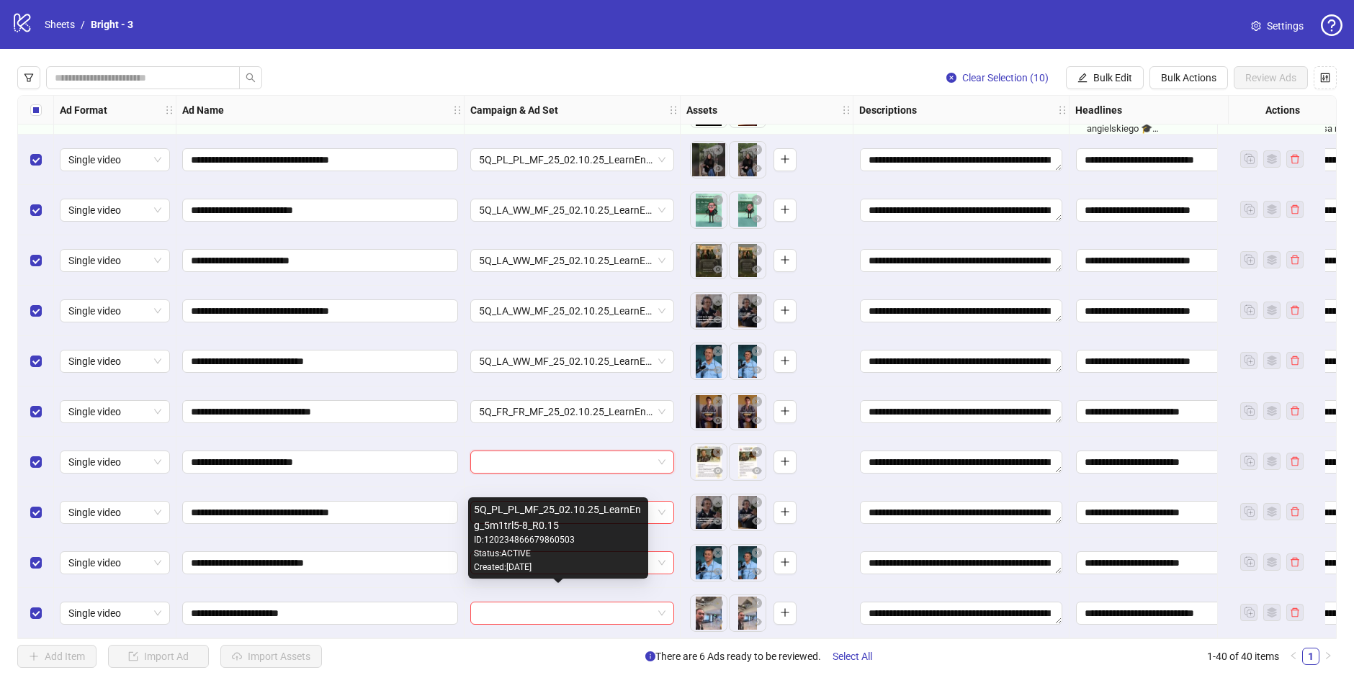
click at [624, 569] on div "Created: [DATE]" at bounding box center [558, 568] width 168 height 14
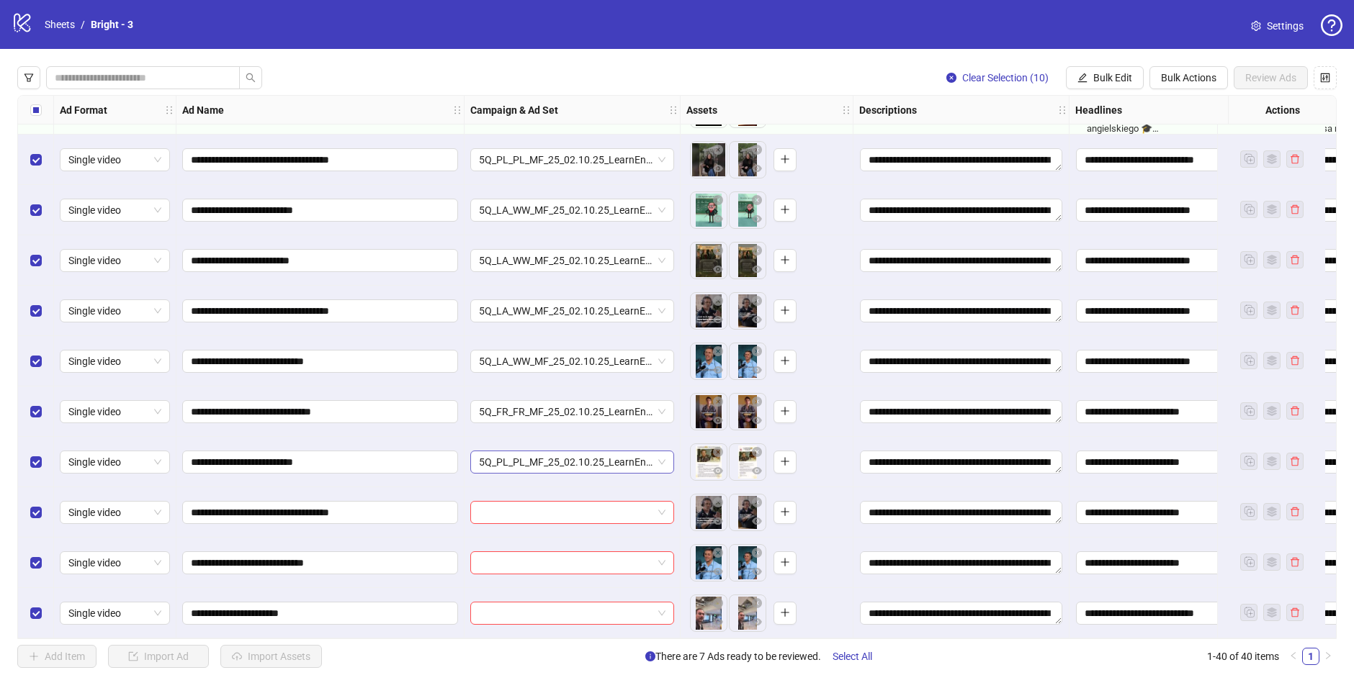
click at [516, 458] on span "5Q_PL_PL_MF_25_02.10.25_LearnEng_5m1trl5-8_R0.15" at bounding box center [572, 462] width 186 height 22
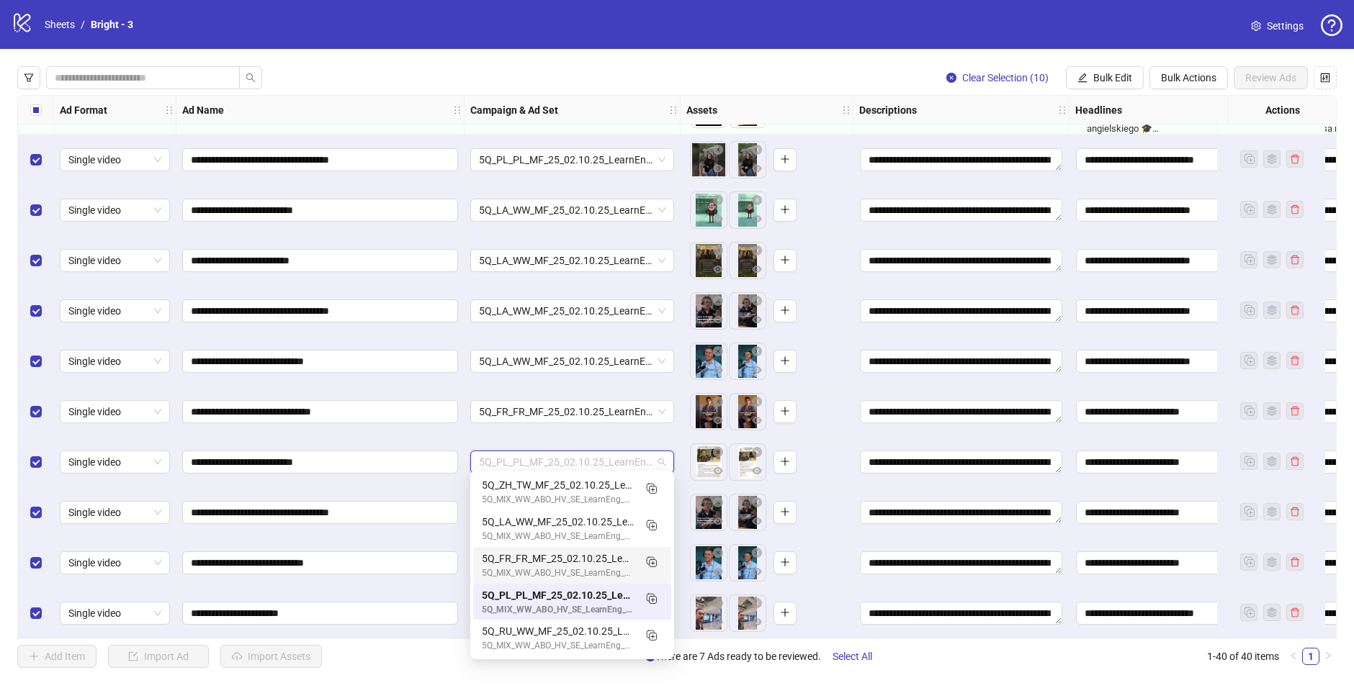
click at [512, 567] on div "5Q_MIX_WW_ABO_HV_SE_LearnEng_5m1trl5-8_02.10.25_R0.15" at bounding box center [558, 574] width 152 height 14
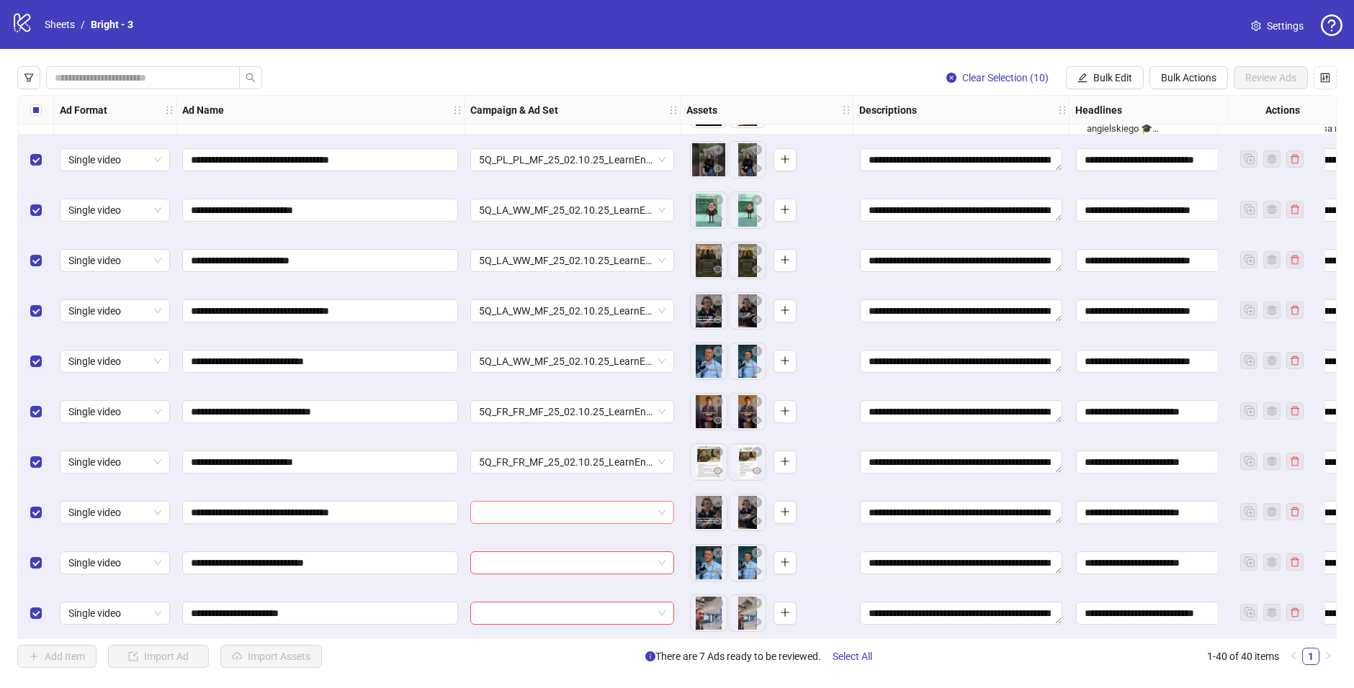
click at [510, 502] on input "search" at bounding box center [566, 513] width 174 height 22
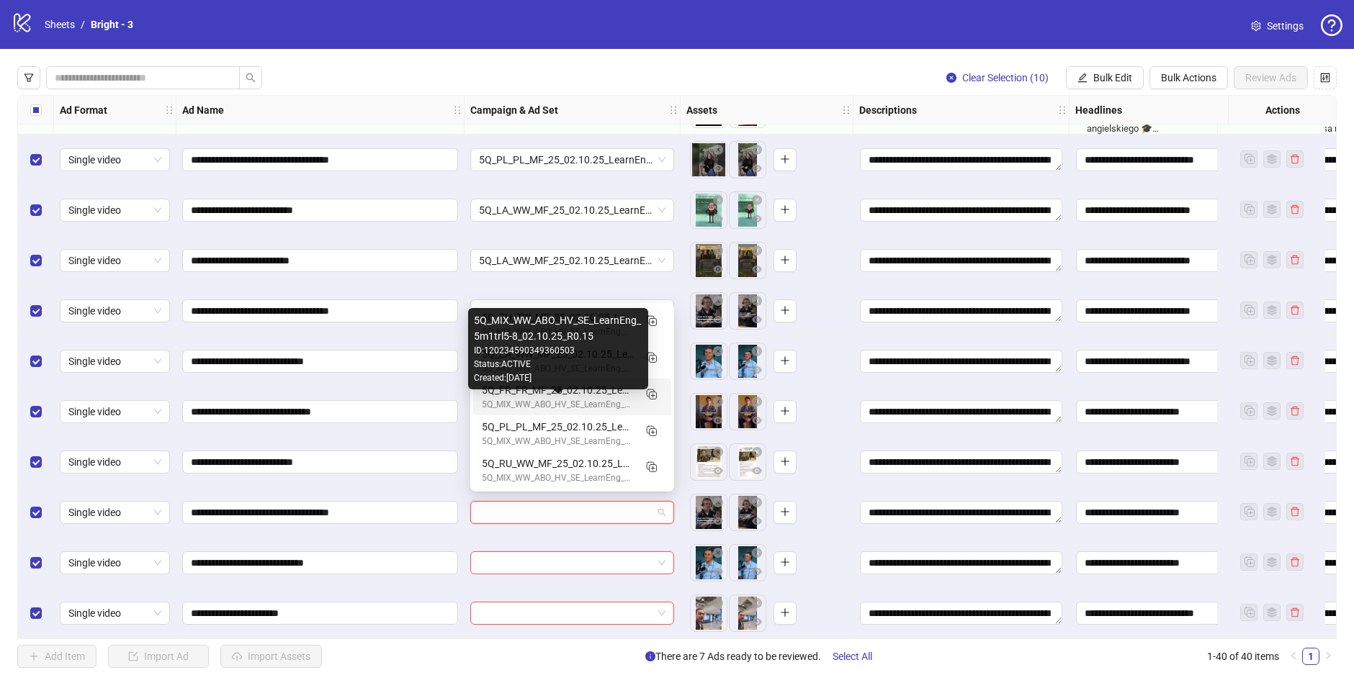
click at [541, 400] on div "5Q_MIX_WW_ABO_HV_SE_LearnEng_5m1trl5-8_02.10.25_R0.15" at bounding box center [558, 405] width 152 height 14
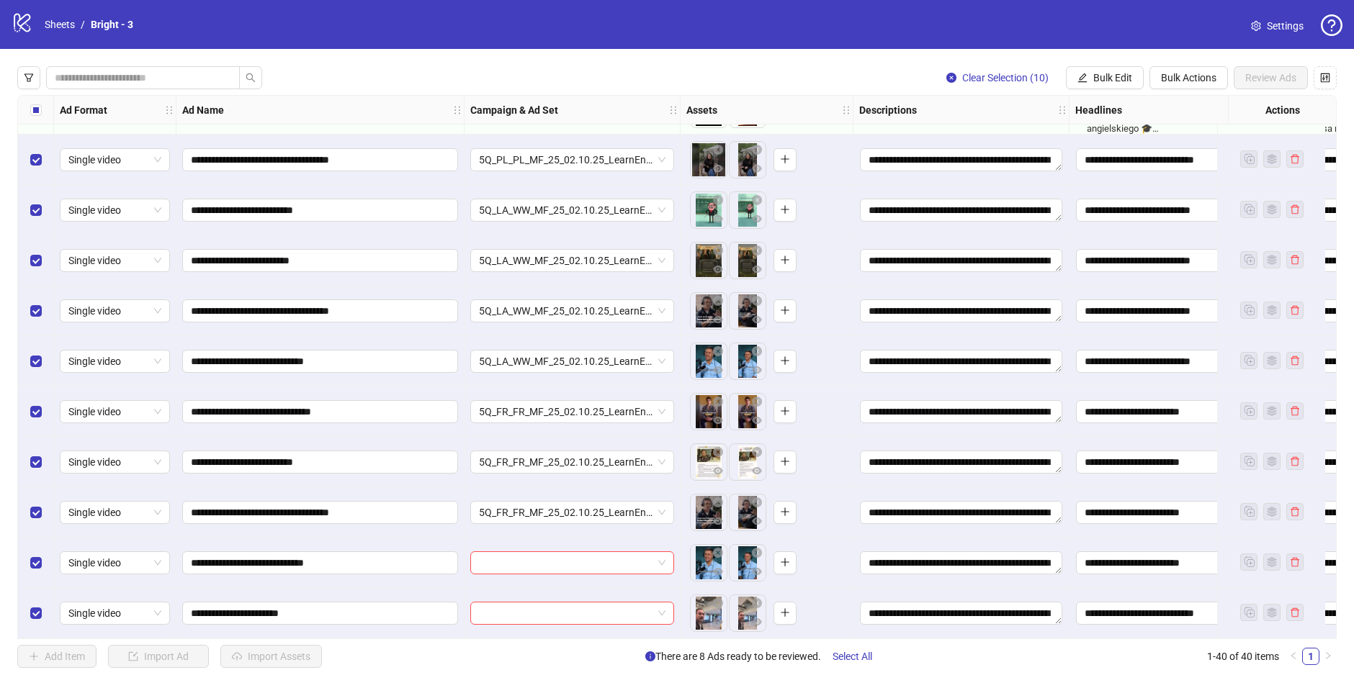
click at [508, 568] on div at bounding box center [572, 563] width 216 height 50
click at [509, 563] on input "search" at bounding box center [566, 563] width 174 height 22
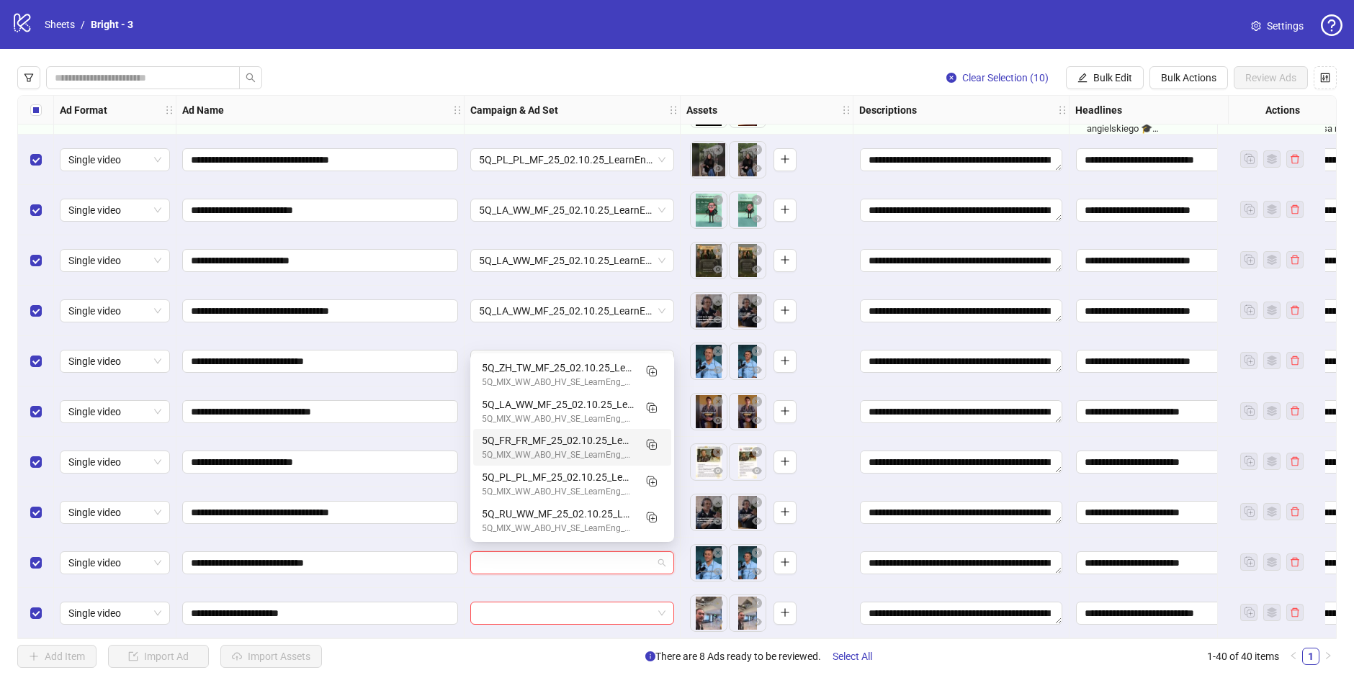
click at [558, 446] on div "5Q_FR_FR_MF_25_02.10.25_LearnEng_5m1trl5-8_R0.15" at bounding box center [558, 441] width 152 height 16
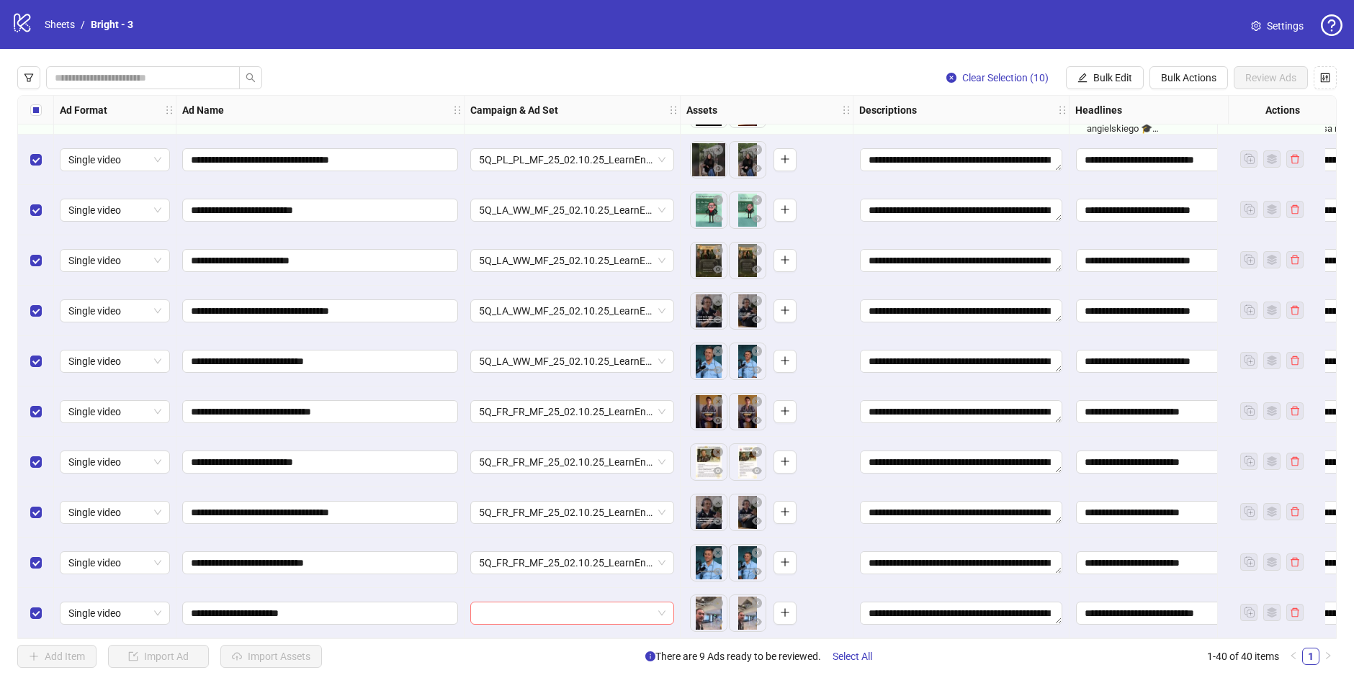
click at [521, 573] on input "search" at bounding box center [566, 614] width 174 height 22
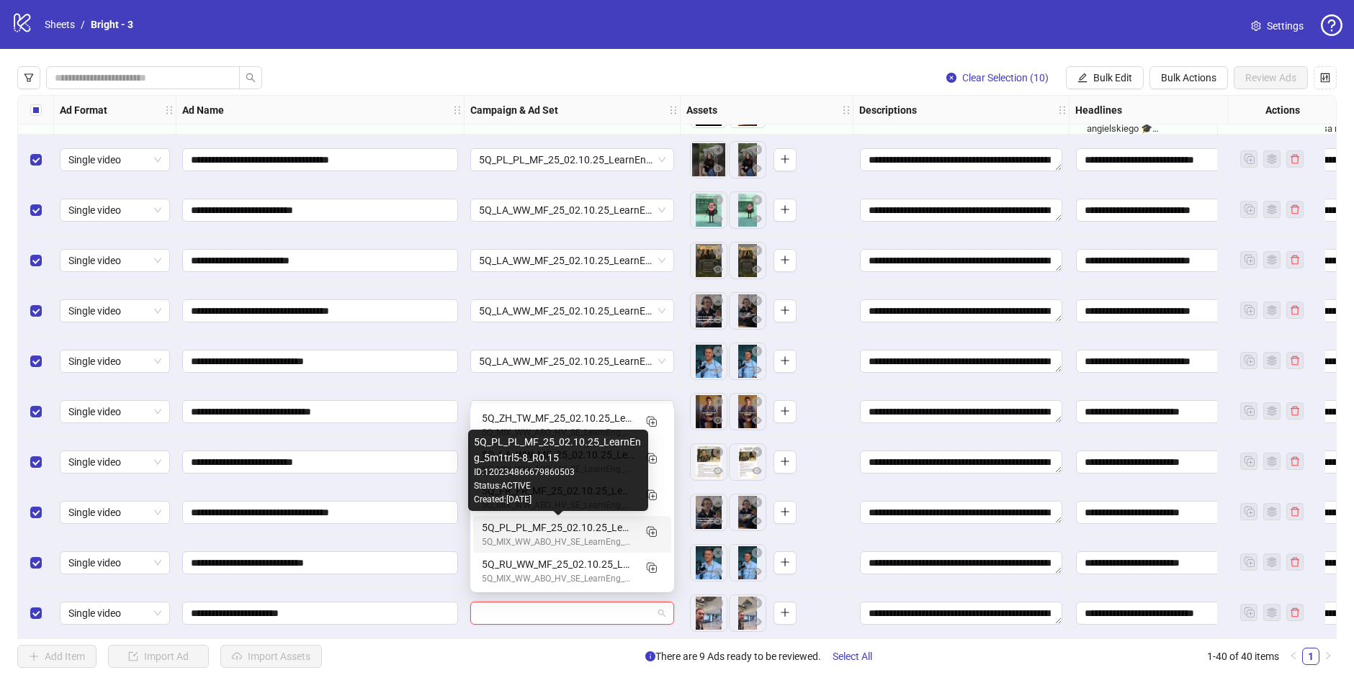
click at [606, 526] on div "5Q_PL_PL_MF_25_02.10.25_LearnEng_5m1trl5-8_R0.15" at bounding box center [558, 528] width 152 height 16
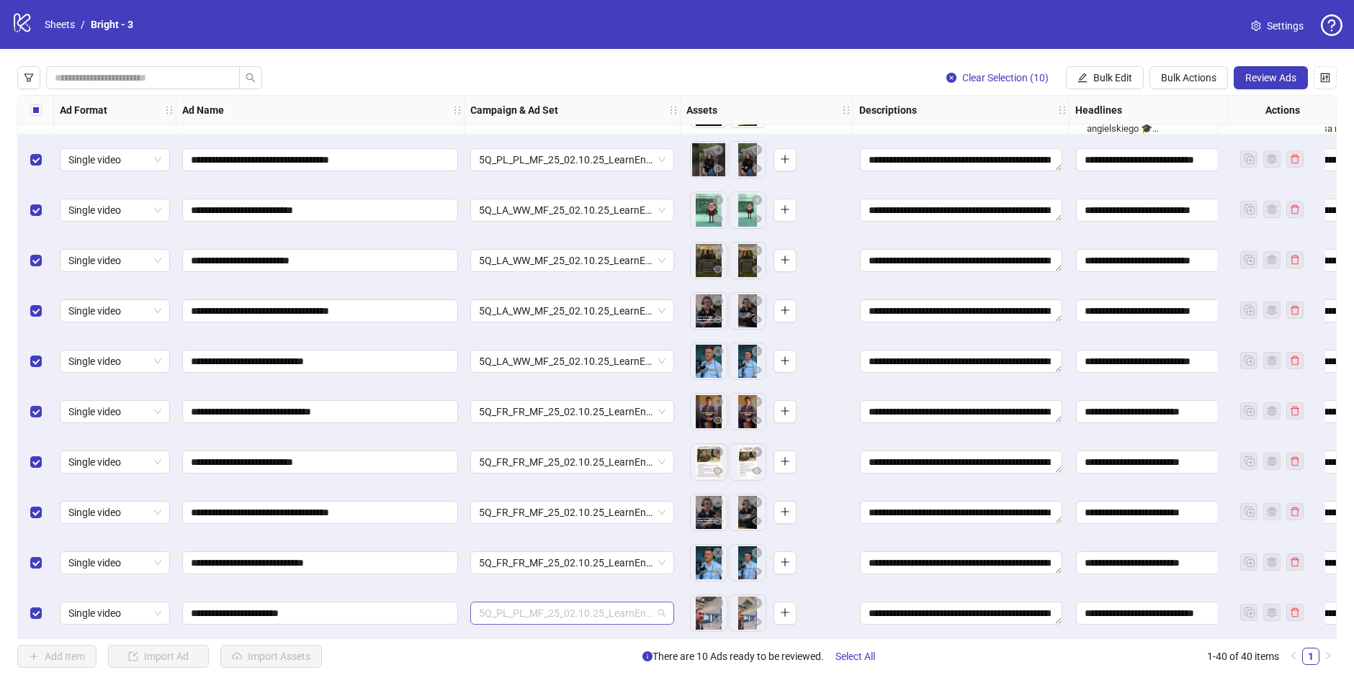
click at [565, 573] on span "5Q_PL_PL_MF_25_02.10.25_LearnEng_5m1trl5-8_R0.15" at bounding box center [572, 614] width 186 height 22
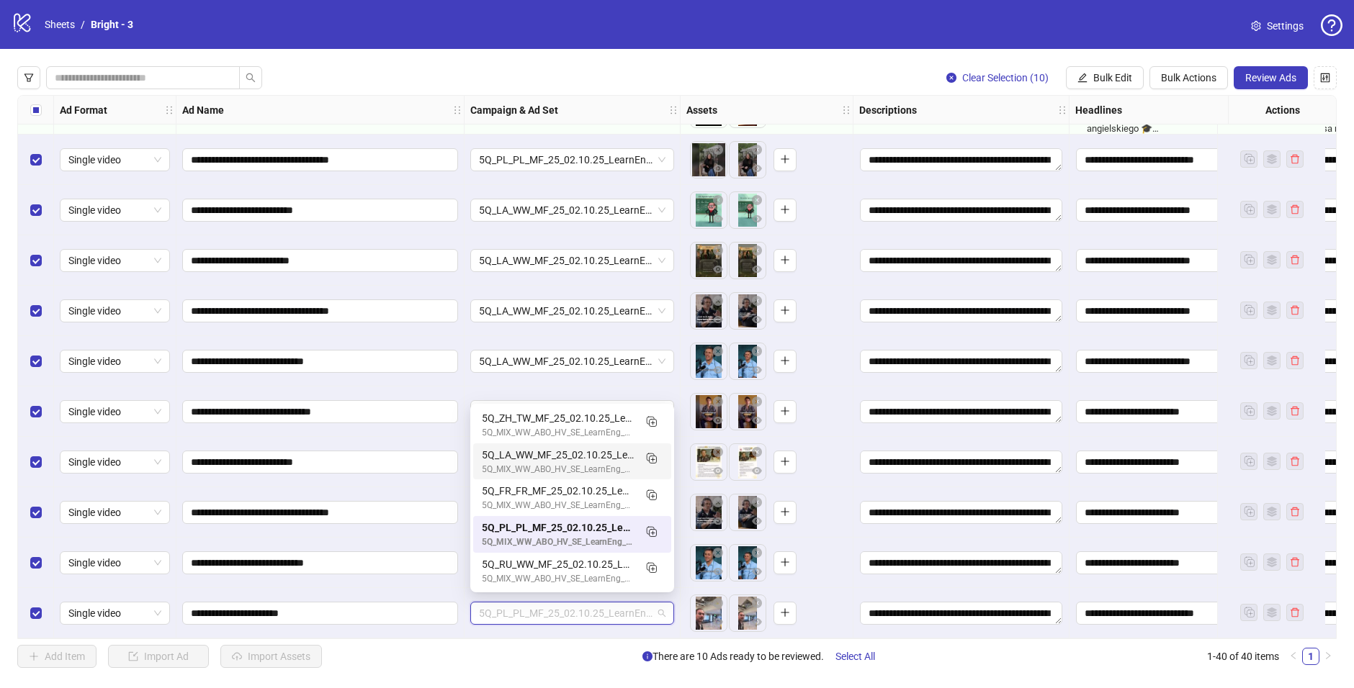
click at [683, 137] on div "To pick up a draggable item, press the space bar. While dragging, use the arrow…" at bounding box center [766, 160] width 173 height 50
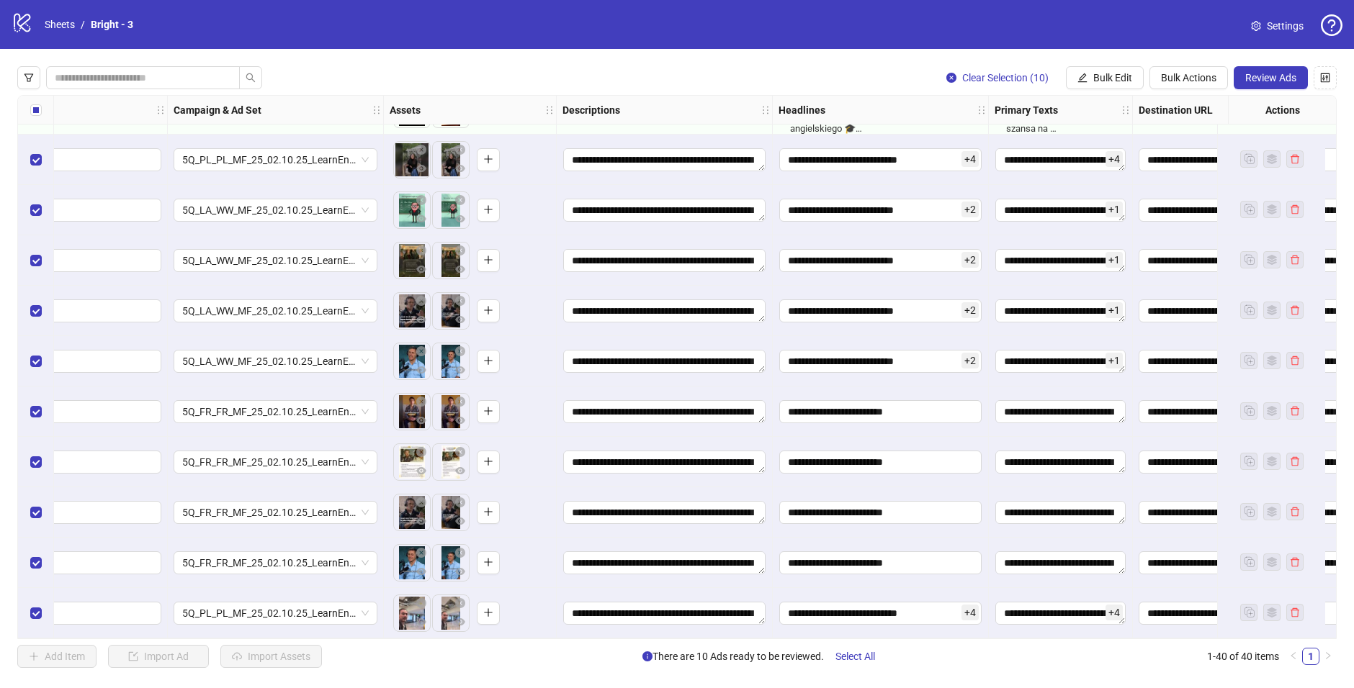
scroll to position [1508, 542]
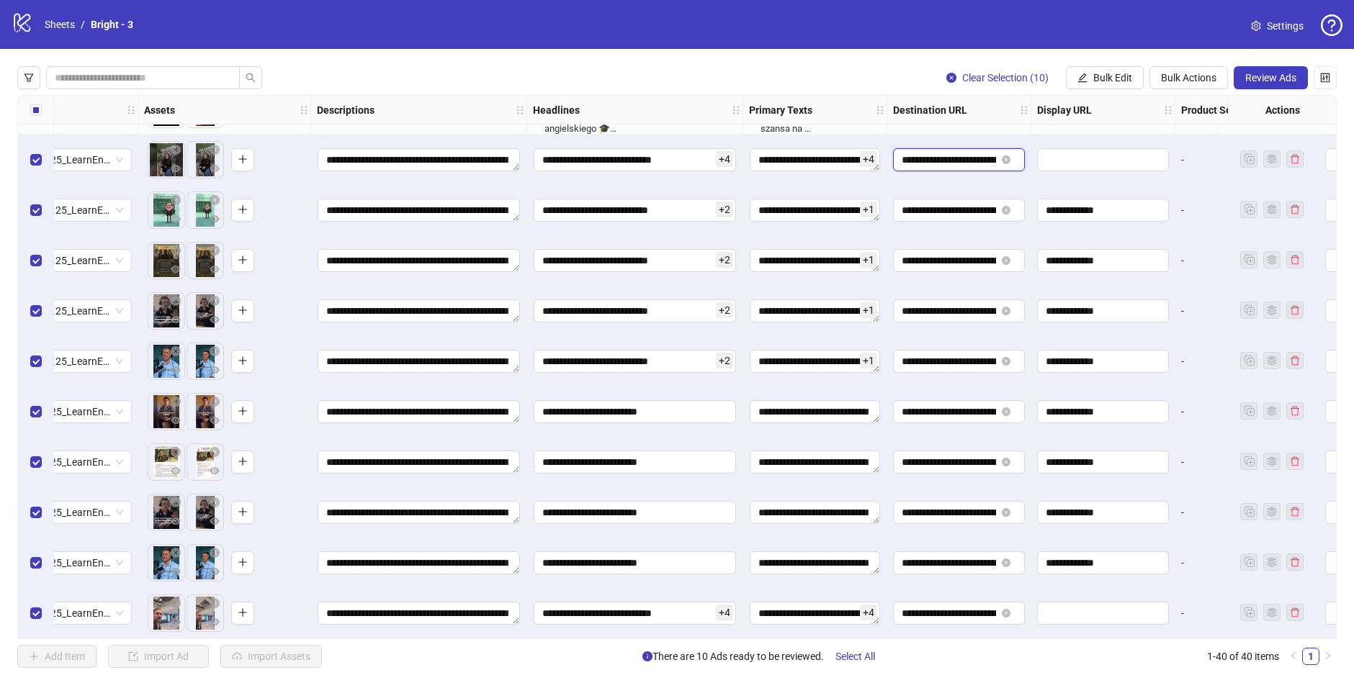
click at [969, 156] on input "**********" at bounding box center [948, 160] width 94 height 16
click at [1010, 154] on span at bounding box center [1007, 160] width 17 height 16
click at [1008, 156] on icon "close-circle" at bounding box center [1005, 160] width 9 height 9
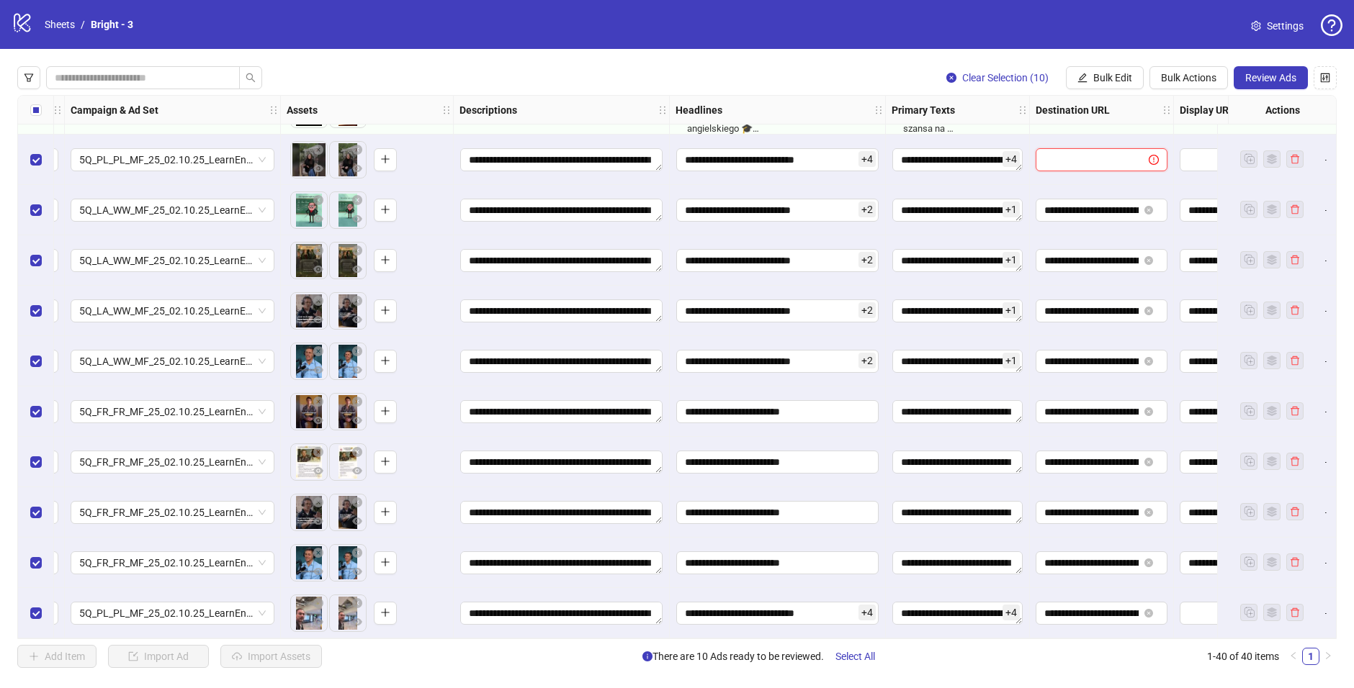
scroll to position [1508, 398]
click at [1169, 109] on icon "holder" at bounding box center [1168, 110] width 6 height 8
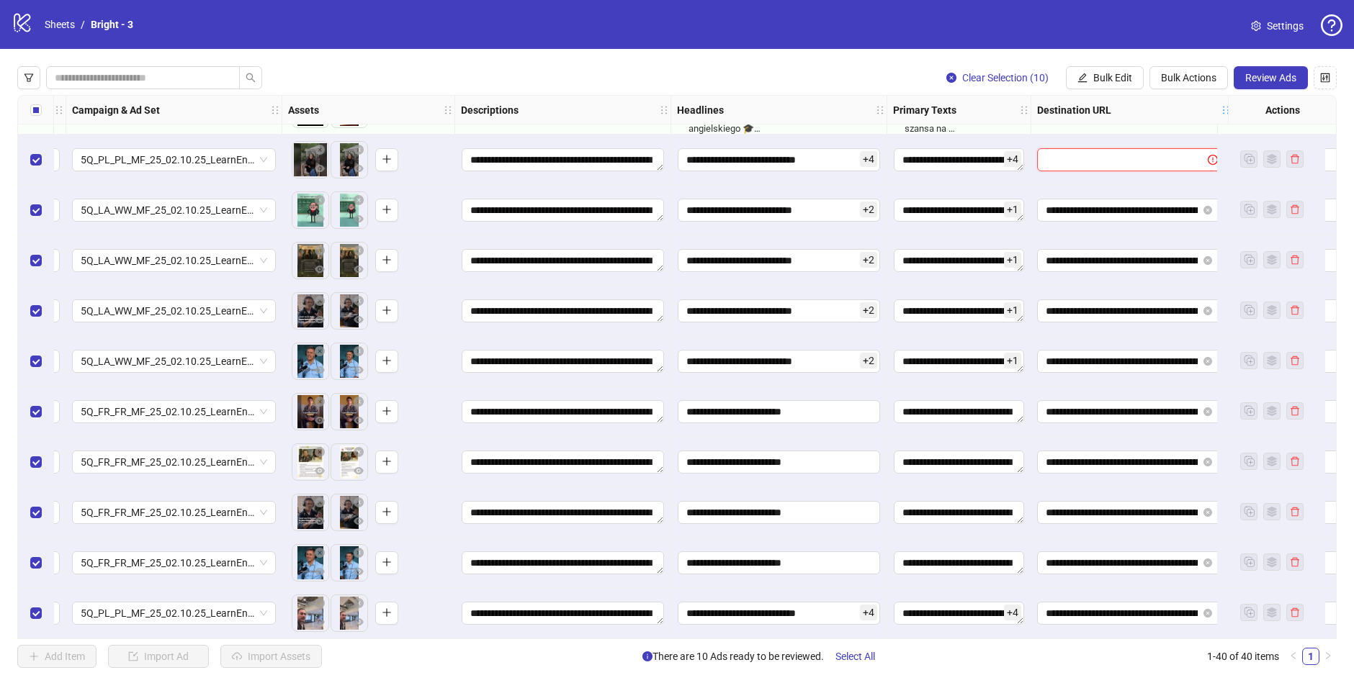
drag, startPoint x: 1165, startPoint y: 111, endPoint x: 1223, endPoint y: 117, distance: 58.0
click at [1223, 117] on div "Ad Format Ad Name Campaign & Ad Set Assets Descriptions Headlines Primary Texts…" at bounding box center [696, 110] width 2153 height 29
click at [1207, 573] on icon "close-circle" at bounding box center [1207, 613] width 9 height 9
click at [1154, 573] on input "text" at bounding box center [1116, 613] width 142 height 16
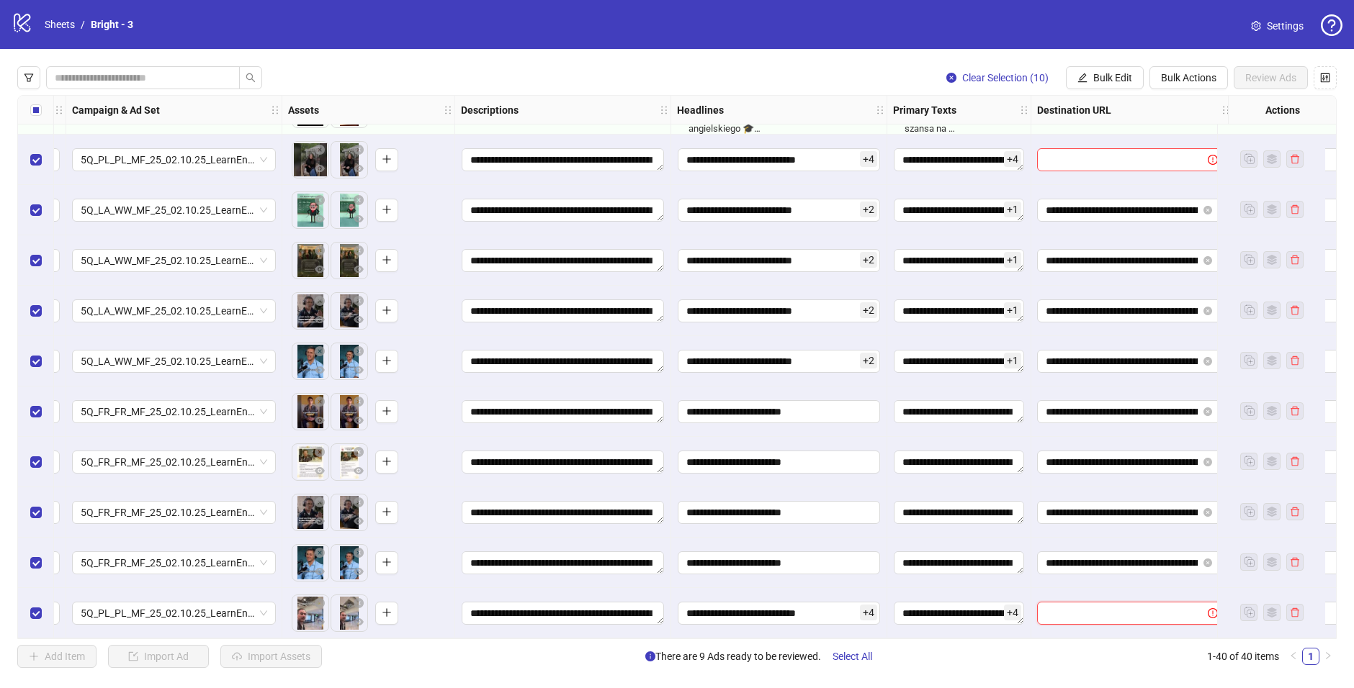
paste input "**********"
type input "**********"
click at [1092, 154] on input "text" at bounding box center [1116, 160] width 142 height 16
paste input "**********"
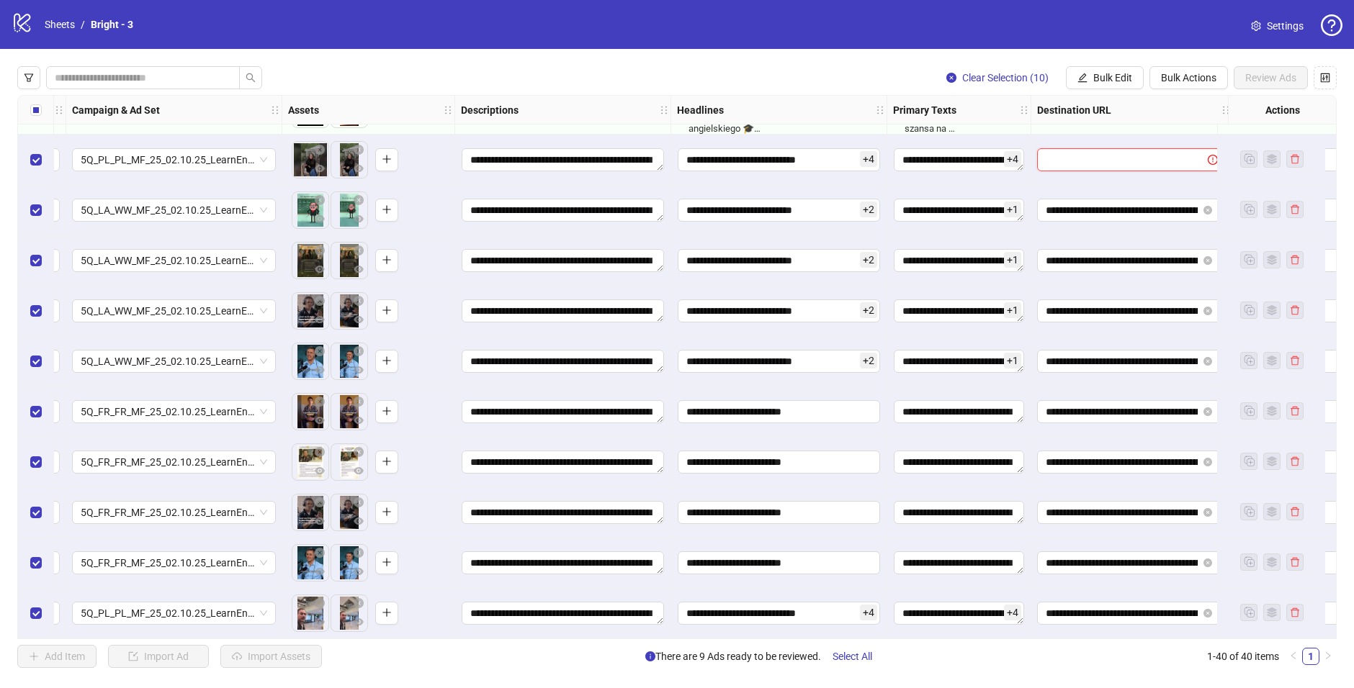
type input "**********"
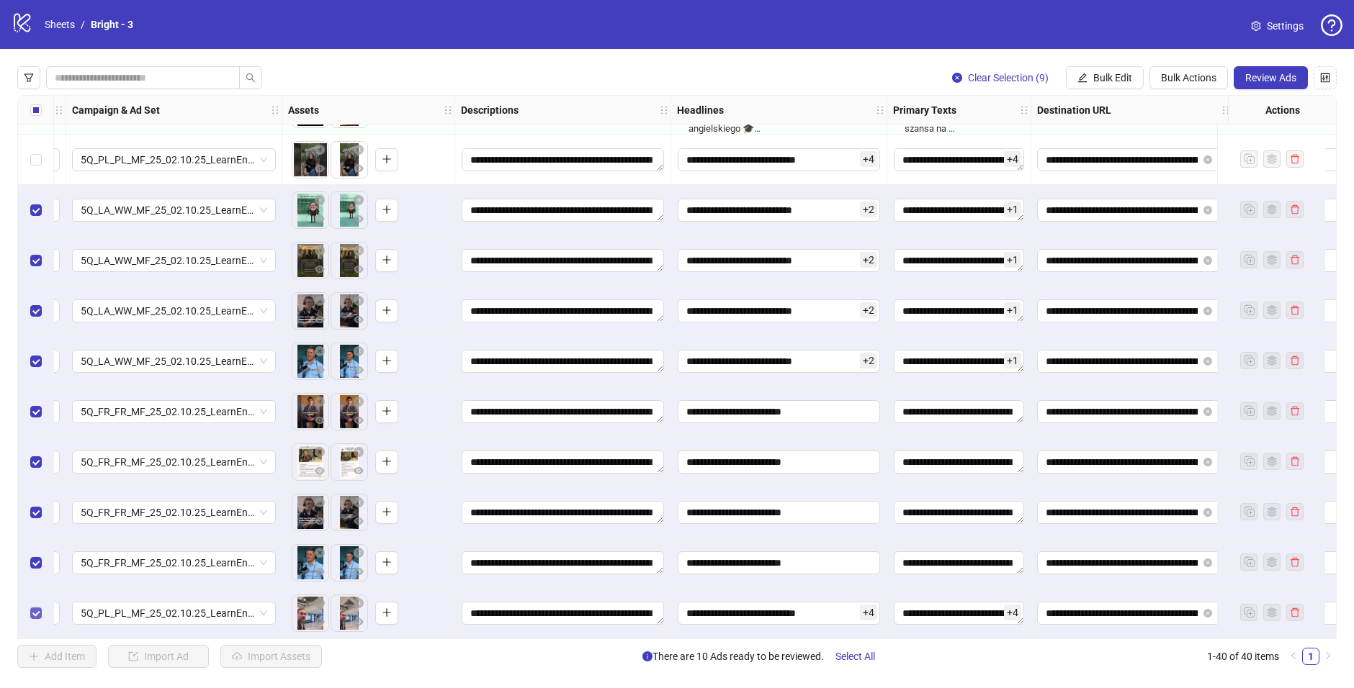
click at [34, 573] on label "Select row 40" at bounding box center [36, 613] width 12 height 16
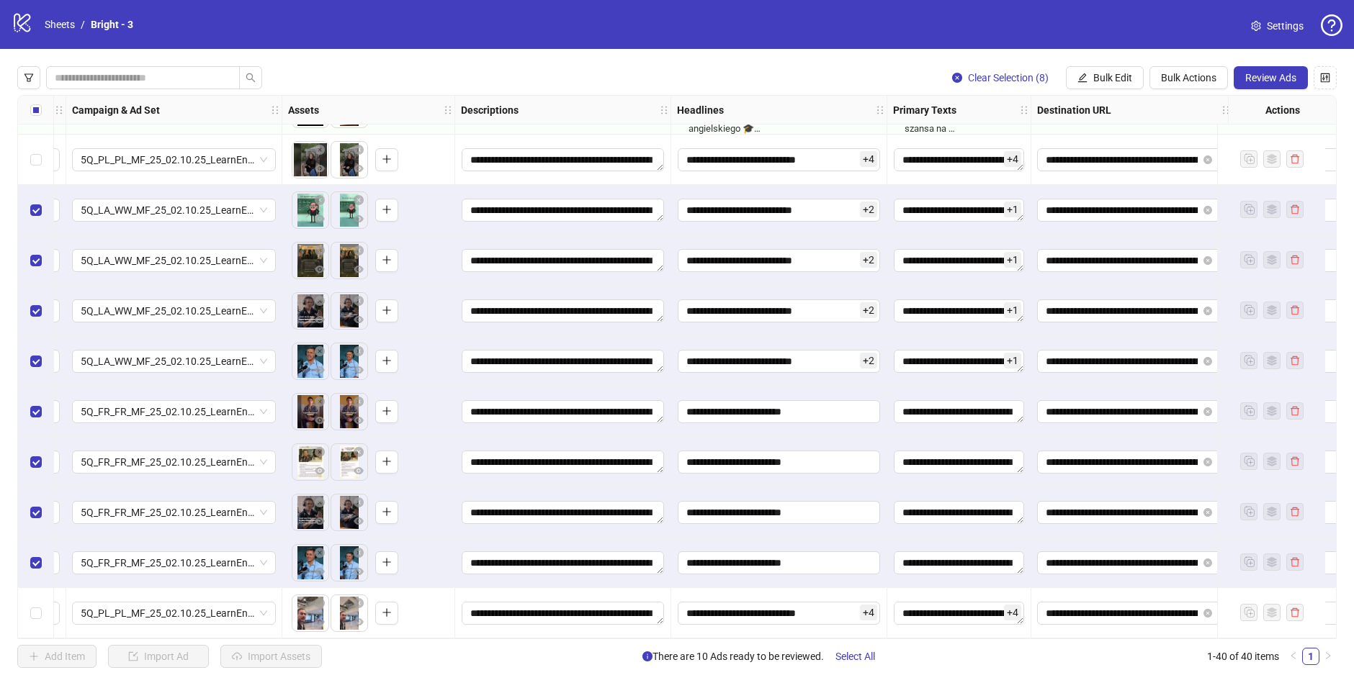
click at [44, 405] on div "Select row 36" at bounding box center [36, 412] width 36 height 50
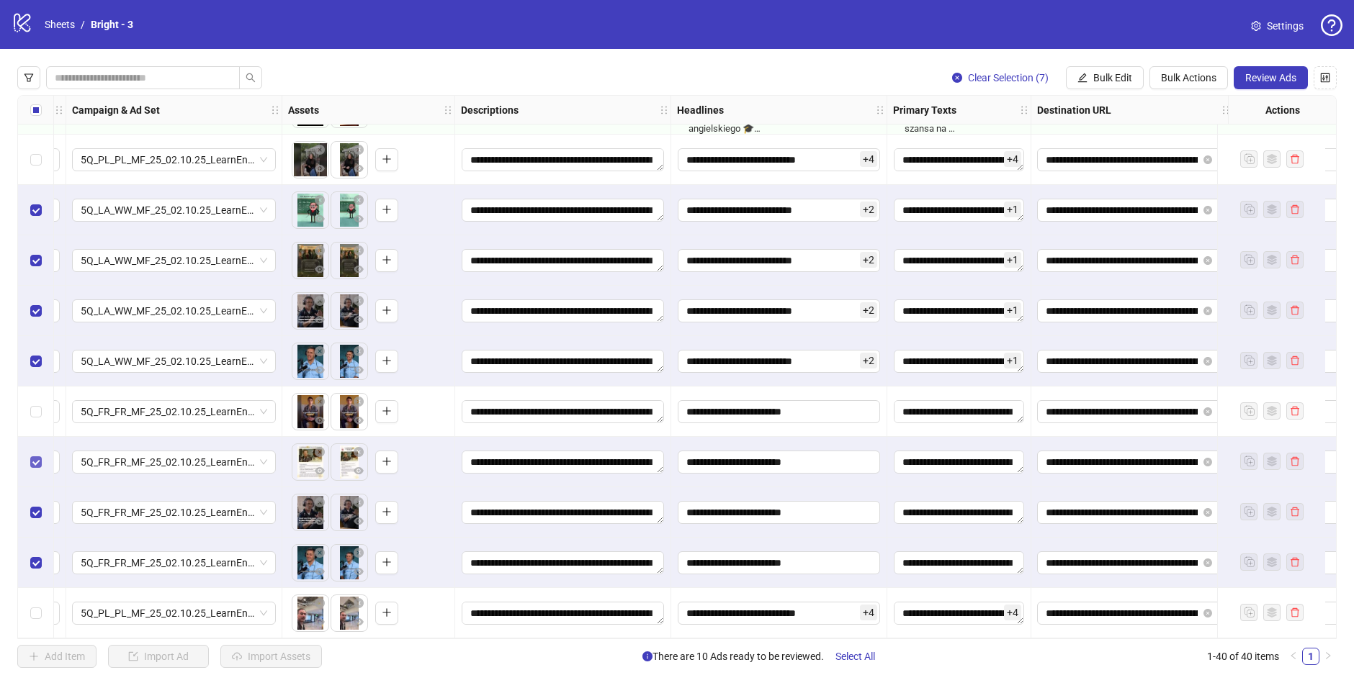
click at [30, 462] on label "Select row 37" at bounding box center [36, 462] width 12 height 16
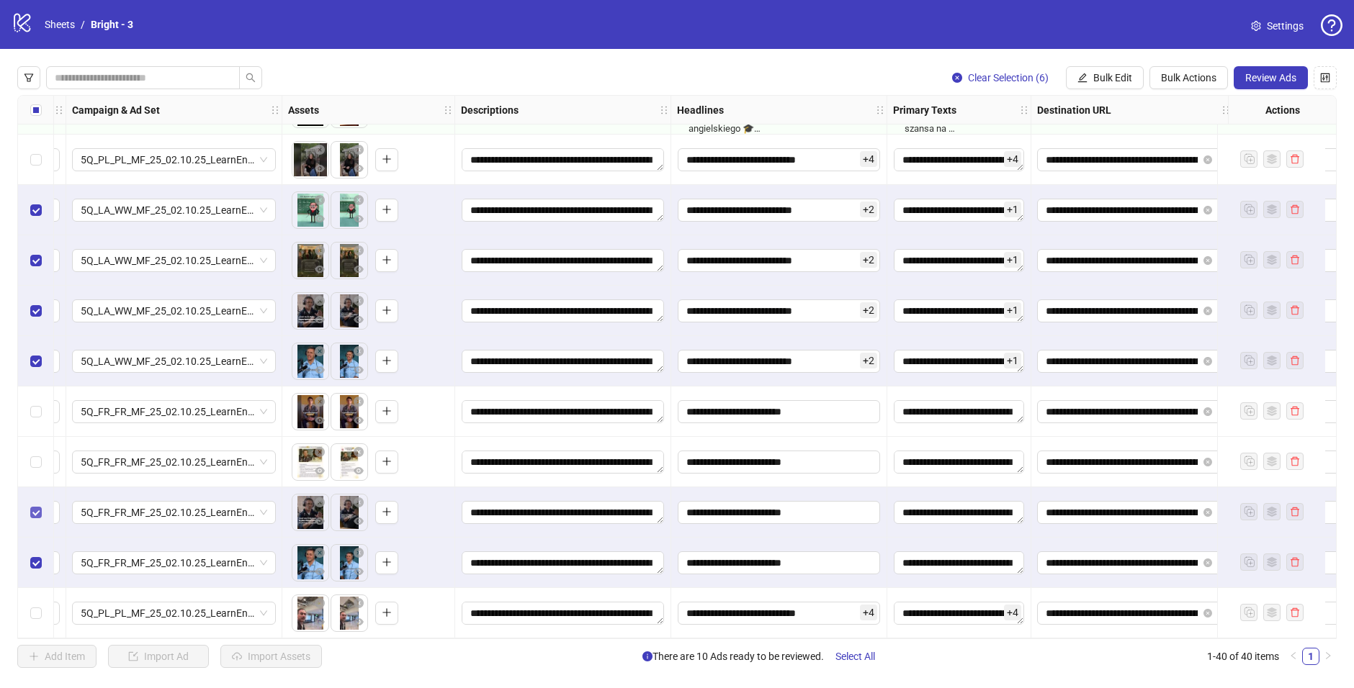
click at [30, 513] on label "Select row 38" at bounding box center [36, 513] width 12 height 16
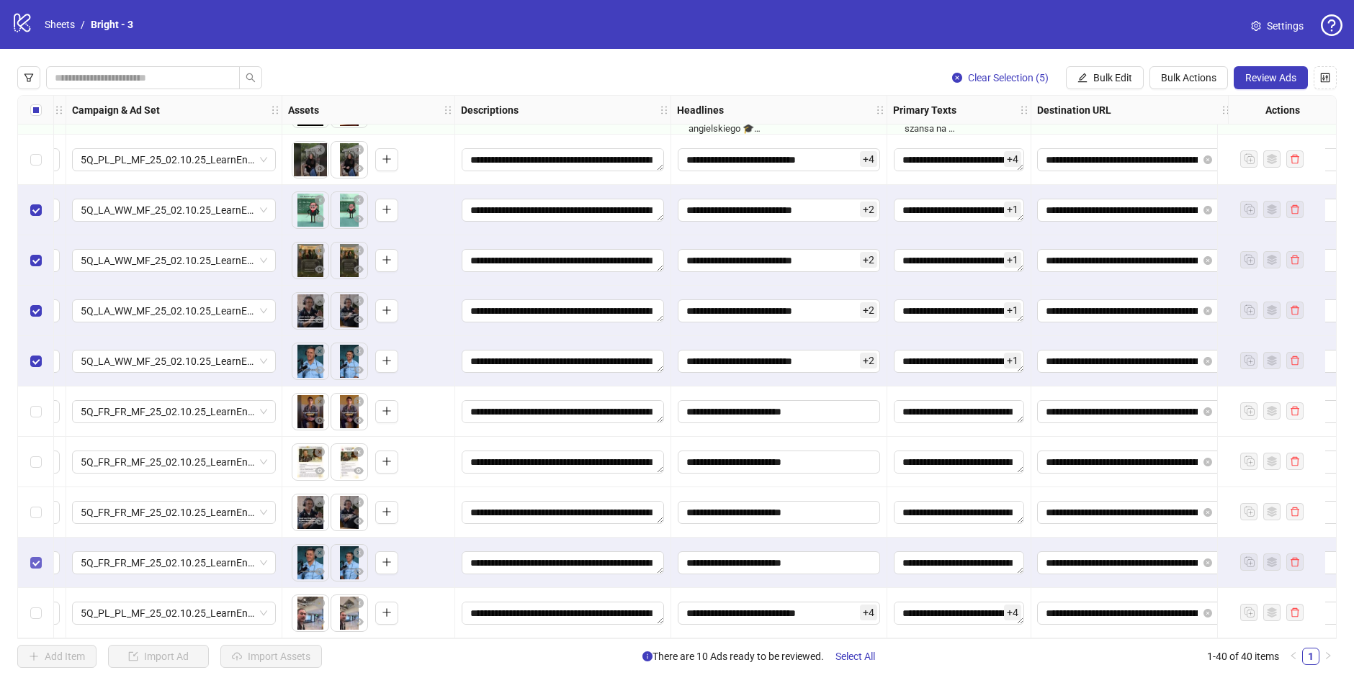
click at [30, 555] on label "Select row 39" at bounding box center [36, 563] width 12 height 16
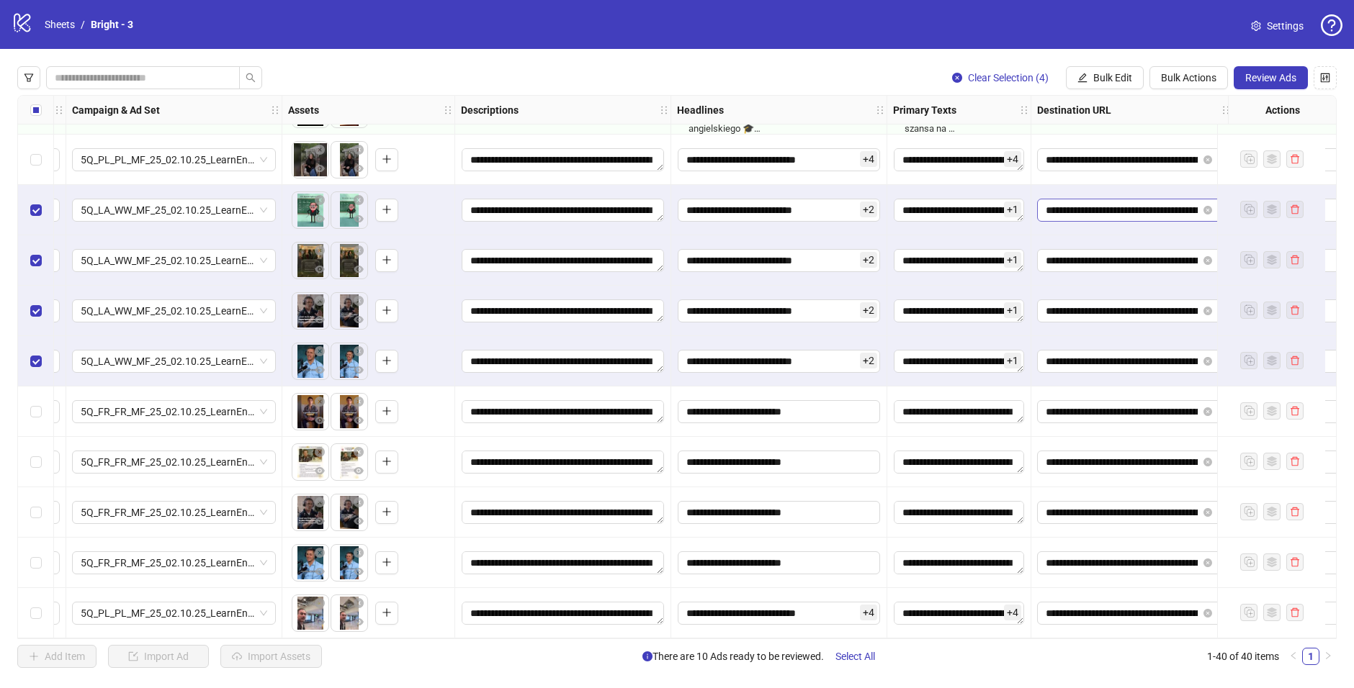
click at [1206, 206] on icon "close-circle" at bounding box center [1207, 210] width 9 height 9
click at [1204, 256] on icon "close-circle" at bounding box center [1207, 260] width 9 height 9
click at [1202, 309] on span at bounding box center [1208, 311] width 17 height 16
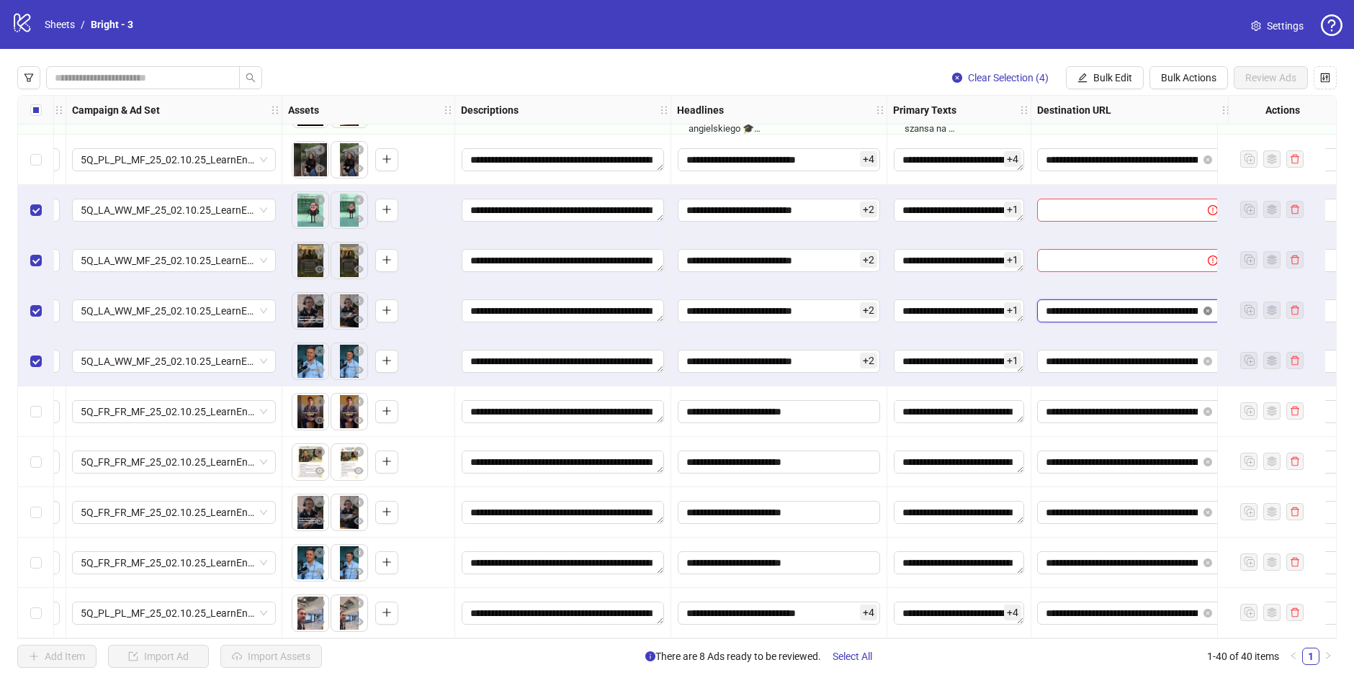
scroll to position [0, 697]
click at [1204, 307] on icon "close-circle" at bounding box center [1207, 311] width 9 height 9
click at [1208, 357] on icon "close-circle" at bounding box center [1207, 361] width 9 height 9
click at [1139, 202] on input "text" at bounding box center [1116, 210] width 142 height 16
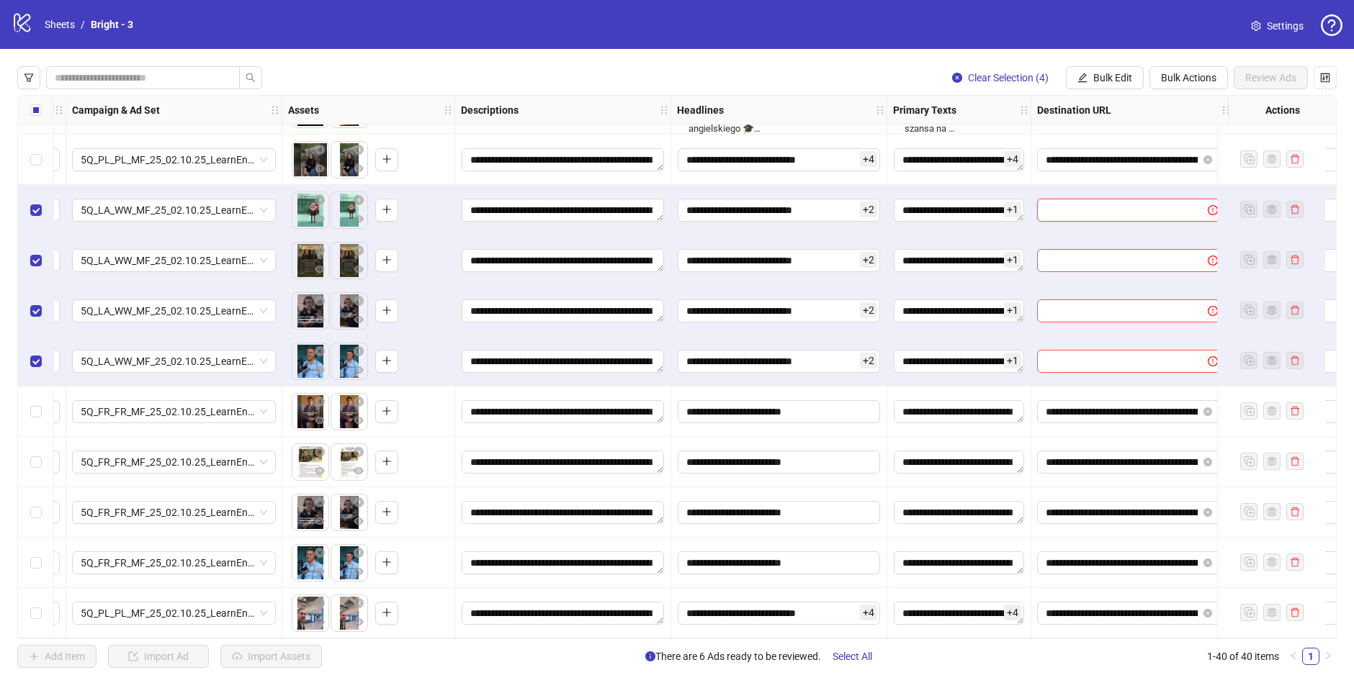
paste input "**********"
type input "**********"
click at [1081, 253] on input "text" at bounding box center [1116, 261] width 142 height 16
paste input "**********"
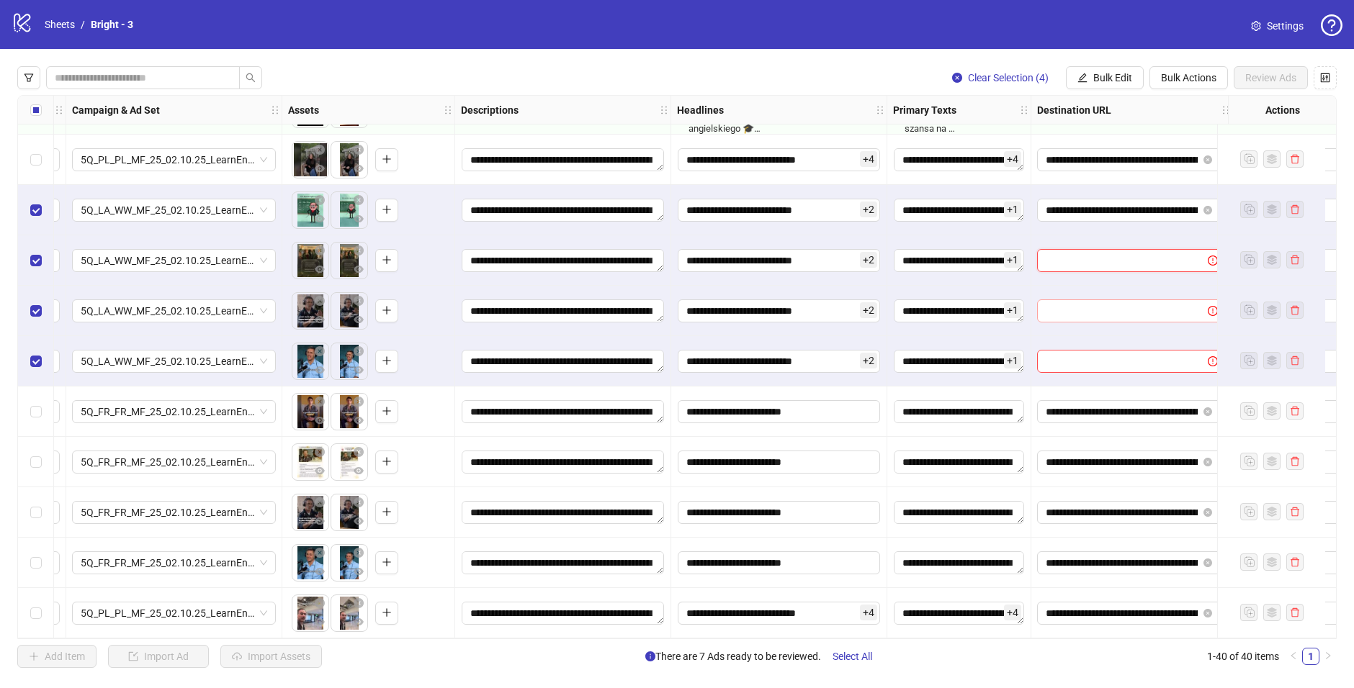
type input "**********"
click at [1069, 310] on input "text" at bounding box center [1116, 311] width 142 height 16
paste input "**********"
type input "**********"
click at [1066, 354] on input "text" at bounding box center [1116, 362] width 142 height 16
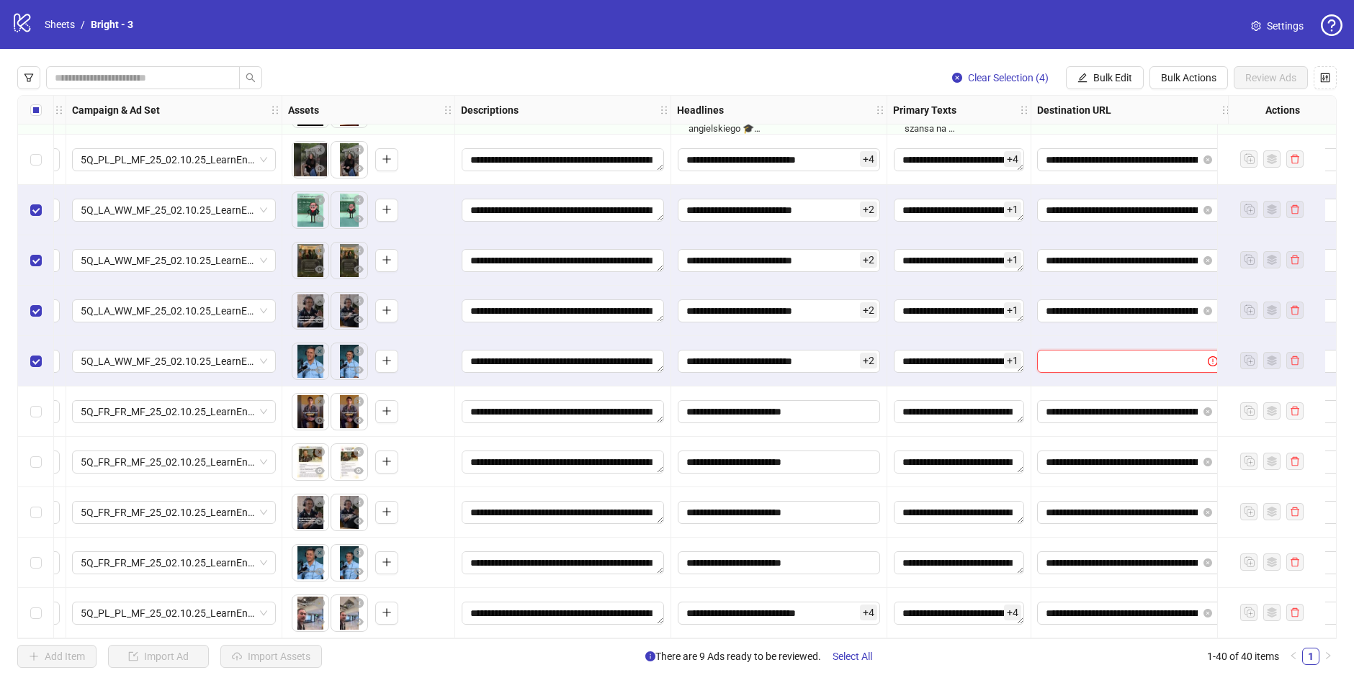
paste input "**********"
type input "**********"
click at [1212, 408] on span at bounding box center [1208, 412] width 17 height 16
click at [1207, 408] on icon "close-circle" at bounding box center [1207, 412] width 9 height 9
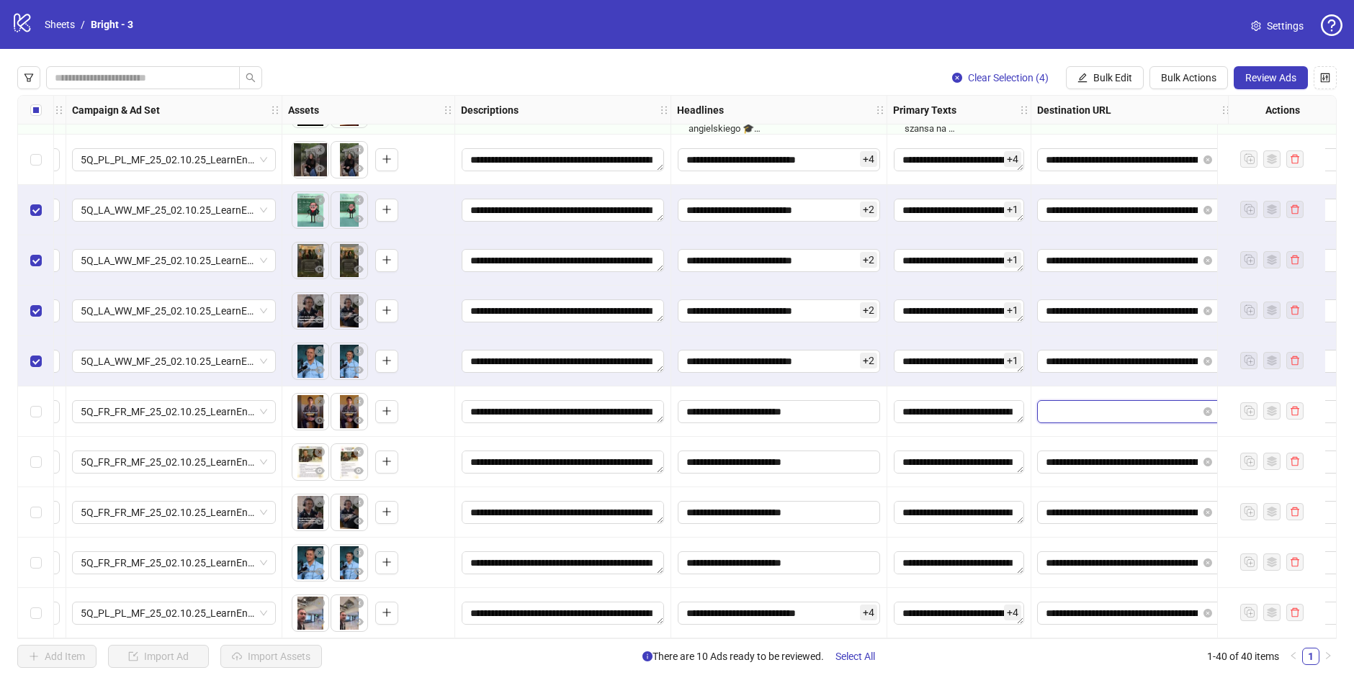
scroll to position [0, 0]
click at [1208, 458] on icon "close-circle" at bounding box center [1207, 462] width 9 height 9
click at [1207, 505] on span at bounding box center [1208, 513] width 17 height 16
click at [1205, 565] on span "**********" at bounding box center [1131, 562] width 189 height 23
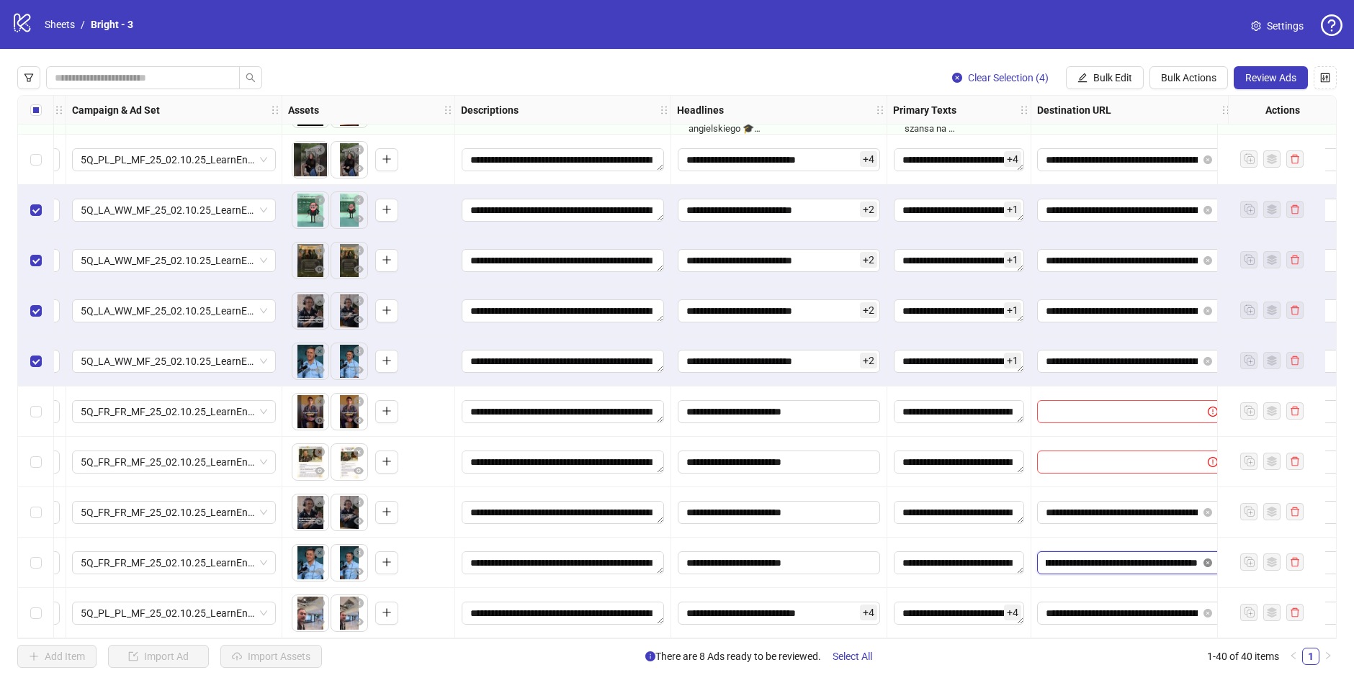
click at [1204, 559] on icon "close-circle" at bounding box center [1207, 563] width 9 height 9
click at [1209, 508] on icon "close-circle" at bounding box center [1207, 512] width 9 height 9
click at [1122, 410] on input "text" at bounding box center [1116, 412] width 142 height 16
paste input "**********"
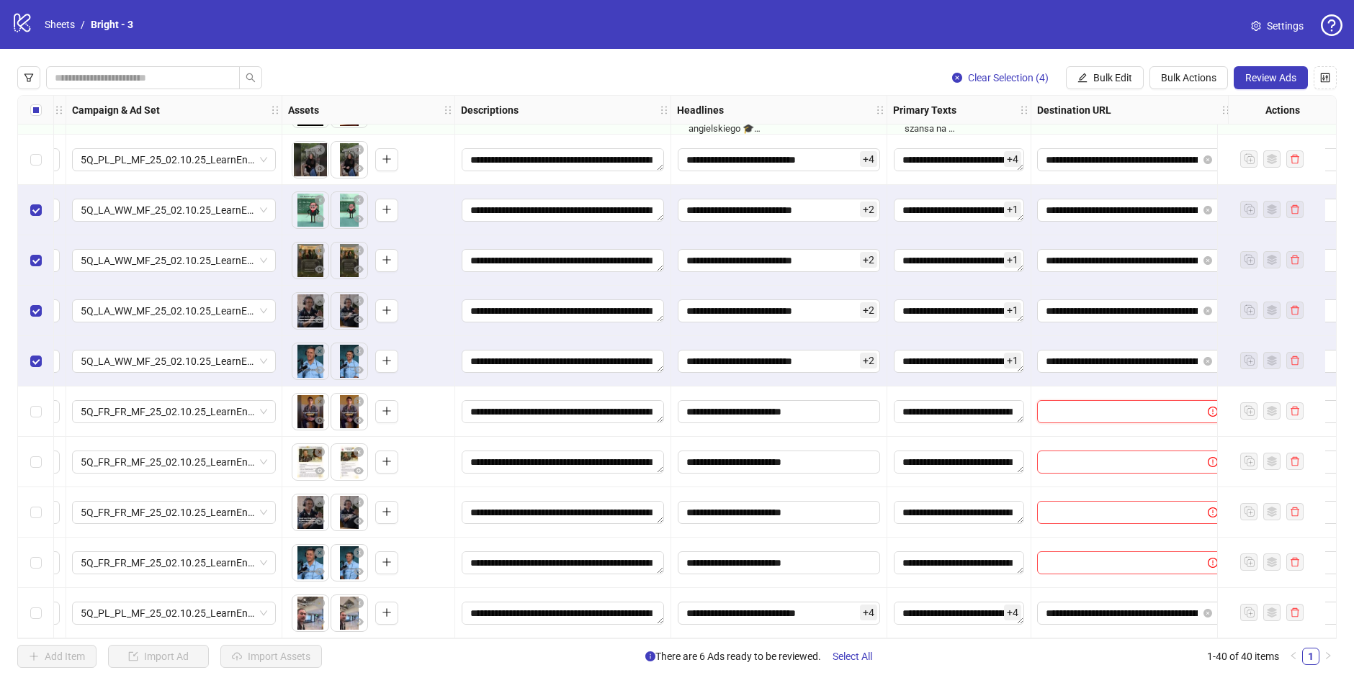
type input "**********"
click at [1120, 451] on span at bounding box center [1131, 462] width 189 height 23
paste input "**********"
type input "**********"
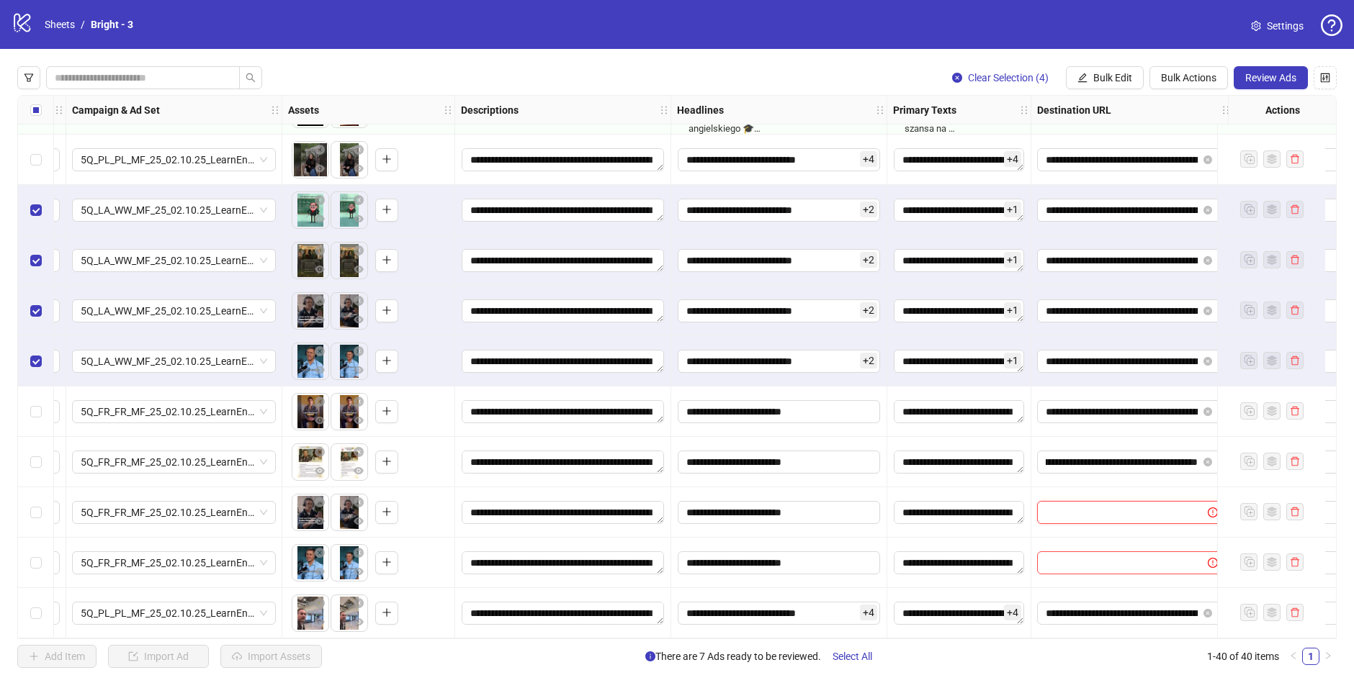
click at [1114, 509] on input "text" at bounding box center [1116, 513] width 142 height 16
paste input "**********"
type input "**********"
click at [1079, 555] on input "text" at bounding box center [1116, 563] width 142 height 16
paste input "**********"
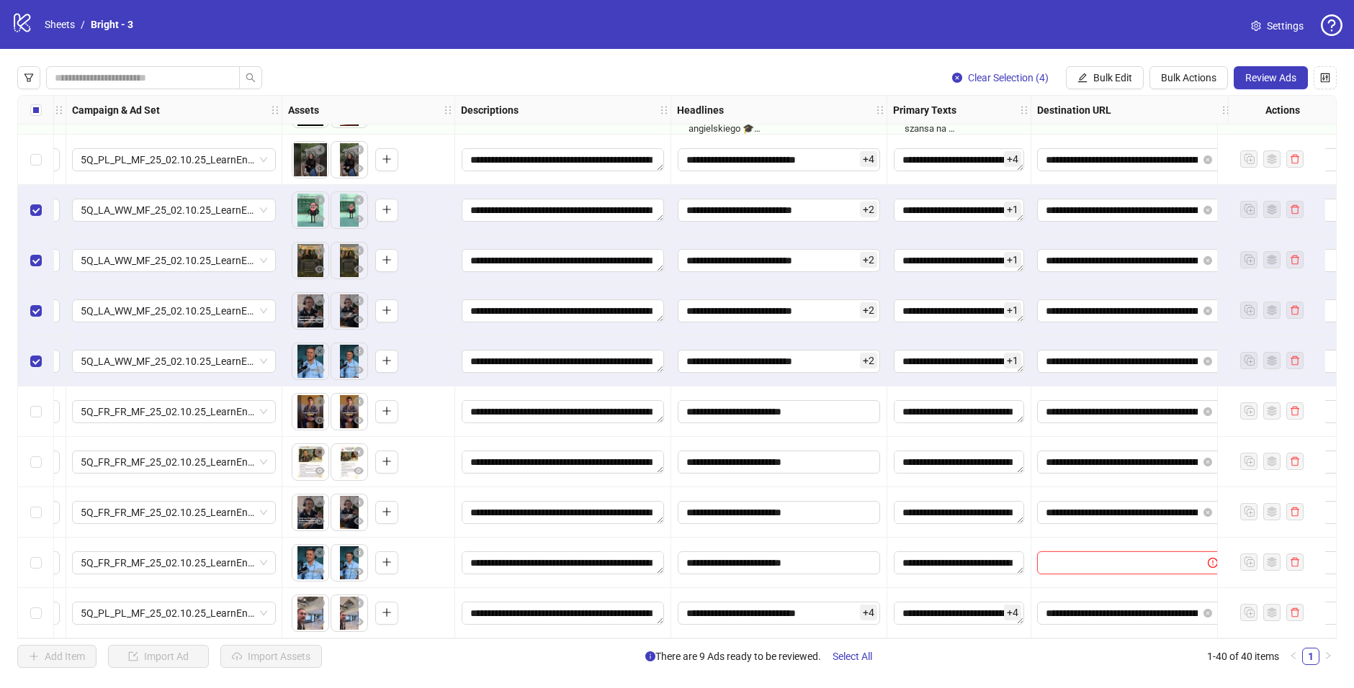
type input "**********"
click at [34, 143] on div "Select row 31" at bounding box center [36, 160] width 36 height 50
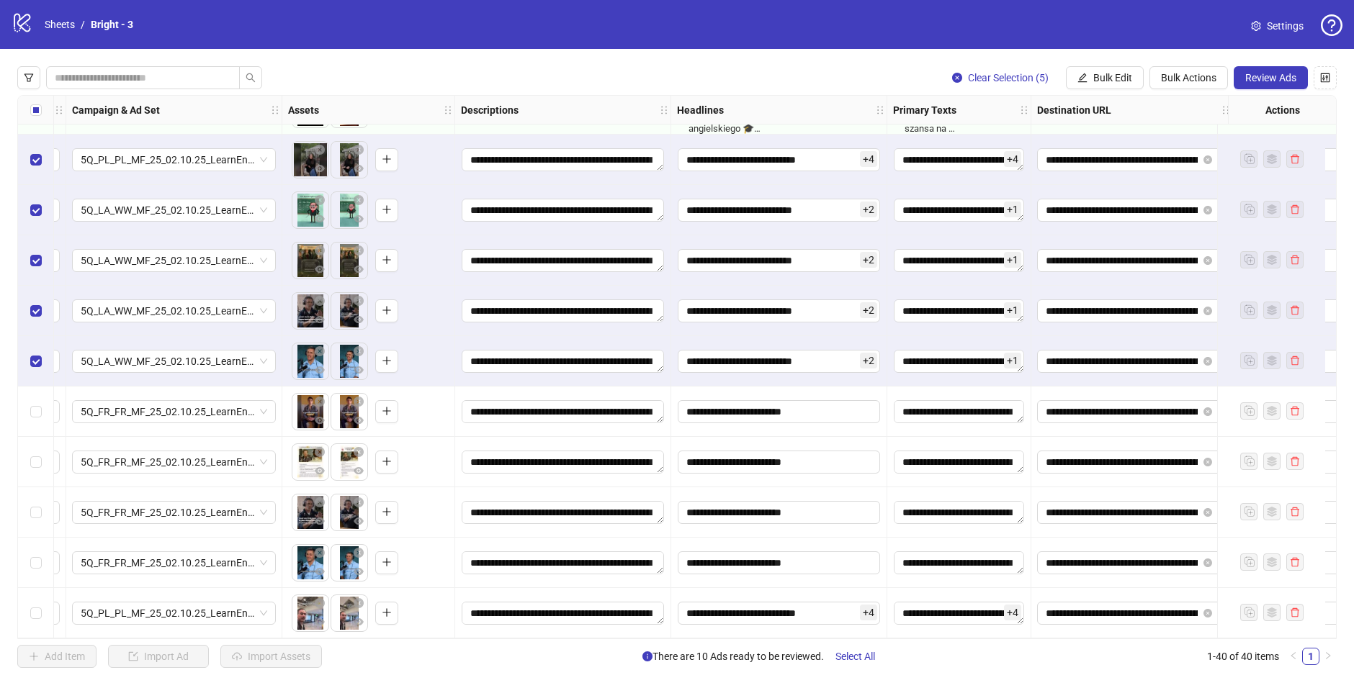
click at [45, 405] on div "Select row 36" at bounding box center [36, 412] width 36 height 50
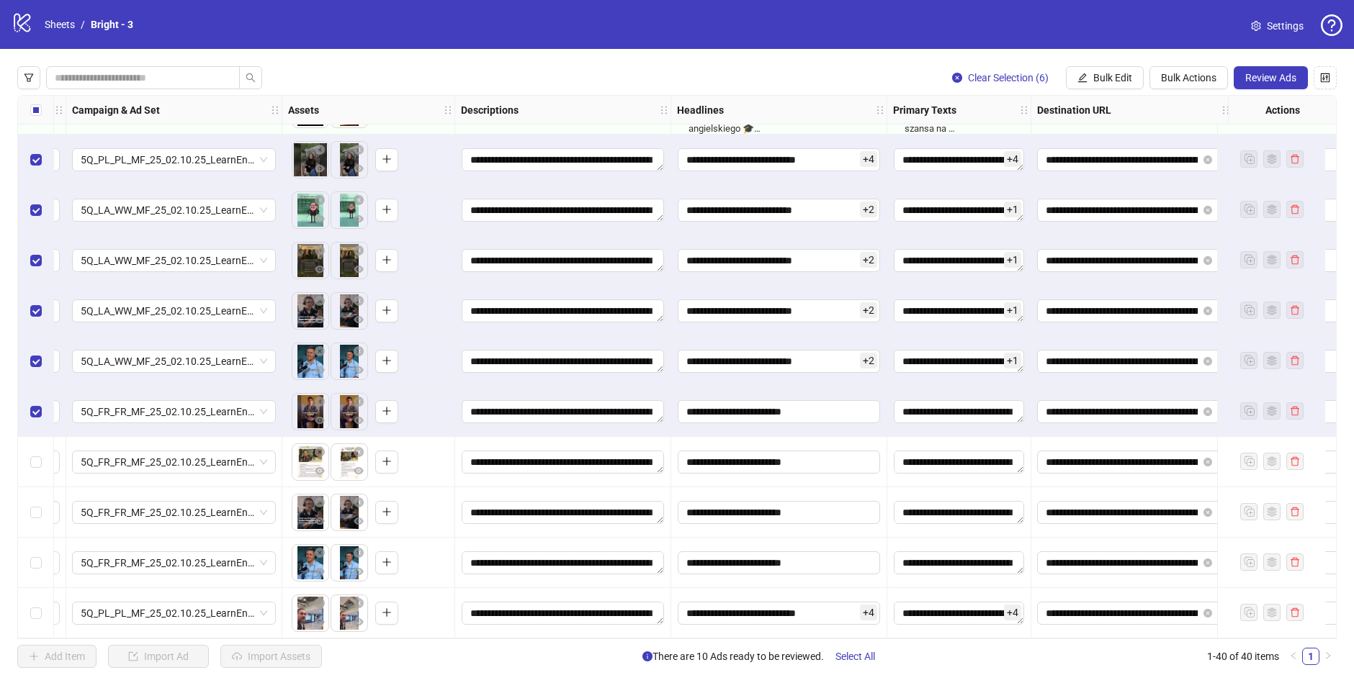
click at [40, 468] on div "Select row 37" at bounding box center [36, 462] width 36 height 50
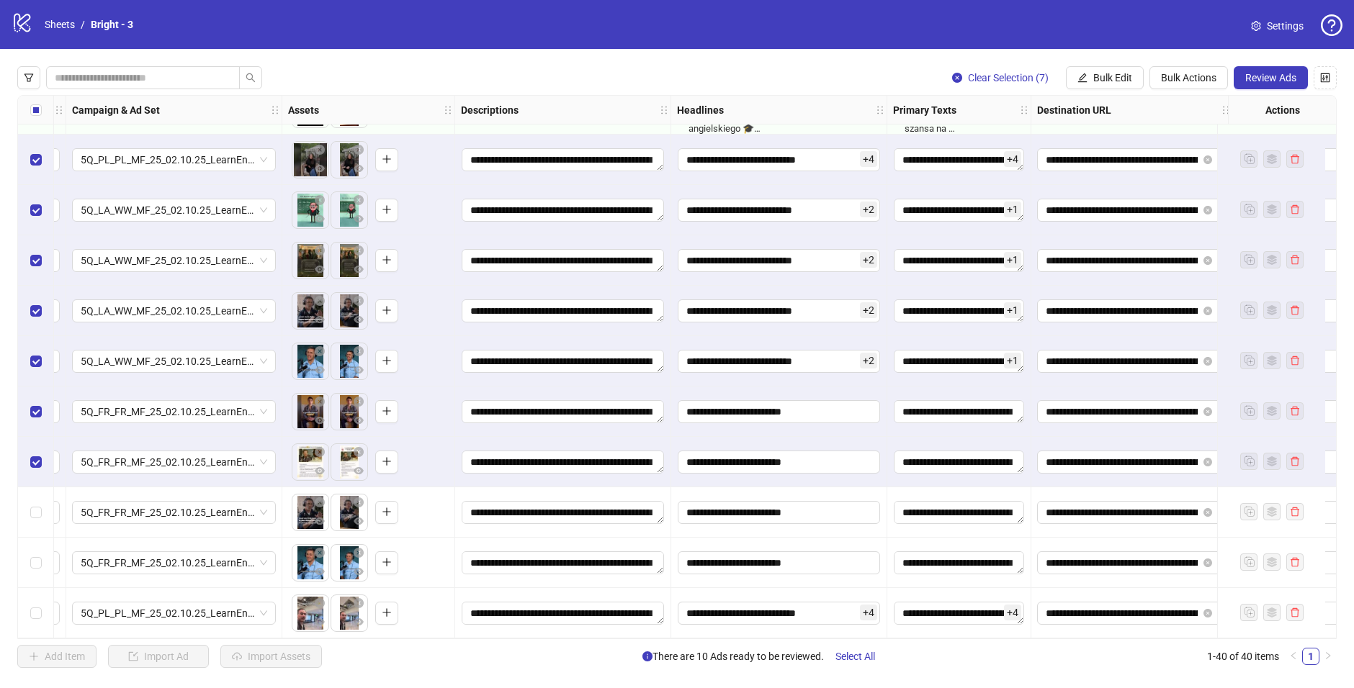
click at [37, 520] on div "Select row 38" at bounding box center [36, 512] width 36 height 50
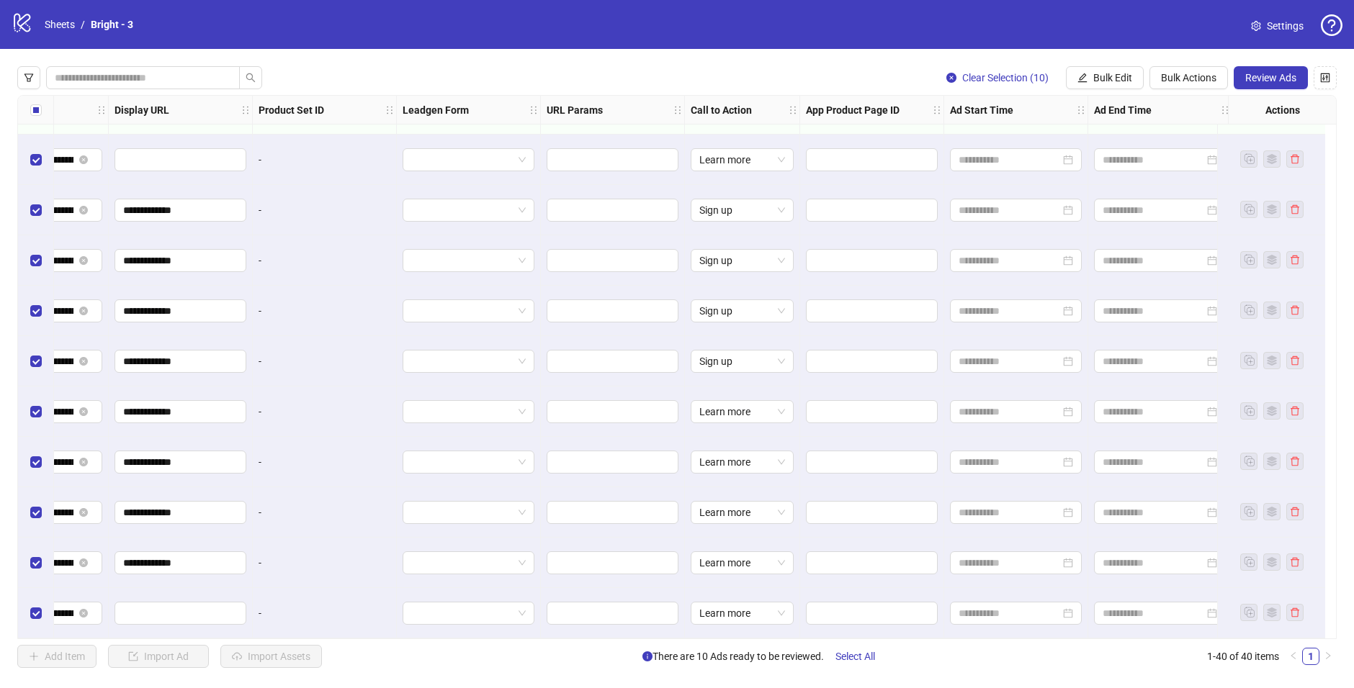
scroll to position [1508, 1537]
click at [1101, 81] on span "Bulk Edit" at bounding box center [1112, 78] width 39 height 12
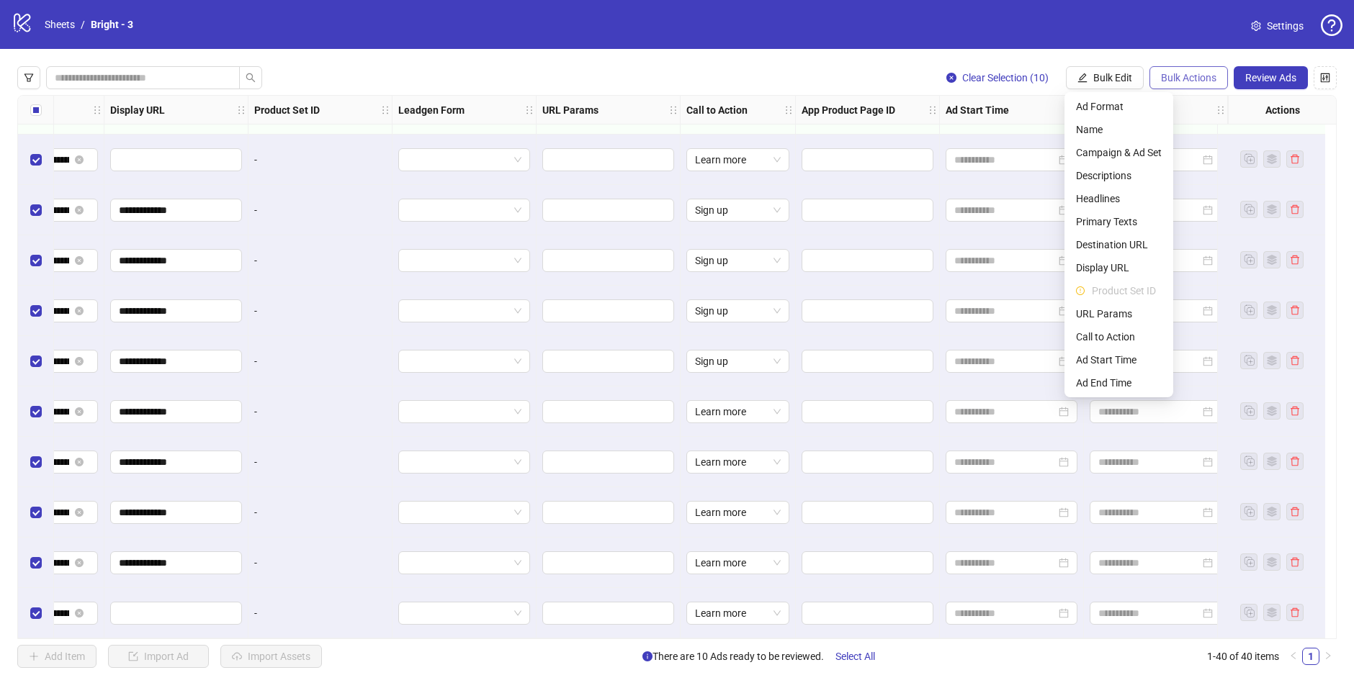
click at [1187, 79] on span "Bulk Actions" at bounding box center [1188, 78] width 55 height 12
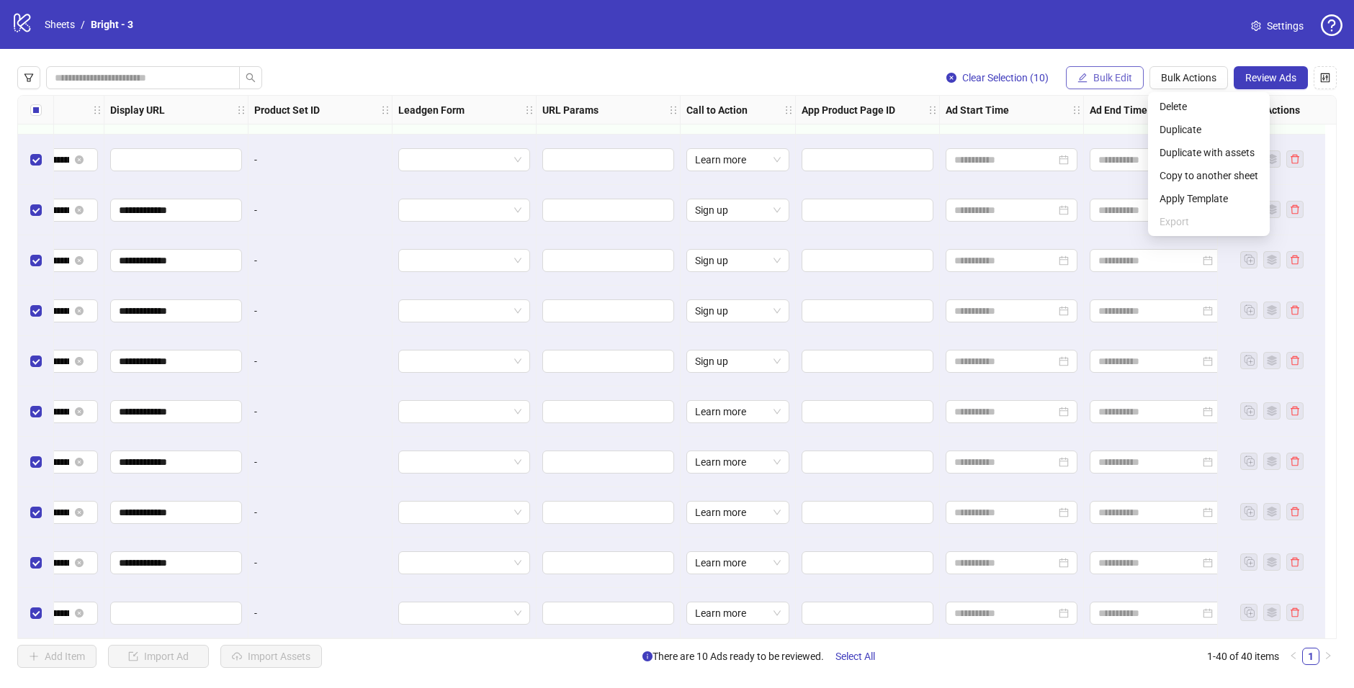
click at [1105, 77] on span "Bulk Edit" at bounding box center [1112, 78] width 39 height 12
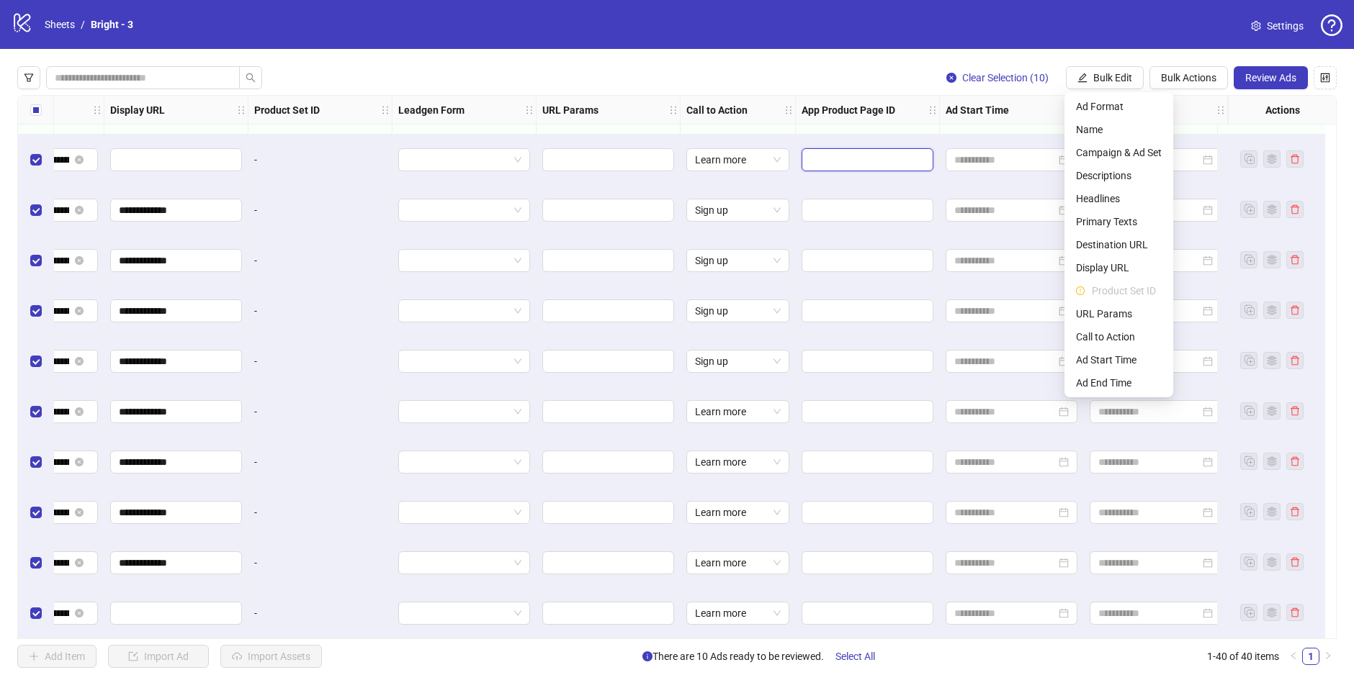
click at [850, 153] on input "text" at bounding box center [857, 160] width 94 height 16
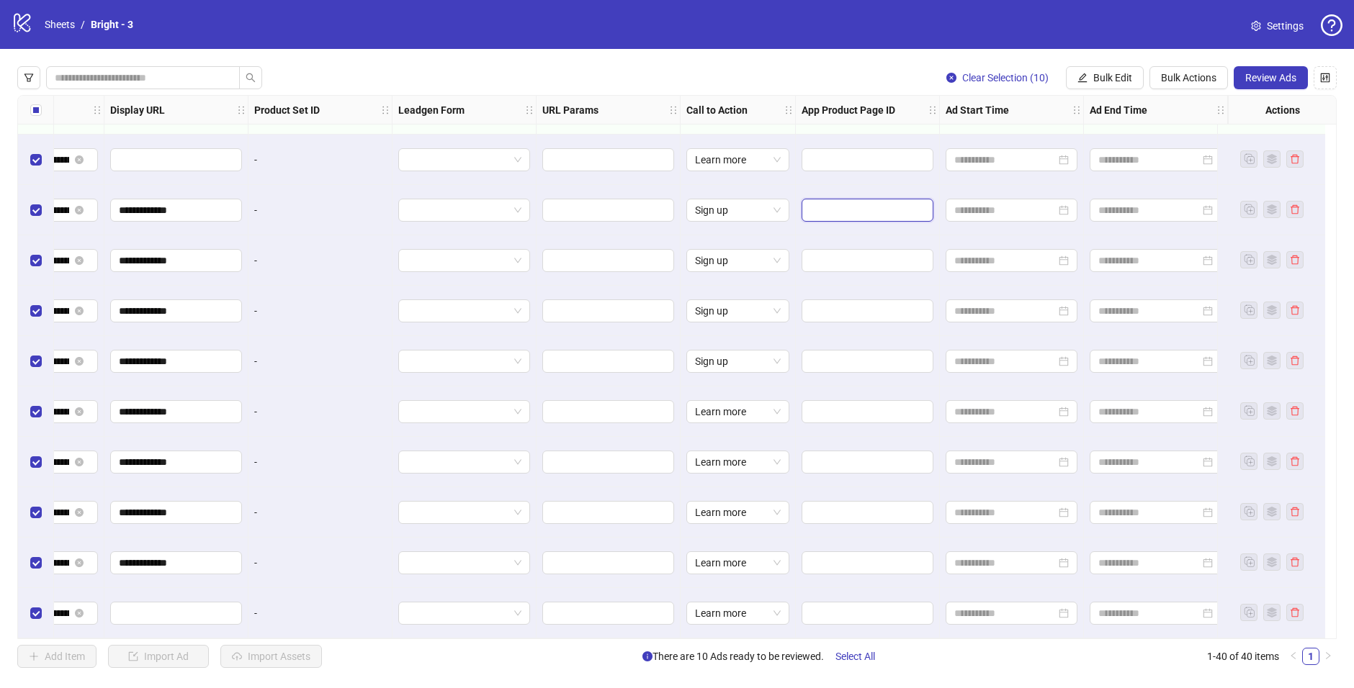
click at [852, 207] on input "text" at bounding box center [857, 210] width 94 height 16
click at [842, 152] on input "text" at bounding box center [857, 160] width 94 height 16
click at [850, 199] on span at bounding box center [867, 210] width 132 height 23
click at [855, 152] on input "text" at bounding box center [857, 160] width 94 height 16
click at [1282, 78] on span "Review Ads" at bounding box center [1270, 78] width 51 height 12
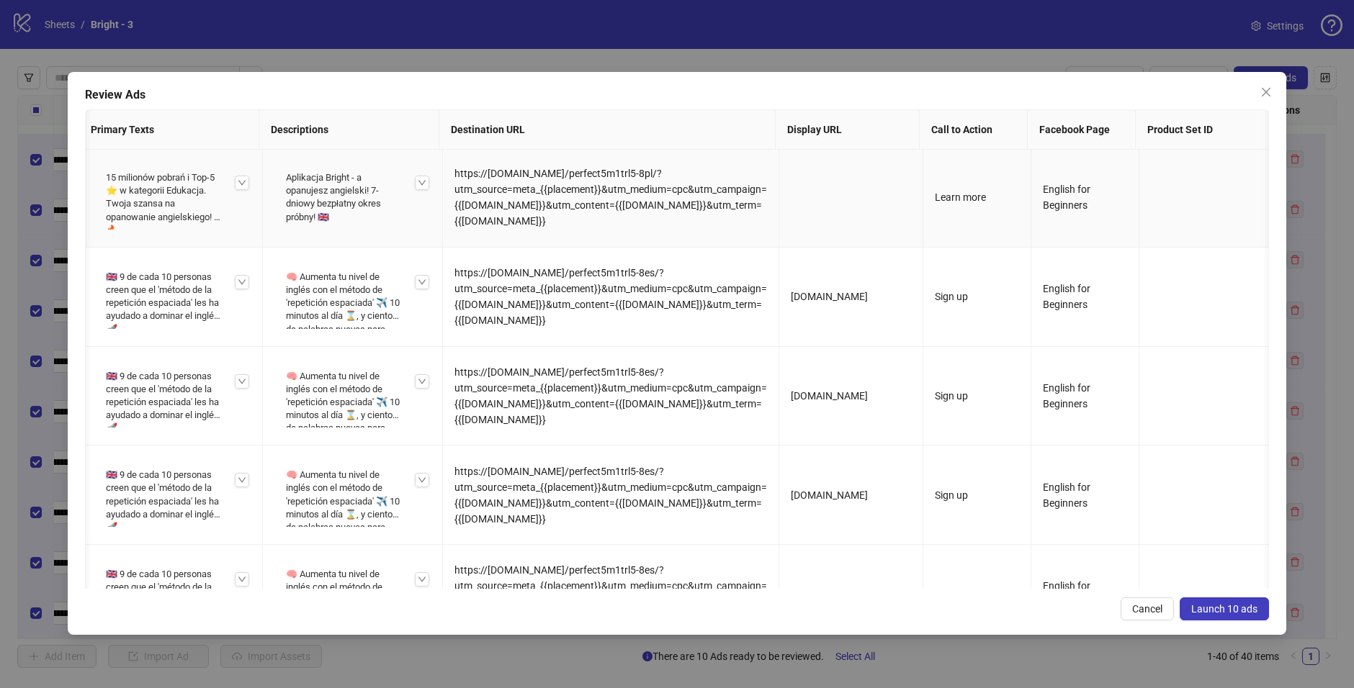
scroll to position [0, 0]
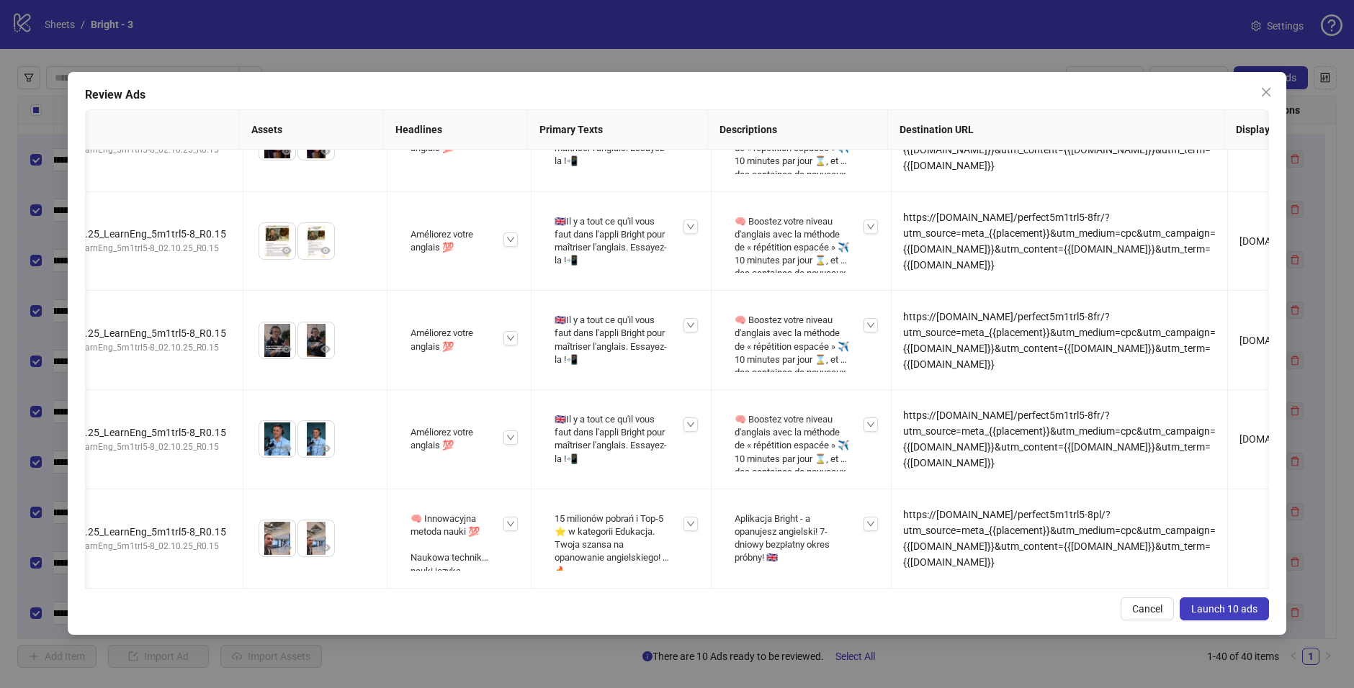
click at [1241, 573] on button "Launch 10 ads" at bounding box center [1223, 609] width 89 height 23
